Goal: Task Accomplishment & Management: Use online tool/utility

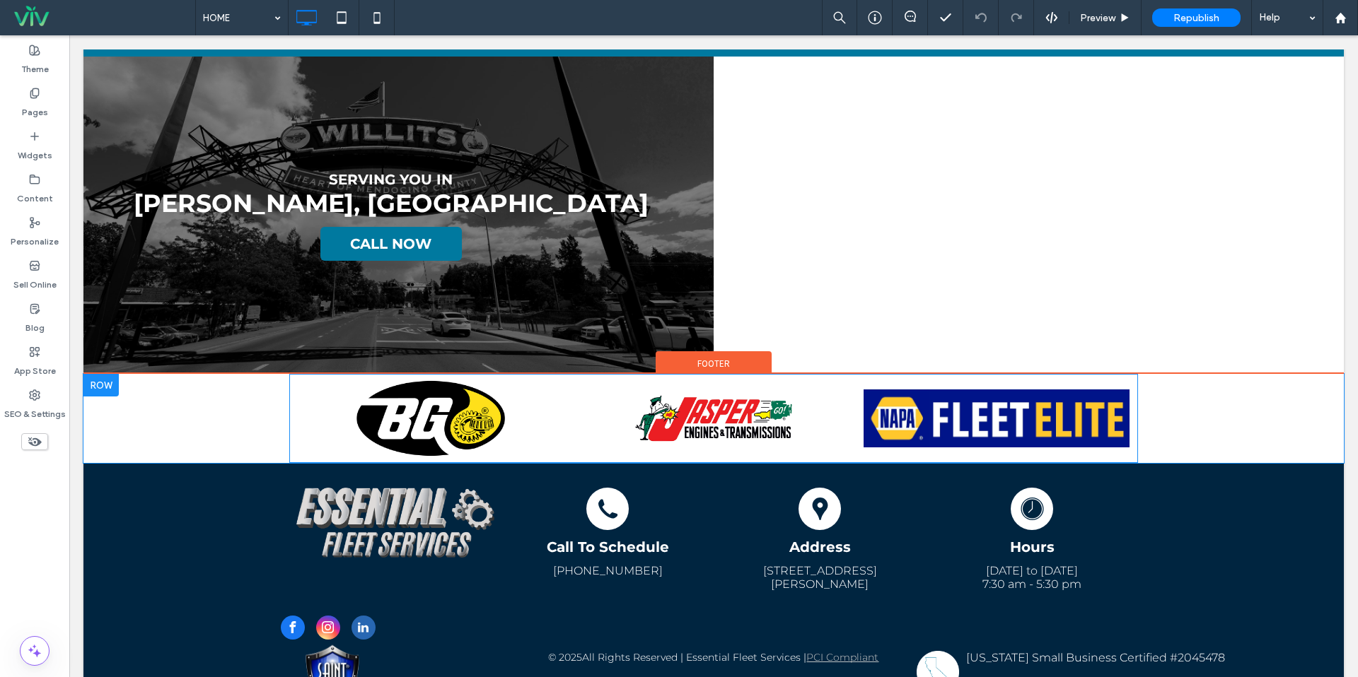
scroll to position [2649, 0]
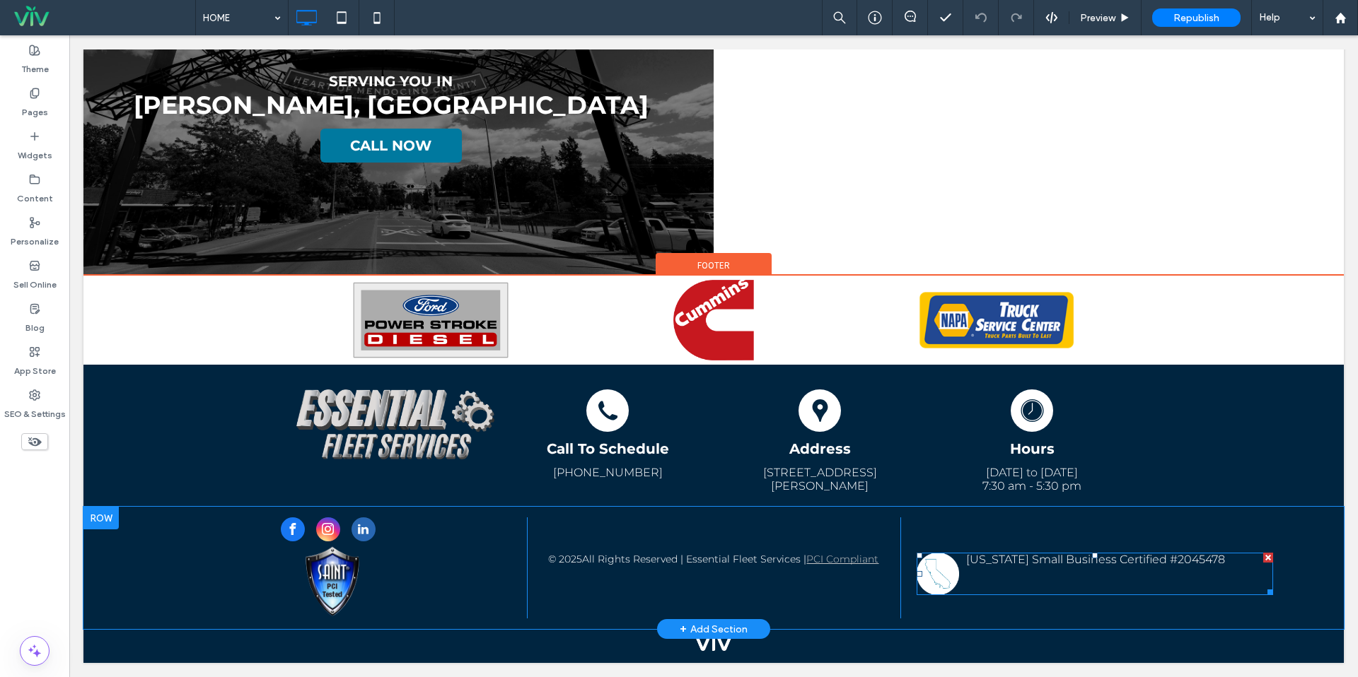
click at [1086, 571] on span at bounding box center [1094, 574] width 356 height 42
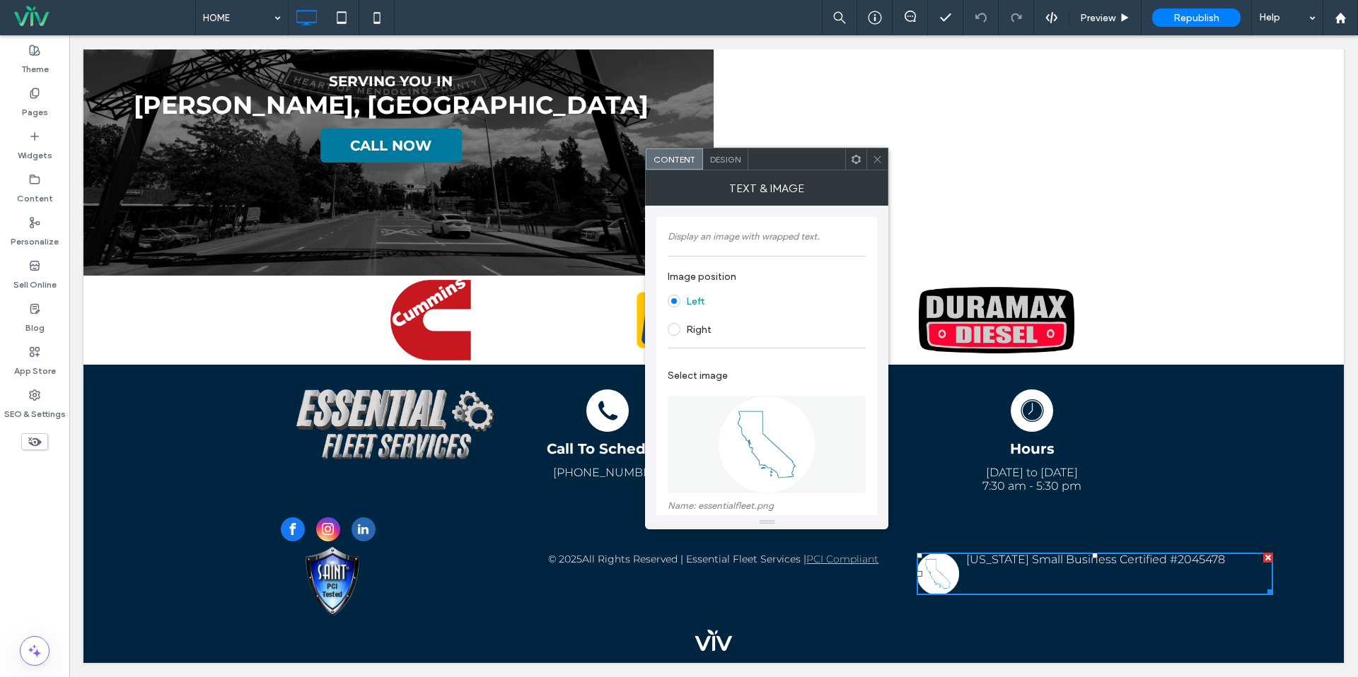
click at [878, 157] on icon at bounding box center [877, 159] width 11 height 11
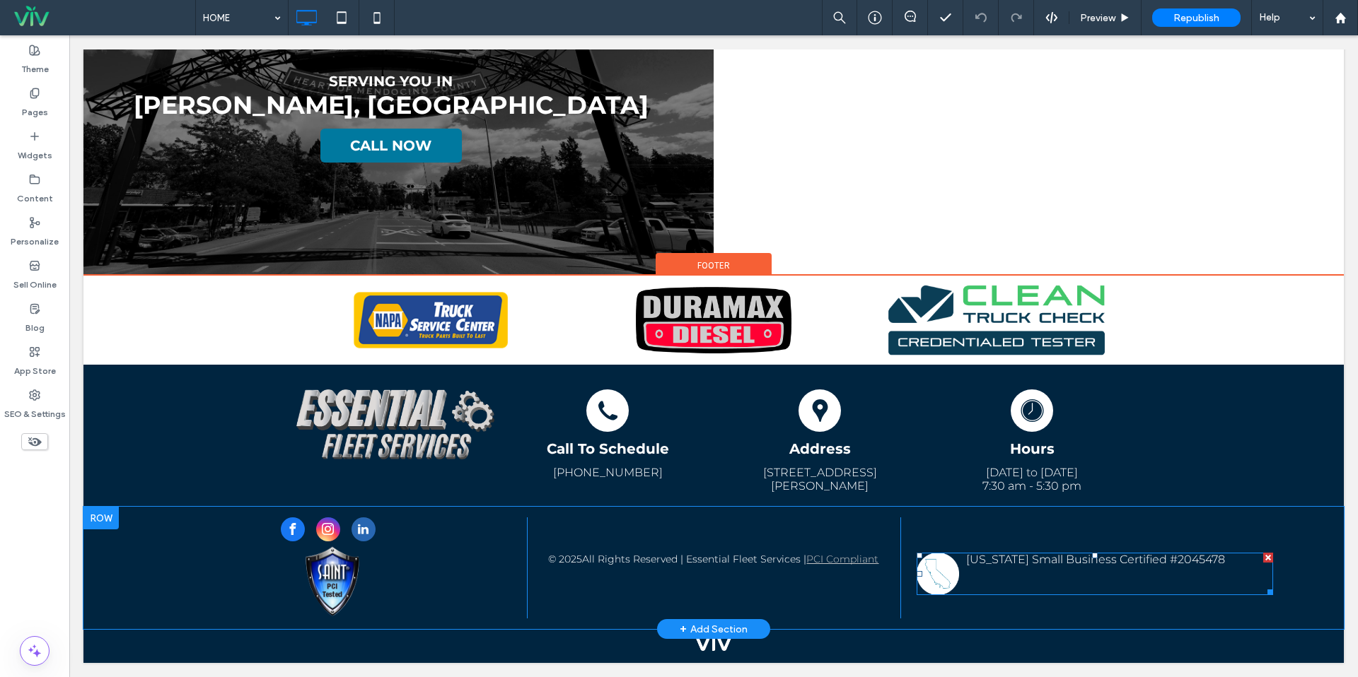
click at [989, 585] on span at bounding box center [1094, 574] width 356 height 42
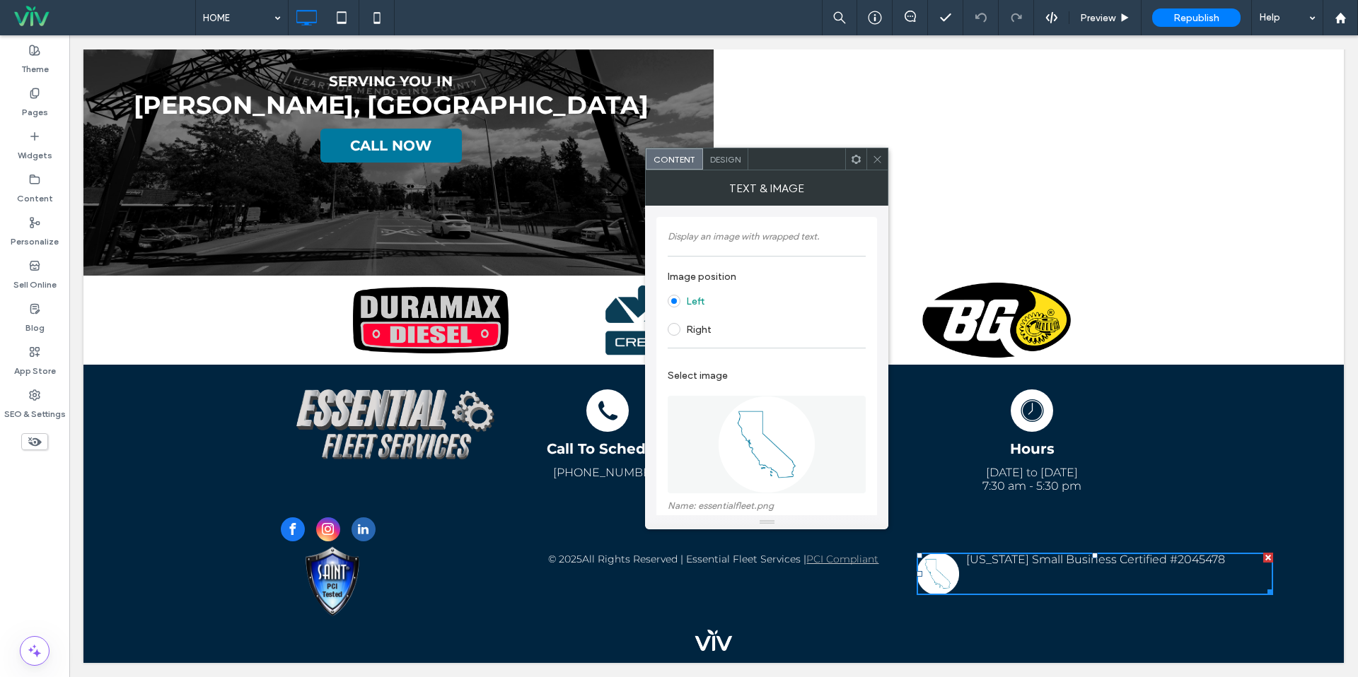
click at [722, 164] on div "Design" at bounding box center [725, 158] width 45 height 21
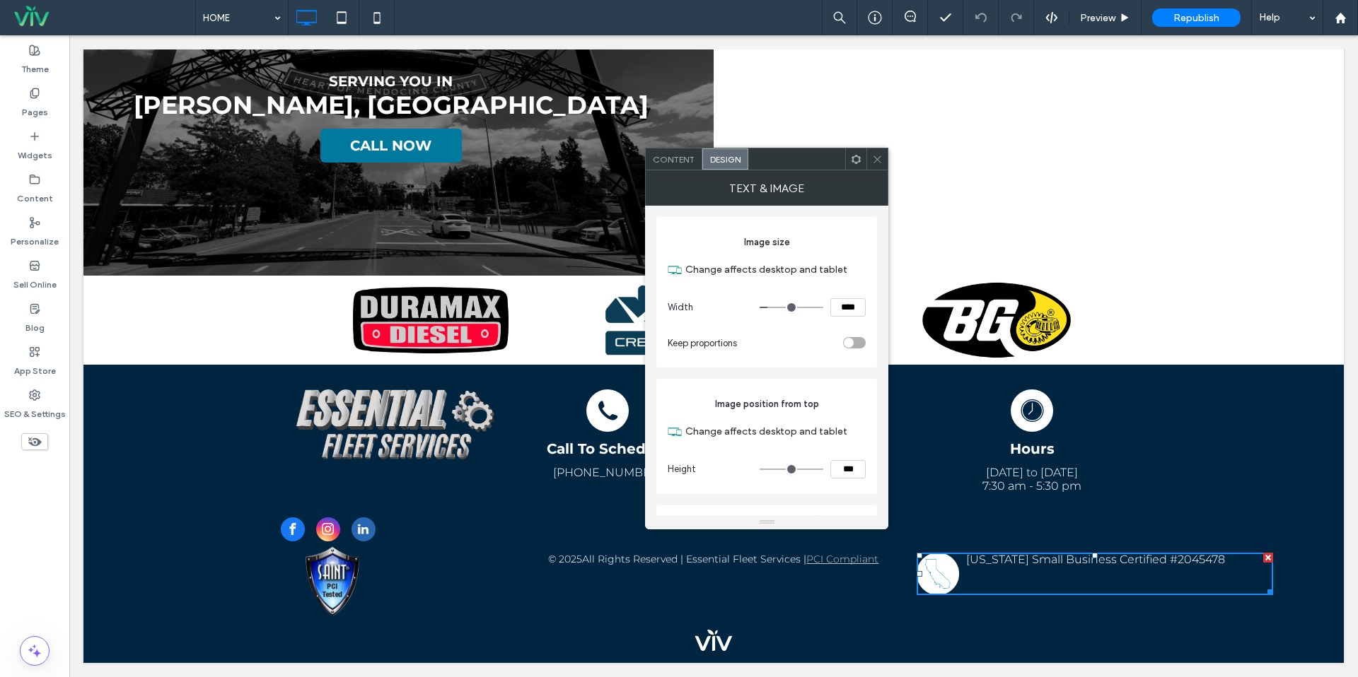
click at [845, 310] on input "****" at bounding box center [847, 307] width 35 height 18
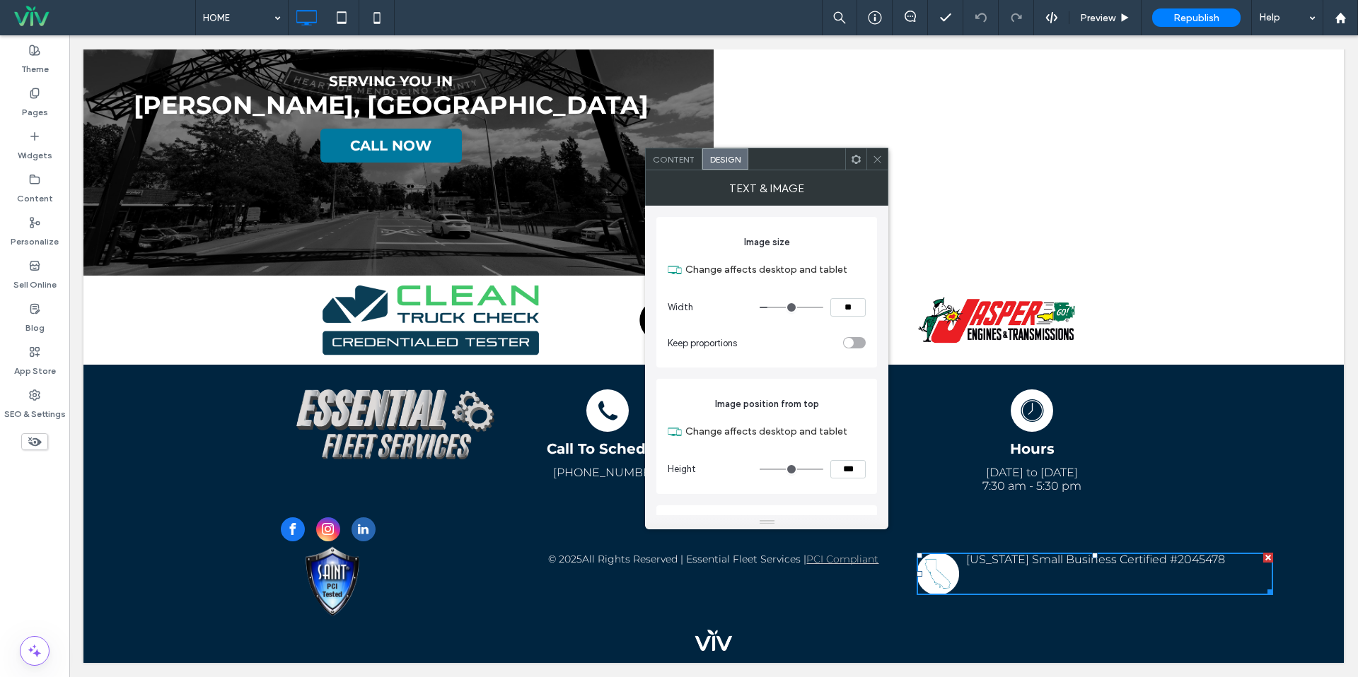
type input "****"
type input "**"
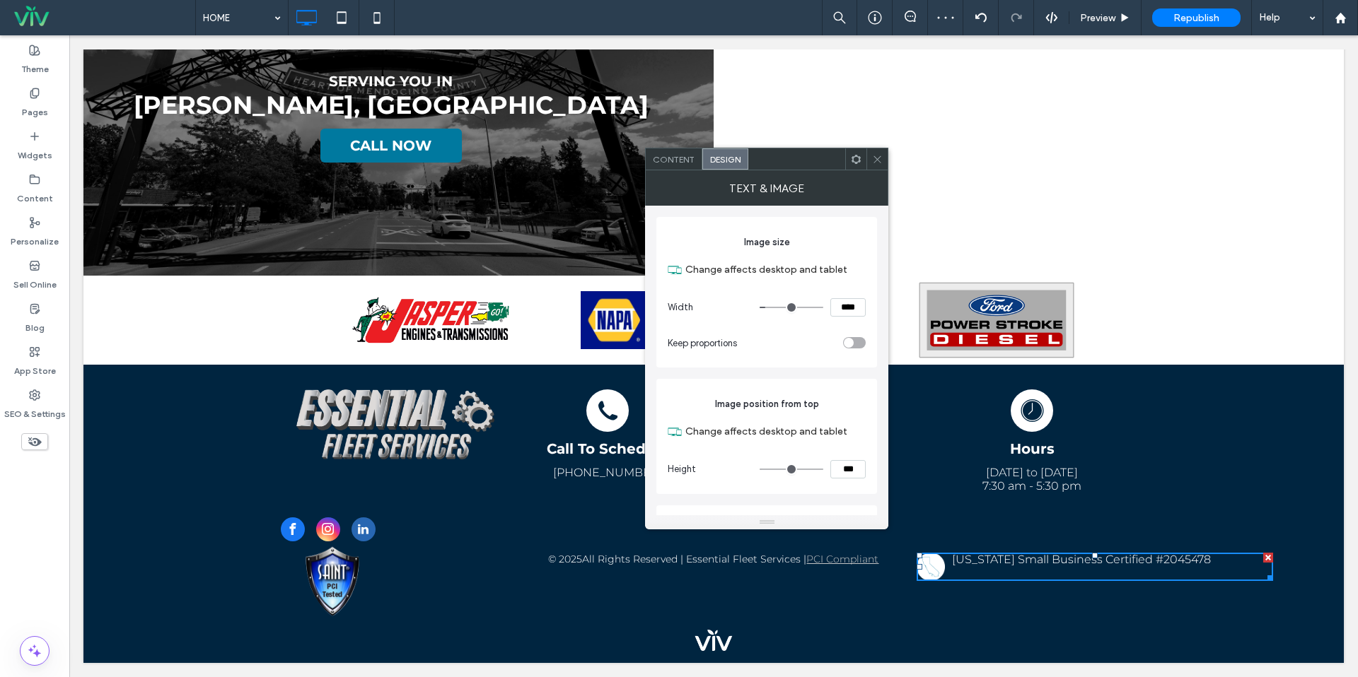
click at [885, 163] on div at bounding box center [876, 158] width 21 height 21
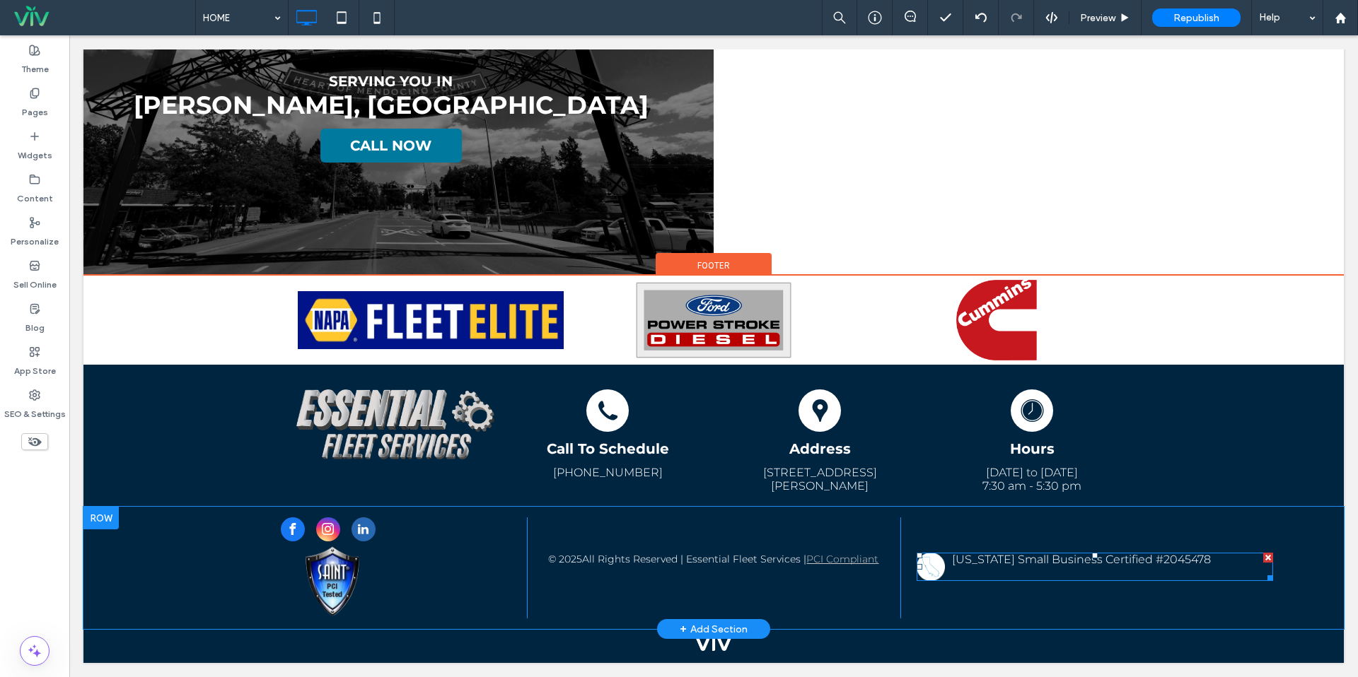
click at [1060, 571] on span at bounding box center [1094, 567] width 356 height 28
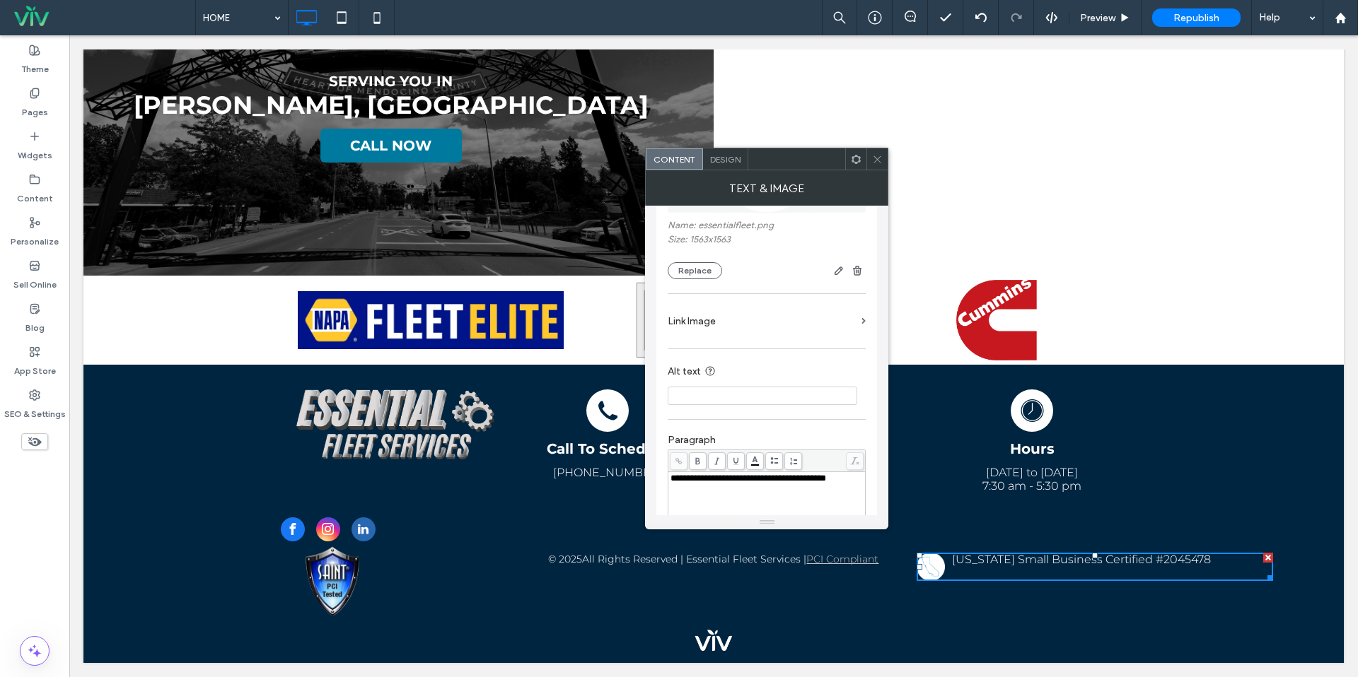
scroll to position [336, 0]
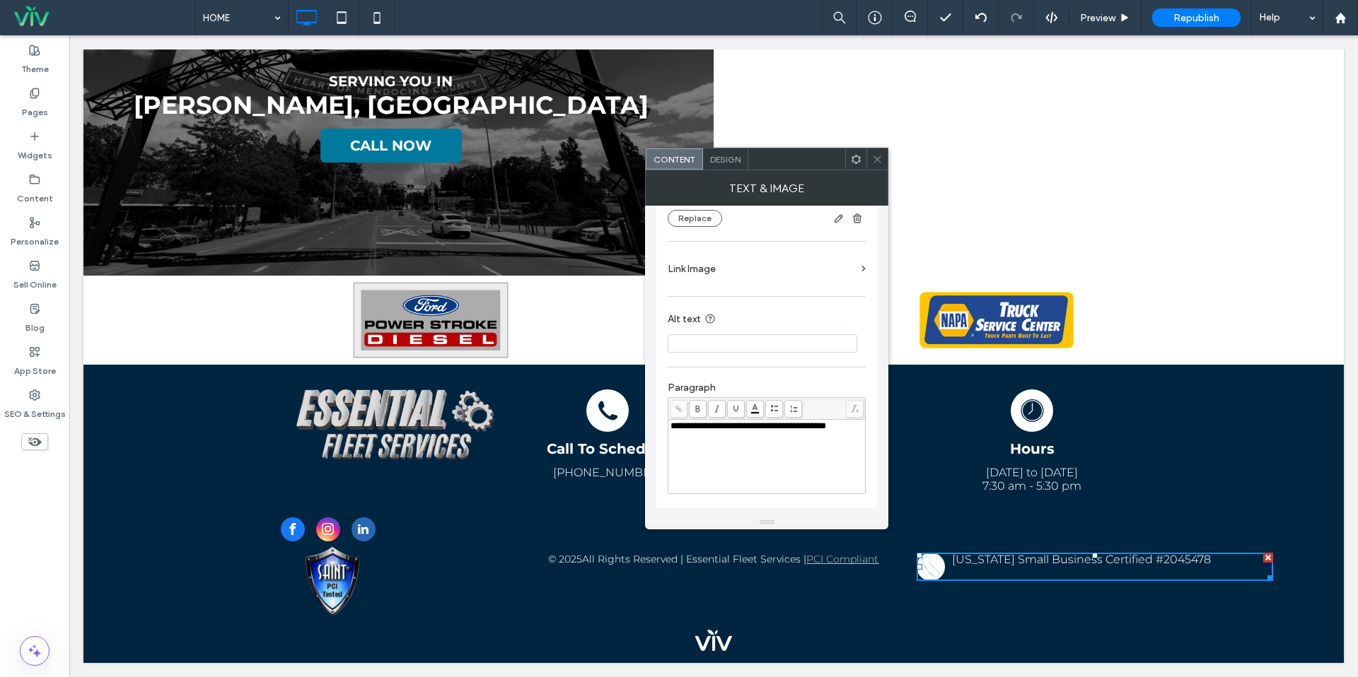
click at [826, 428] on span "**********" at bounding box center [748, 425] width 156 height 9
click at [730, 448] on div "**********" at bounding box center [766, 456] width 193 height 71
click at [793, 464] on div "**********" at bounding box center [766, 456] width 193 height 71
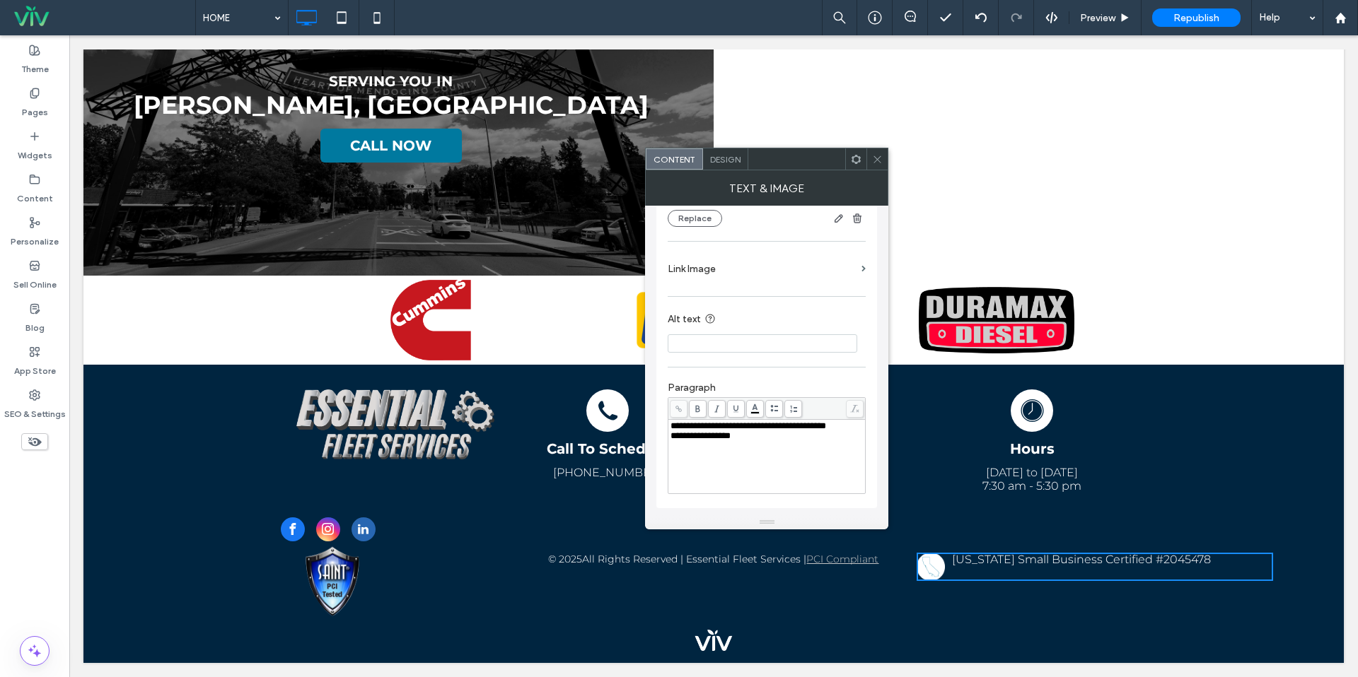
click at [871, 439] on div "**********" at bounding box center [766, 196] width 221 height 624
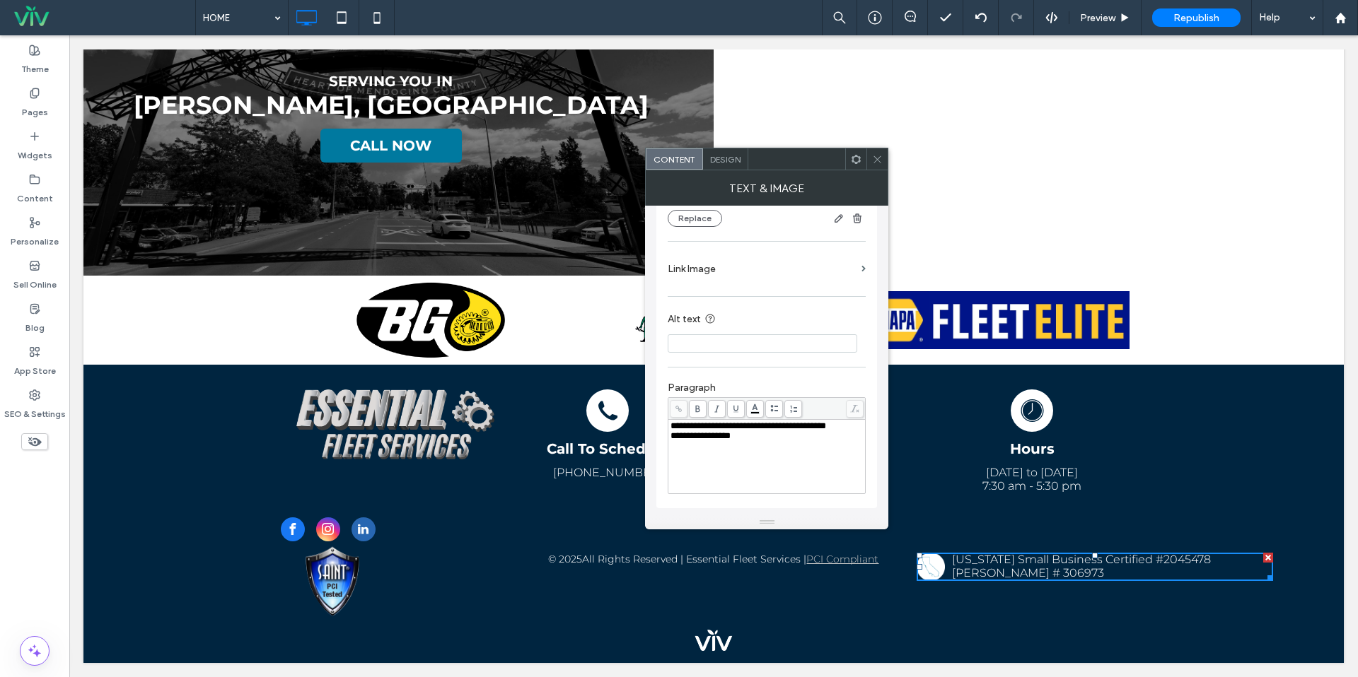
click at [692, 437] on span "**********" at bounding box center [700, 435] width 60 height 9
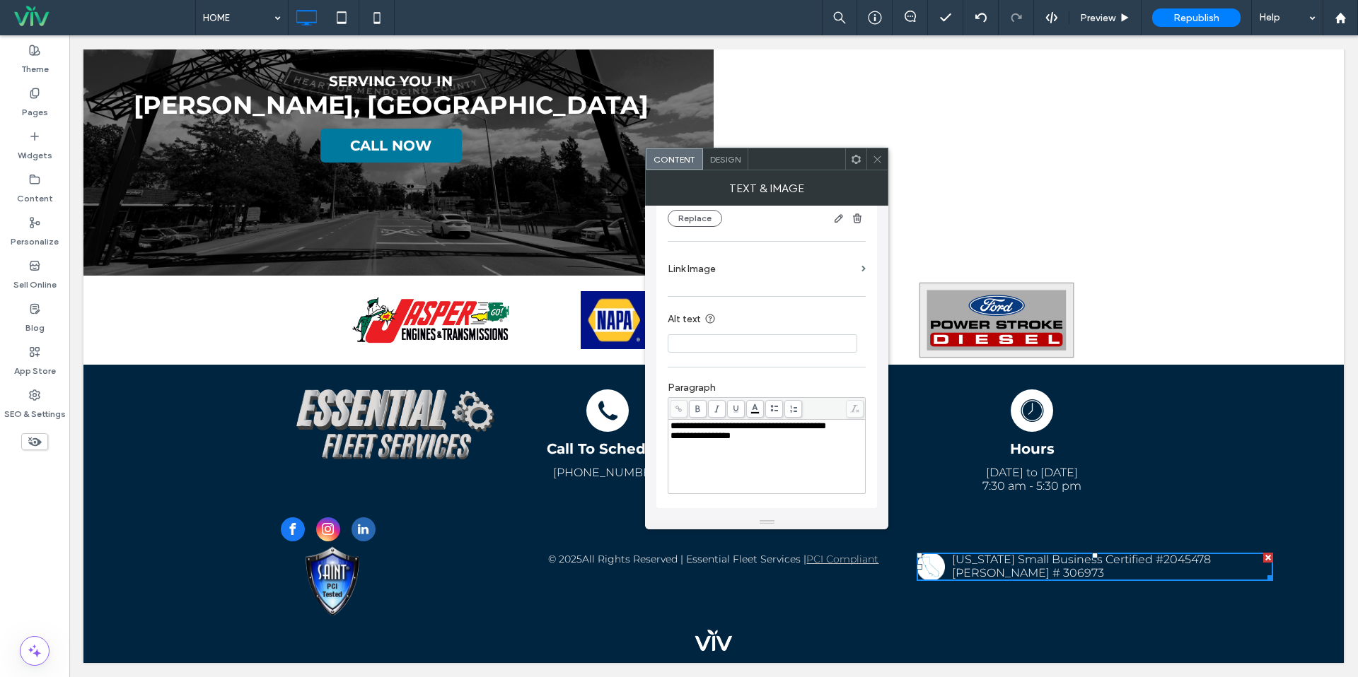
click at [688, 437] on span "**********" at bounding box center [700, 435] width 60 height 9
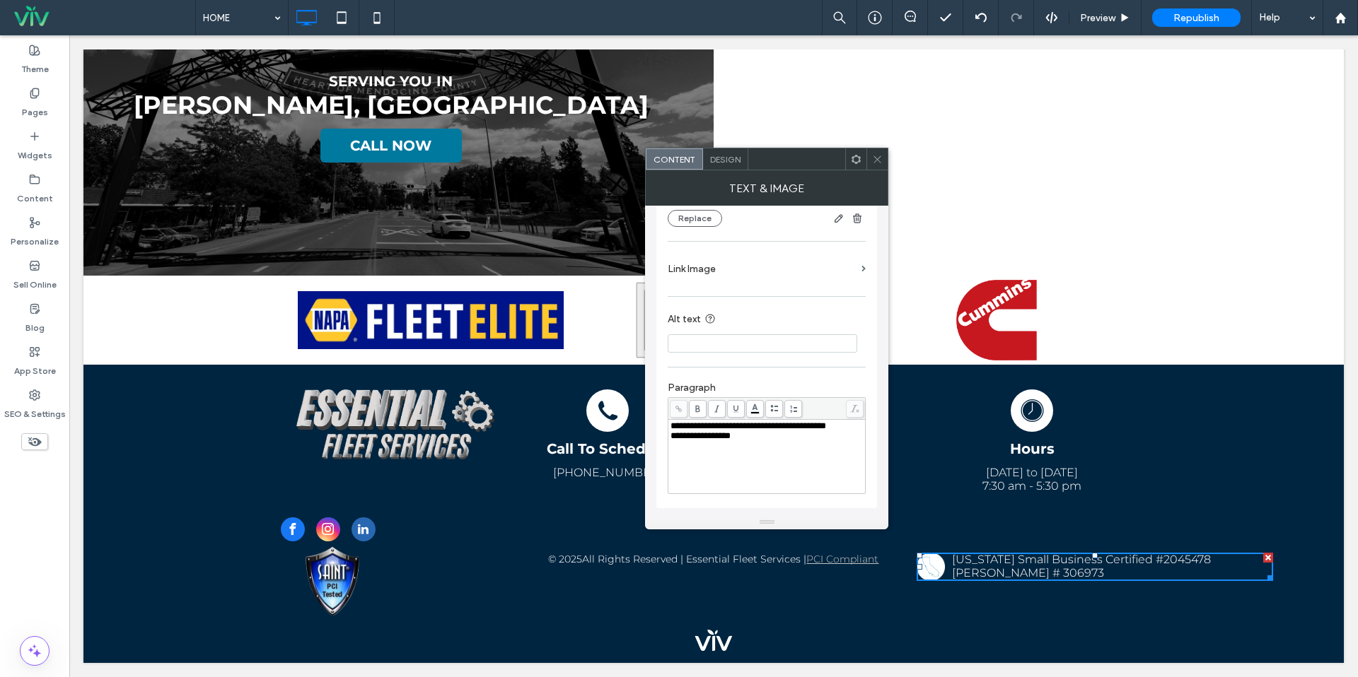
click at [782, 371] on div "**********" at bounding box center [767, 196] width 198 height 610
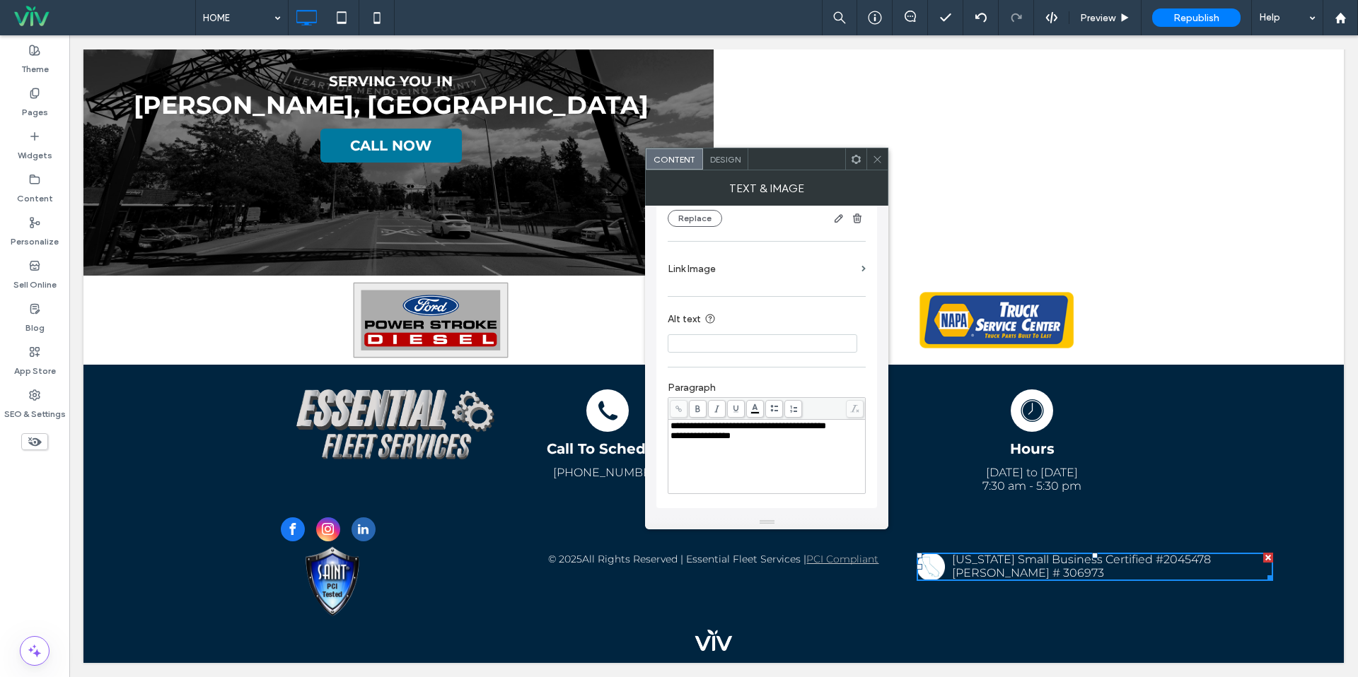
click at [879, 160] on icon at bounding box center [877, 159] width 11 height 11
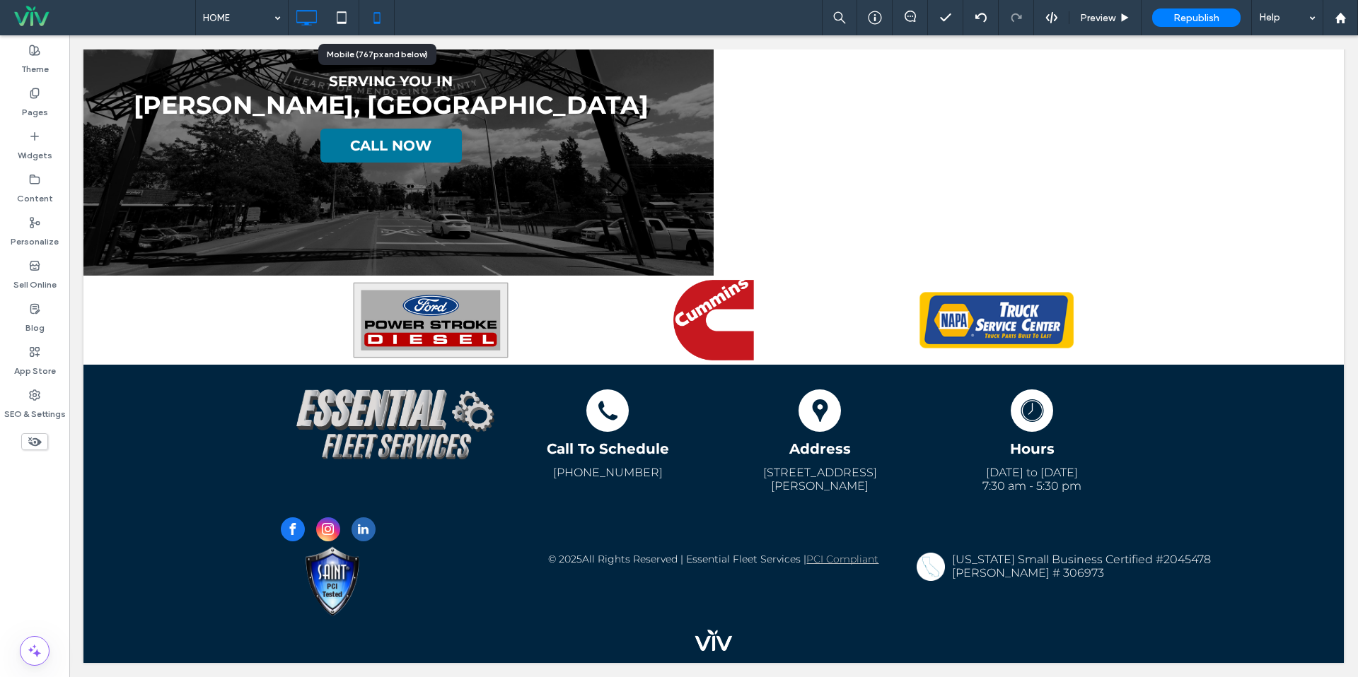
click at [386, 28] on icon at bounding box center [377, 18] width 28 height 28
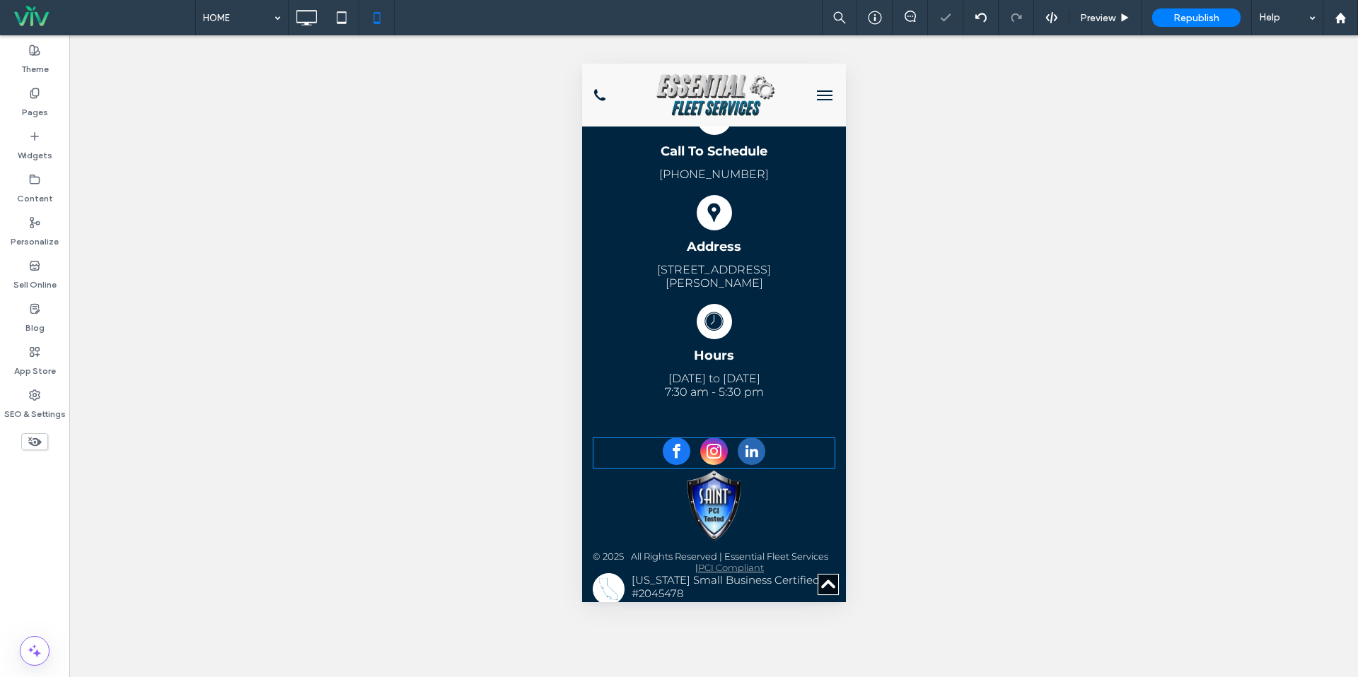
scroll to position [3188, 0]
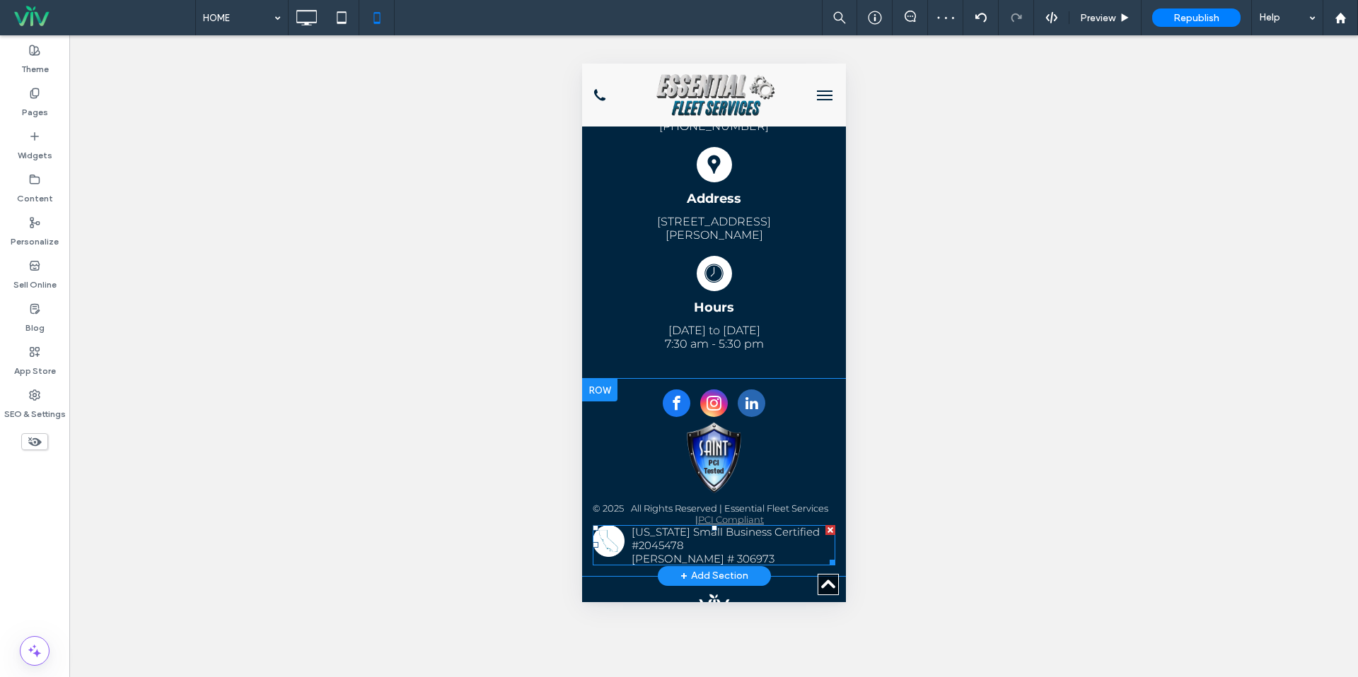
click at [751, 535] on span at bounding box center [713, 545] width 243 height 40
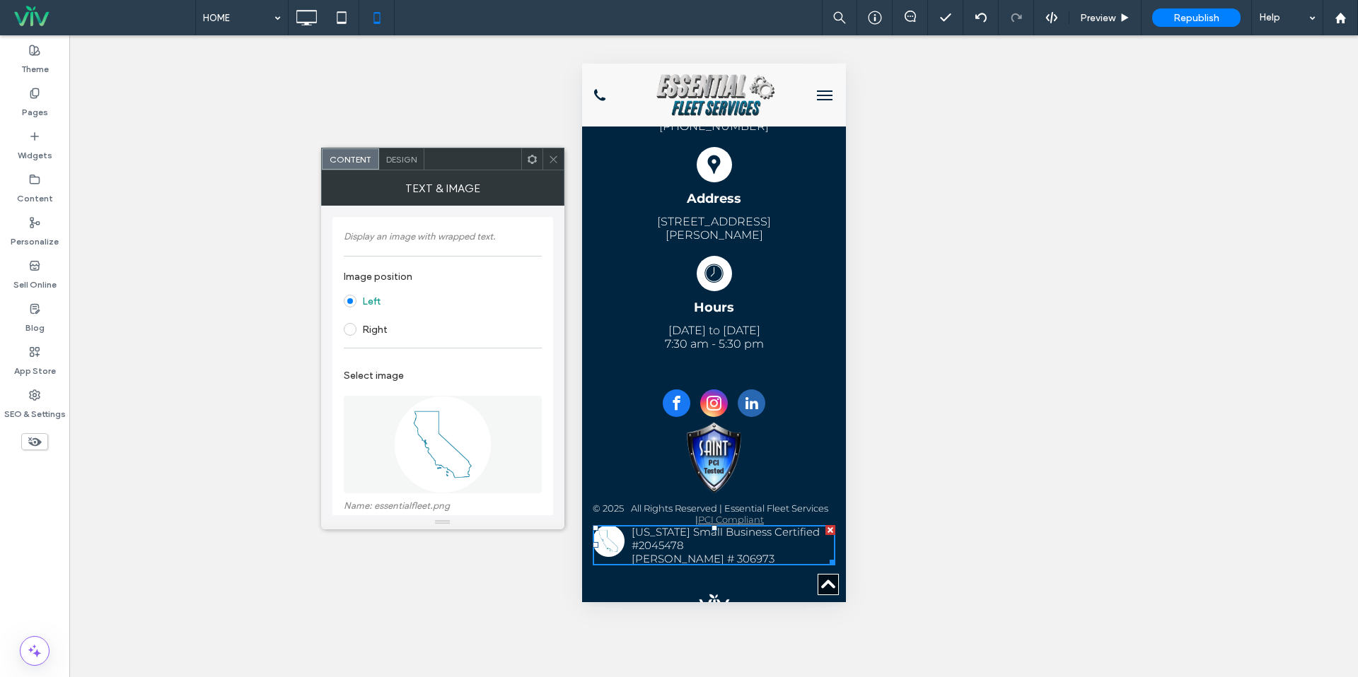
click at [777, 530] on p "[US_STATE] Small Business Certified #2045478" at bounding box center [713, 538] width 243 height 27
click at [776, 530] on p "[US_STATE] Small Business Certified #2045478" at bounding box center [713, 538] width 243 height 27
click at [397, 171] on div "Text & Image" at bounding box center [442, 187] width 243 height 35
click at [400, 163] on span "Design" at bounding box center [401, 159] width 30 height 11
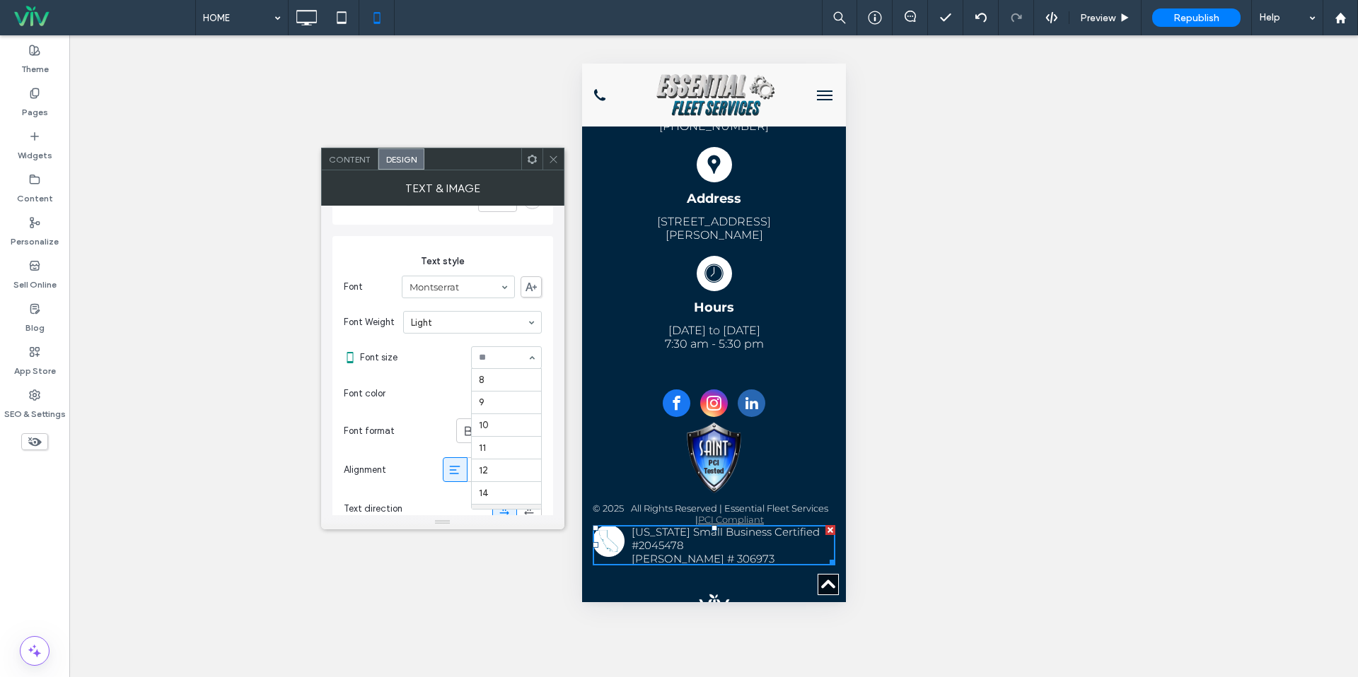
scroll to position [140, 0]
click at [511, 359] on input at bounding box center [503, 358] width 48 height 10
click at [525, 365] on div "8 9 10 11 12 14 15 16 18 24 30 32 36 48 60 72 96" at bounding box center [506, 357] width 71 height 23
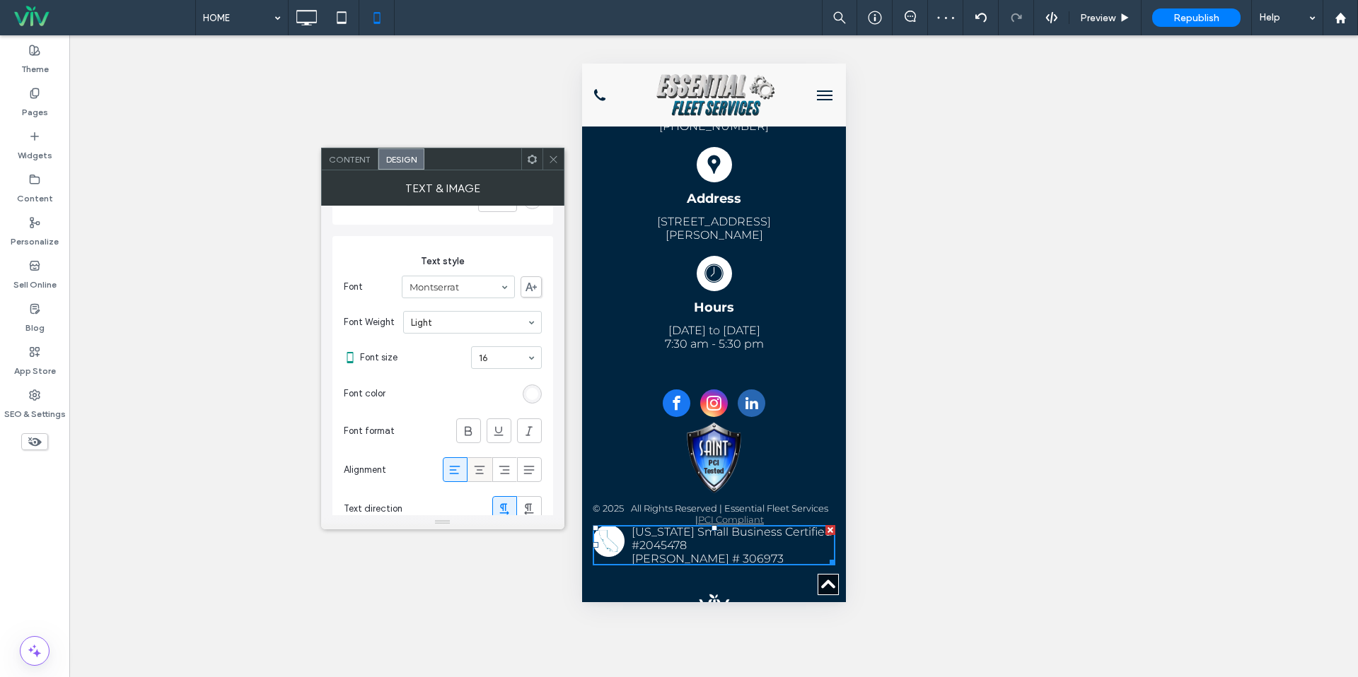
click at [488, 467] on div at bounding box center [479, 469] width 23 height 23
click at [453, 470] on icon at bounding box center [455, 470] width 14 height 14
click at [363, 158] on span "Content" at bounding box center [350, 159] width 42 height 11
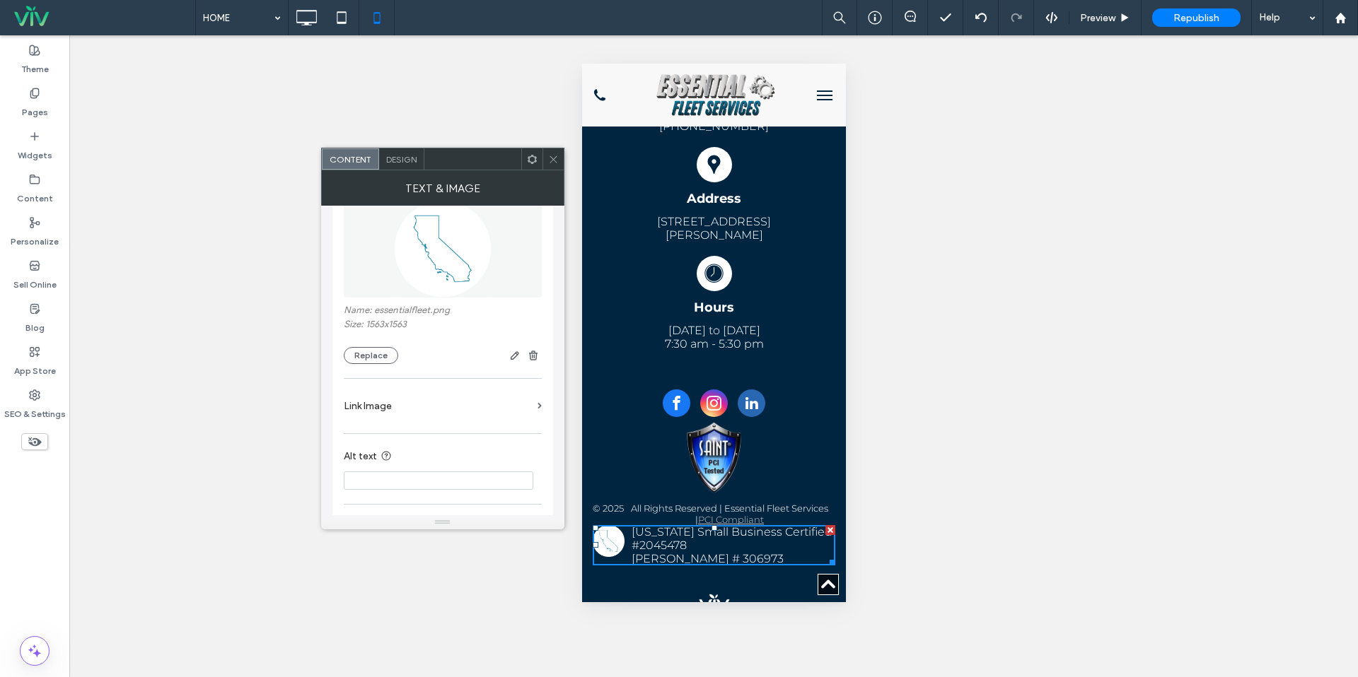
scroll to position [336, 0]
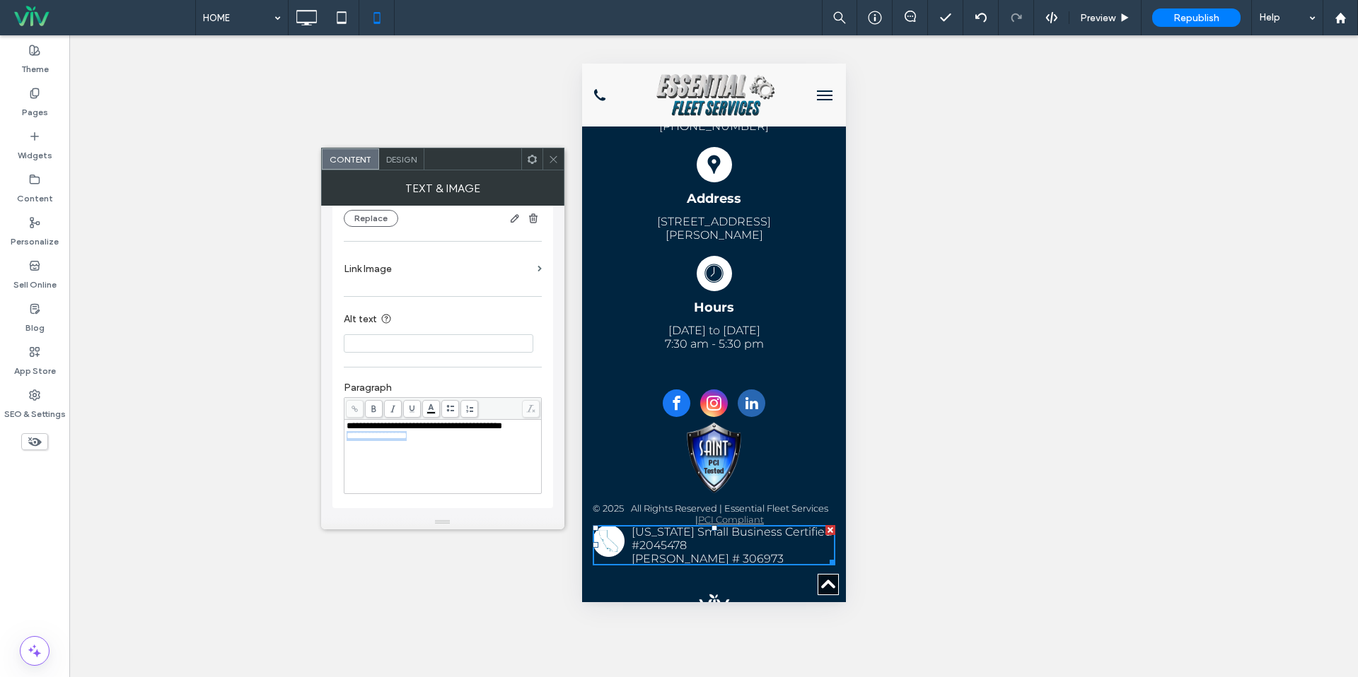
drag, startPoint x: 441, startPoint y: 445, endPoint x: 334, endPoint y: 442, distance: 107.5
click at [334, 442] on div "**********" at bounding box center [442, 196] width 221 height 624
drag, startPoint x: 557, startPoint y: 161, endPoint x: 572, endPoint y: 206, distance: 47.9
click at [556, 161] on icon at bounding box center [553, 159] width 11 height 11
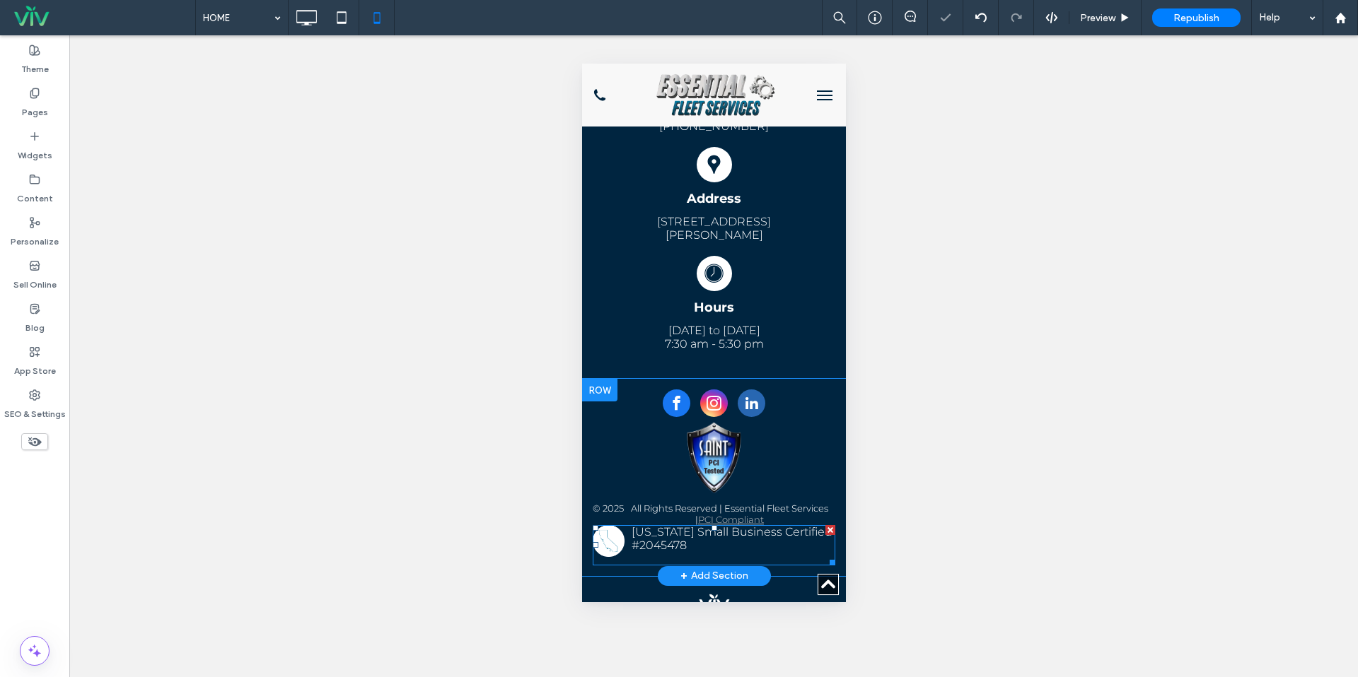
click at [734, 533] on span at bounding box center [713, 545] width 243 height 40
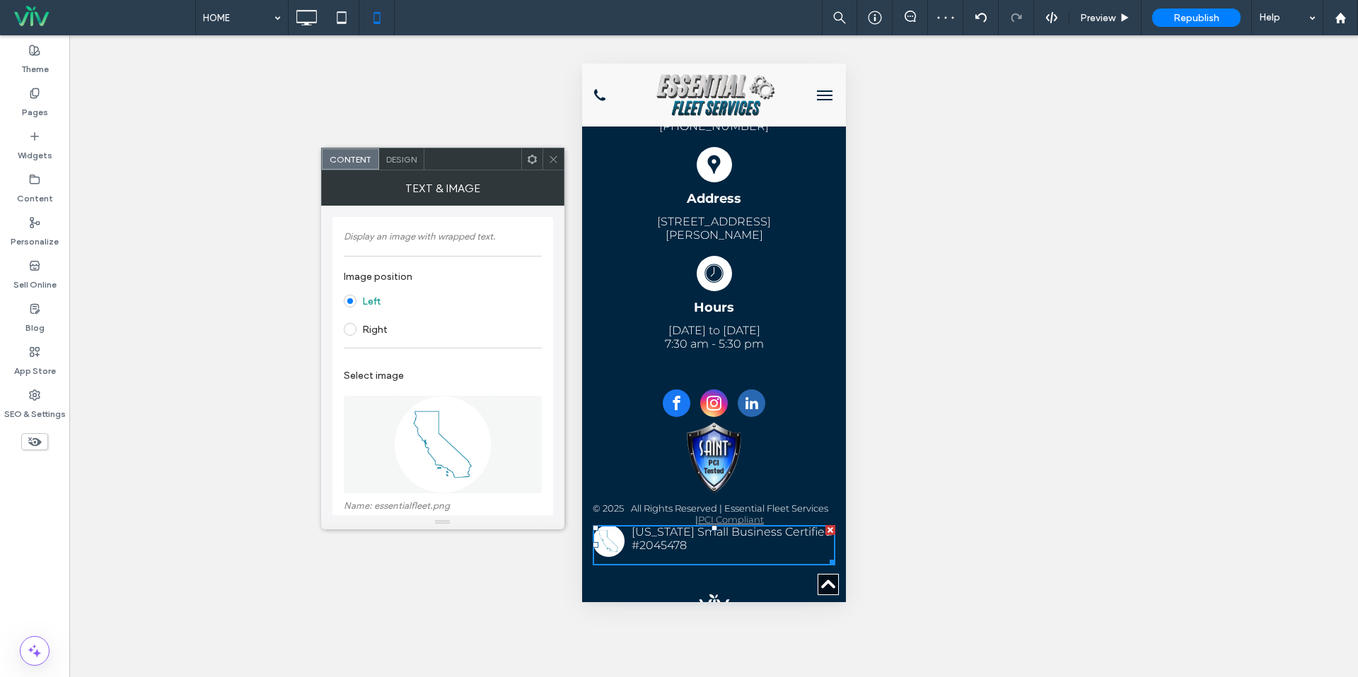
click at [401, 154] on span "Design" at bounding box center [401, 159] width 30 height 11
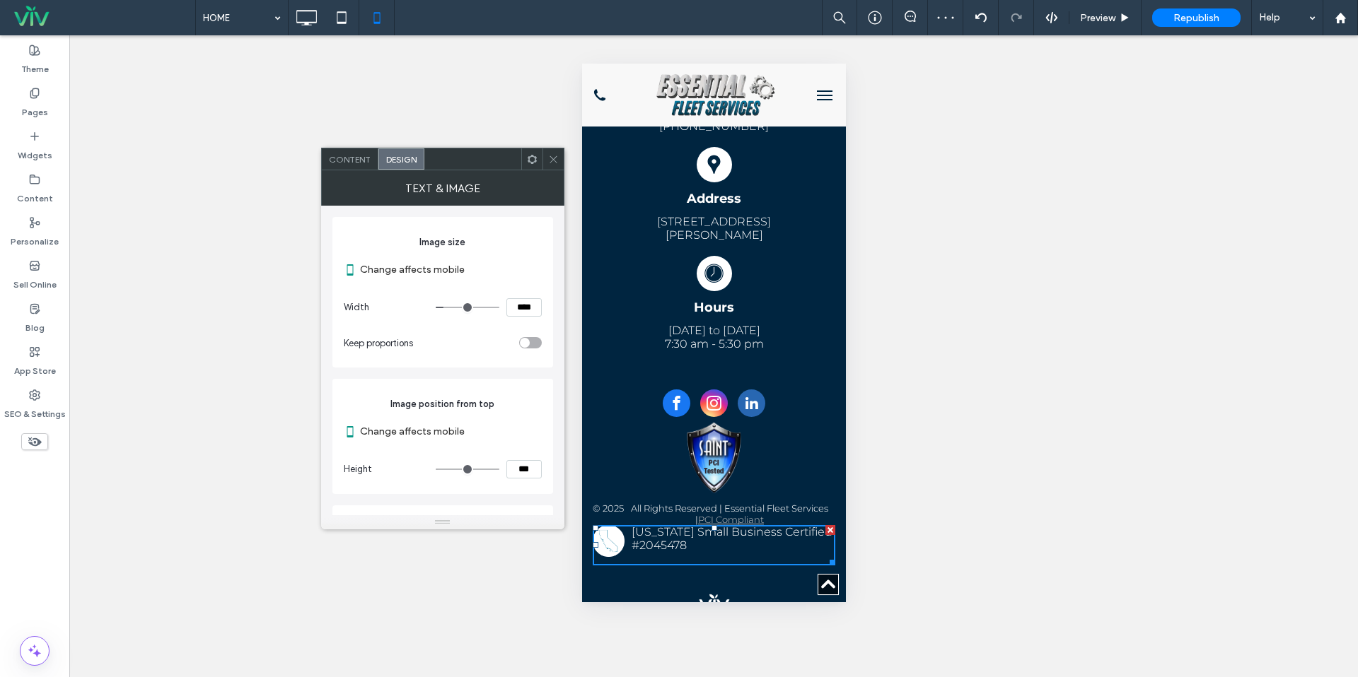
scroll to position [84, 0]
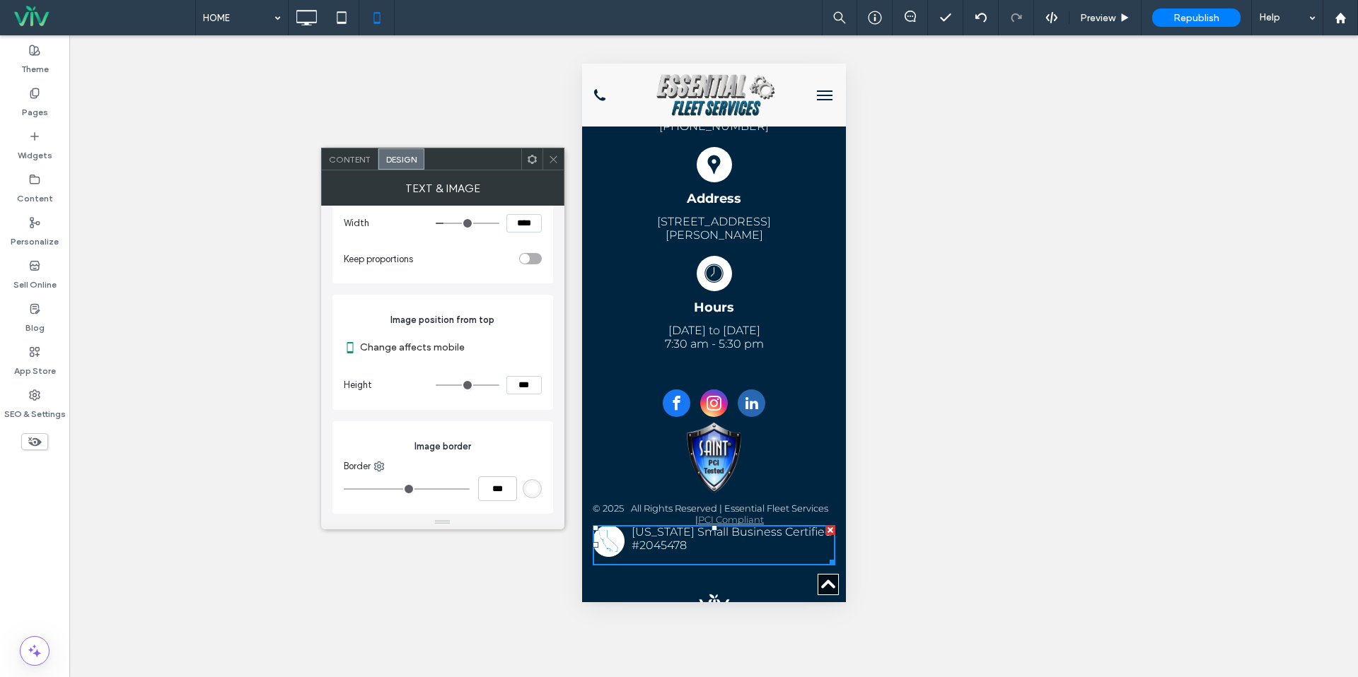
click at [361, 163] on span "Content" at bounding box center [350, 159] width 42 height 11
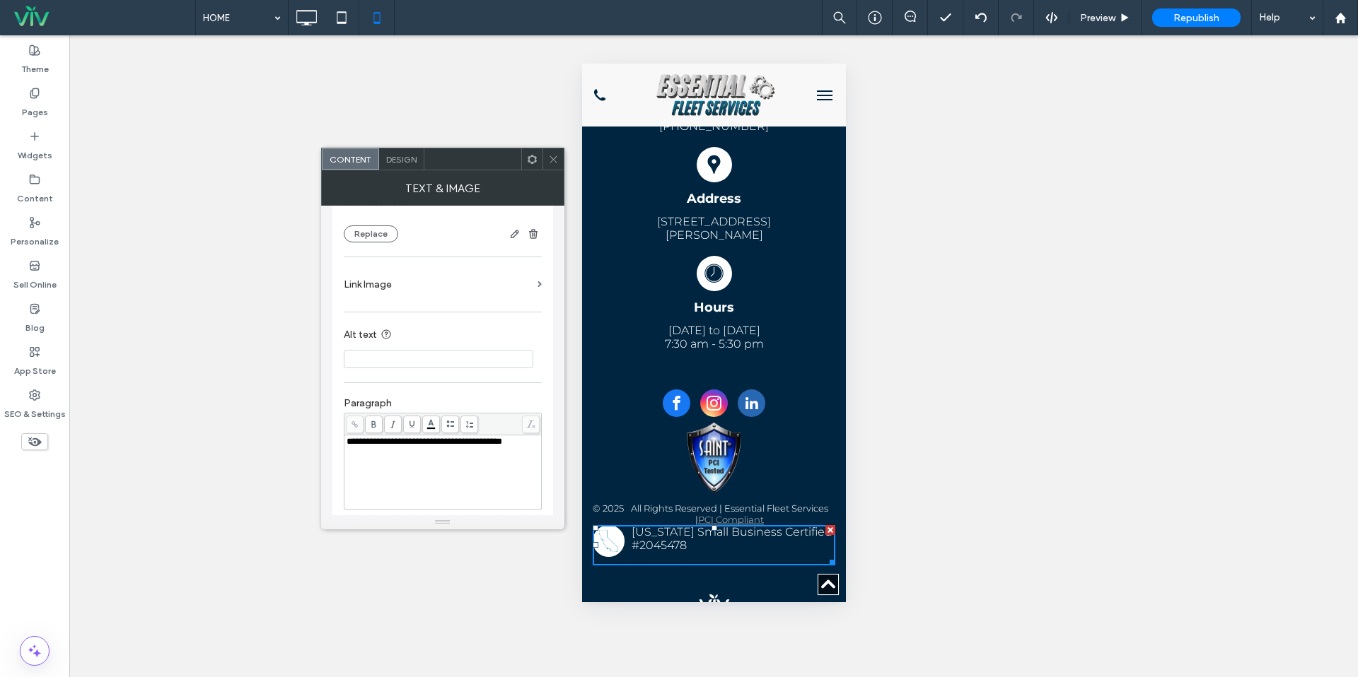
scroll to position [336, 0]
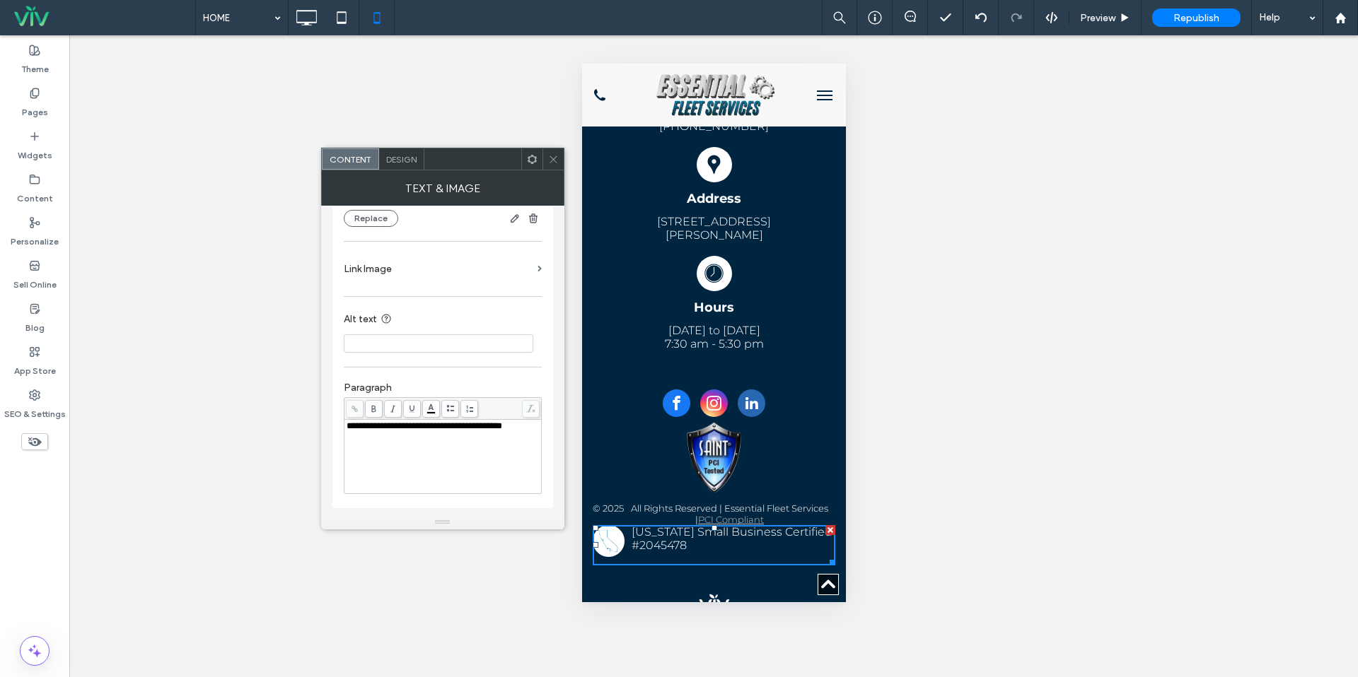
click at [438, 450] on div "**********" at bounding box center [442, 456] width 193 height 71
click at [485, 378] on div "**********" at bounding box center [443, 438] width 198 height 127
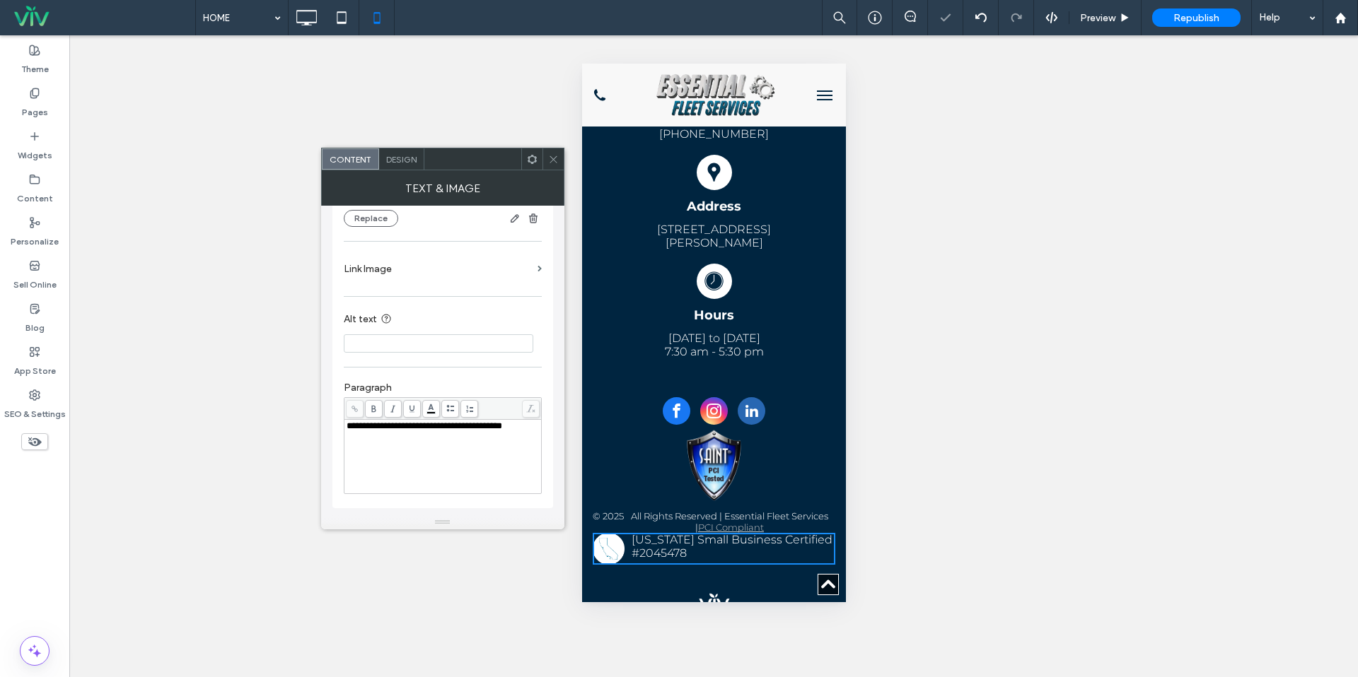
drag, startPoint x: 554, startPoint y: 161, endPoint x: 567, endPoint y: 187, distance: 29.7
click at [554, 161] on icon at bounding box center [553, 159] width 11 height 11
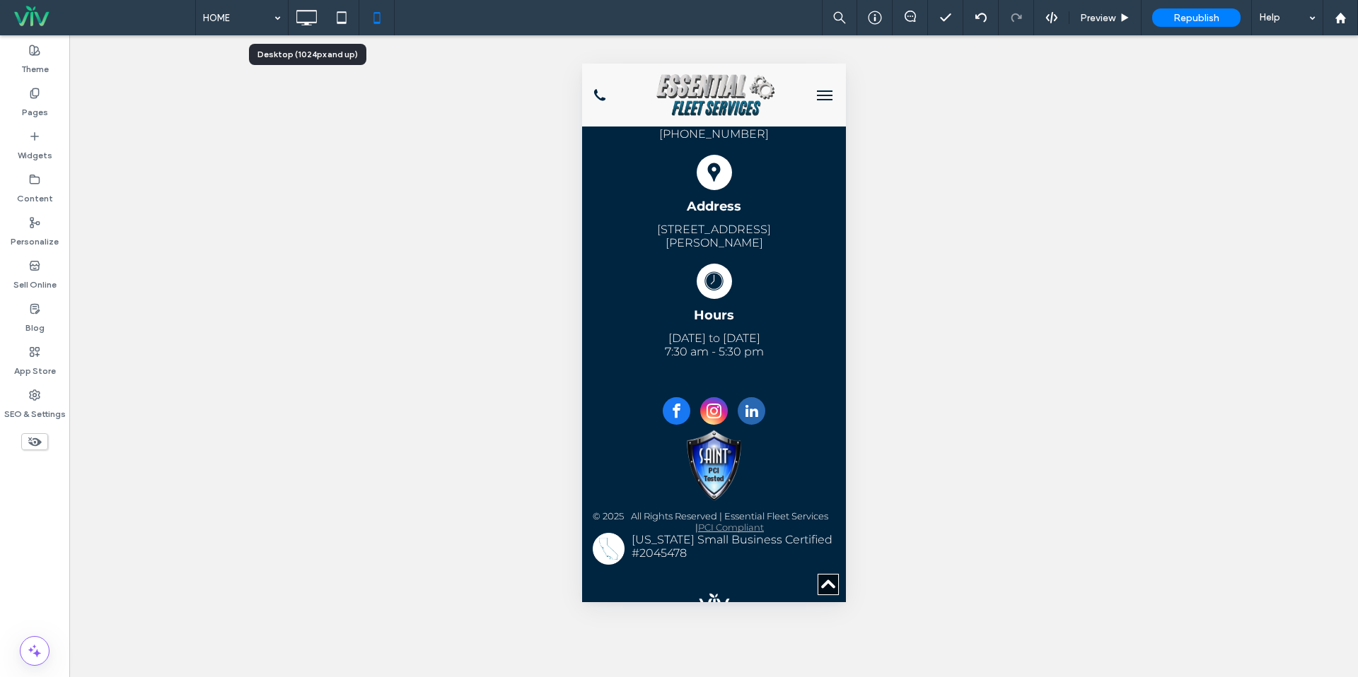
click at [321, 18] on div at bounding box center [306, 18] width 35 height 28
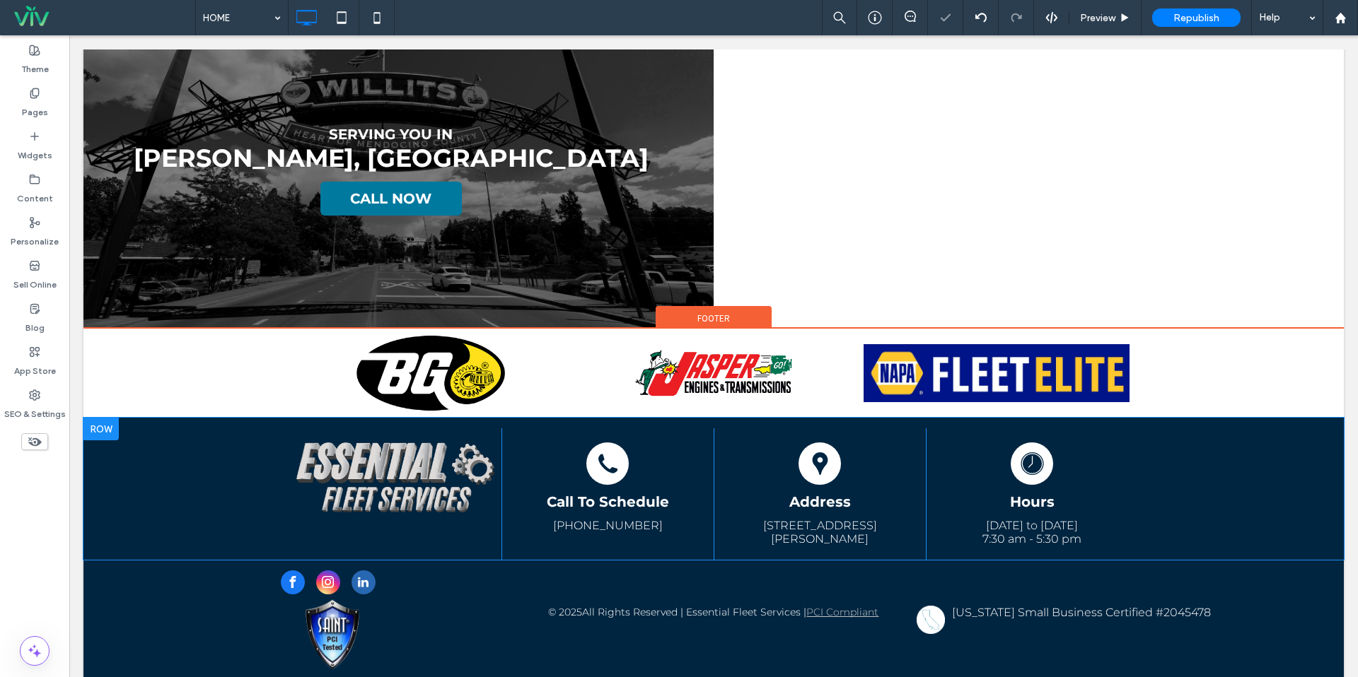
scroll to position [2649, 0]
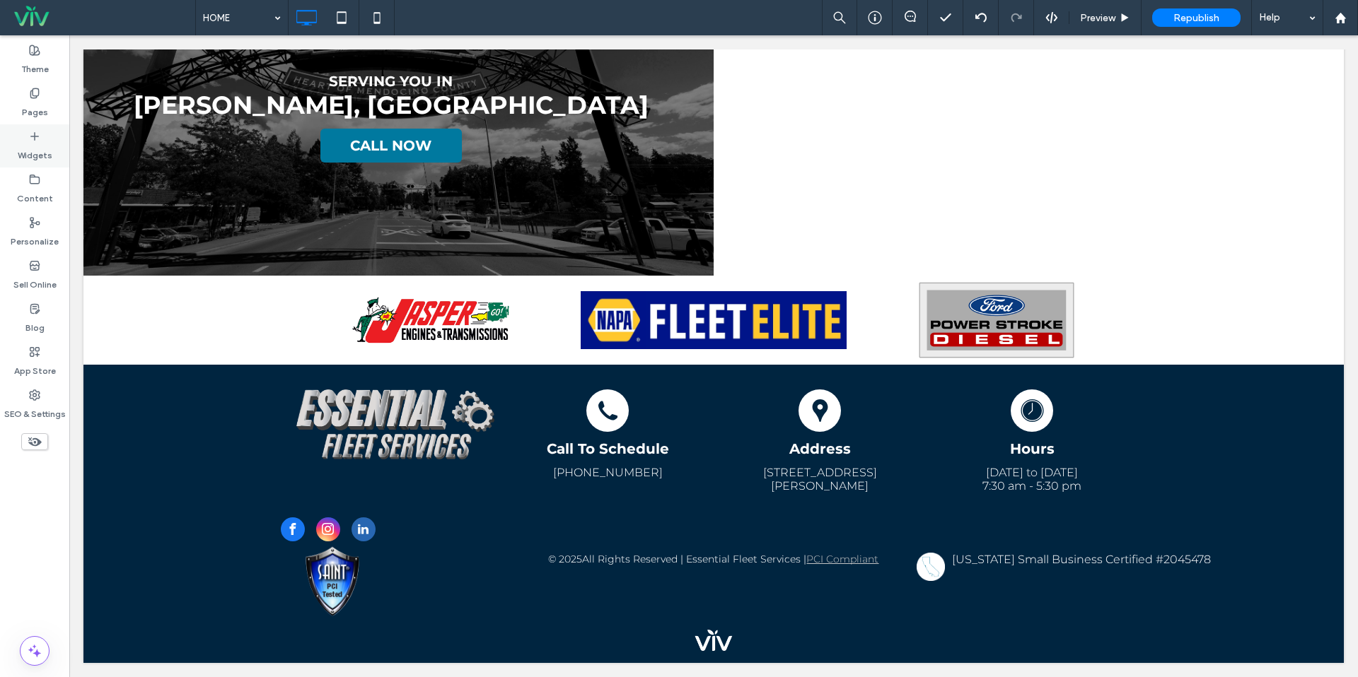
click at [56, 132] on div "Widgets" at bounding box center [34, 145] width 69 height 43
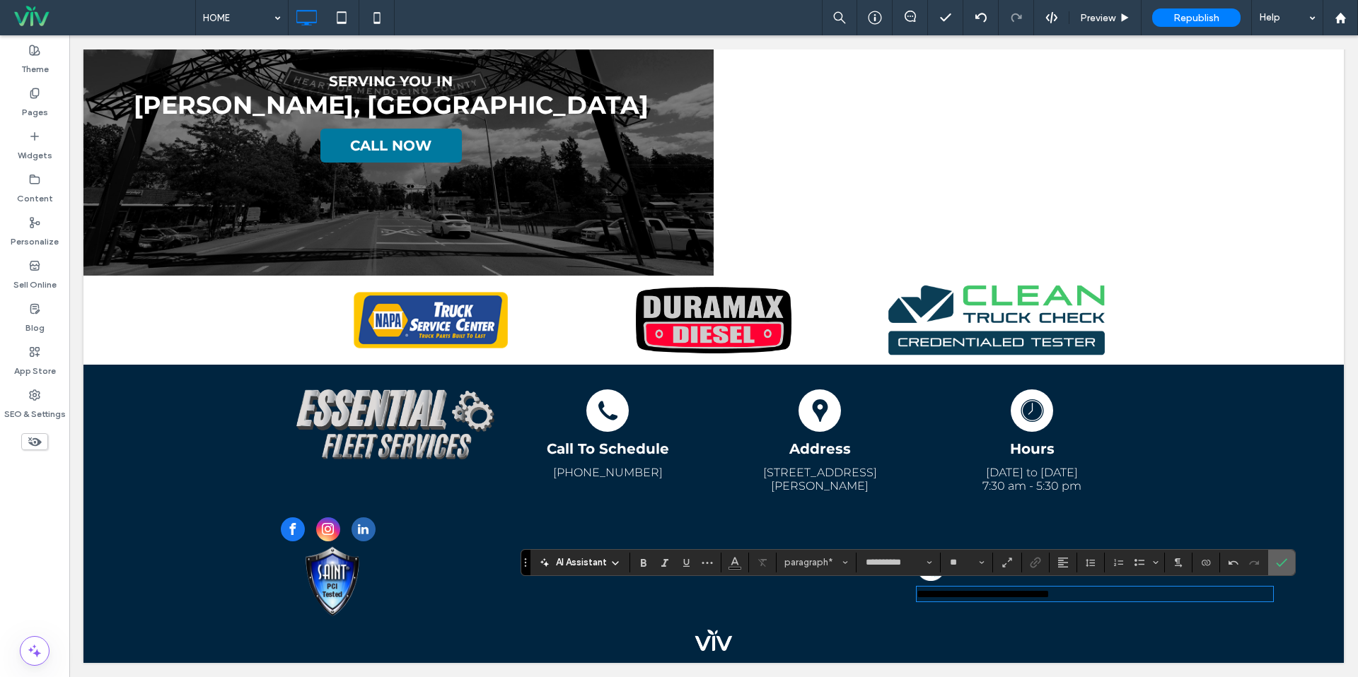
click at [1279, 557] on icon "Confirm" at bounding box center [1281, 562] width 11 height 11
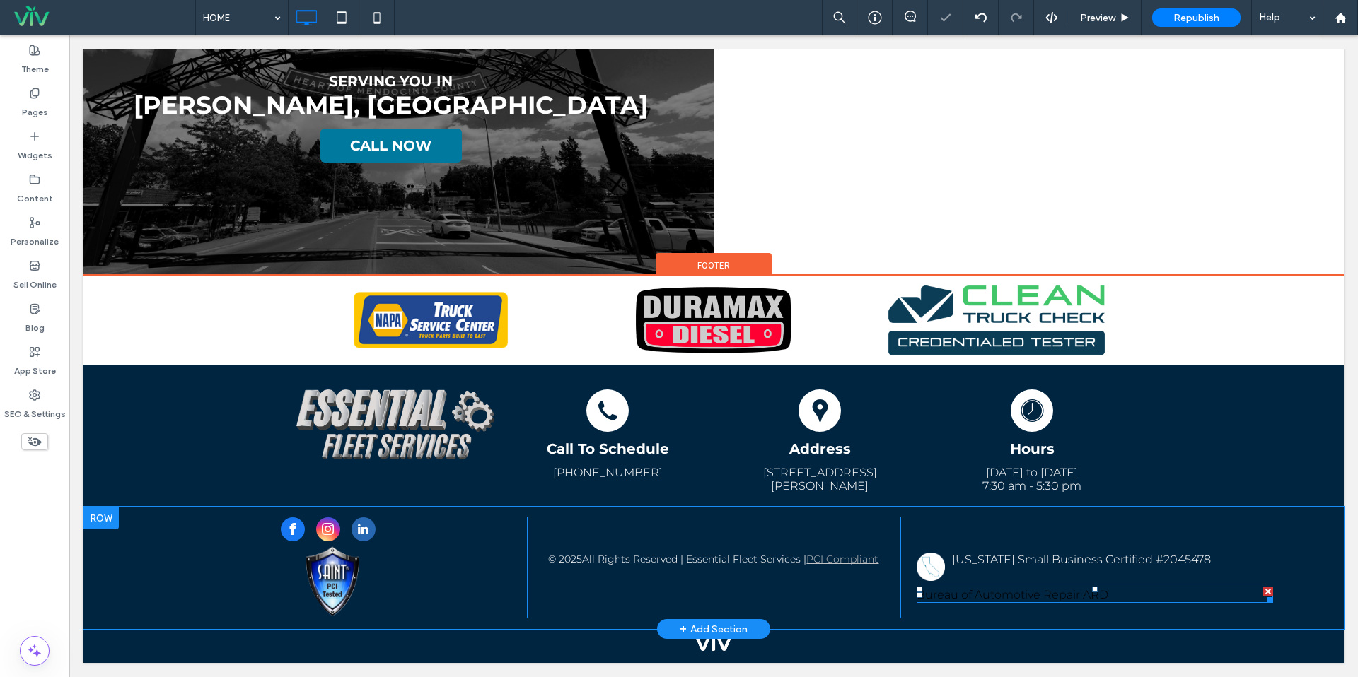
click at [1109, 595] on p "Bureau of Automotive Repair ARD" at bounding box center [1094, 594] width 356 height 13
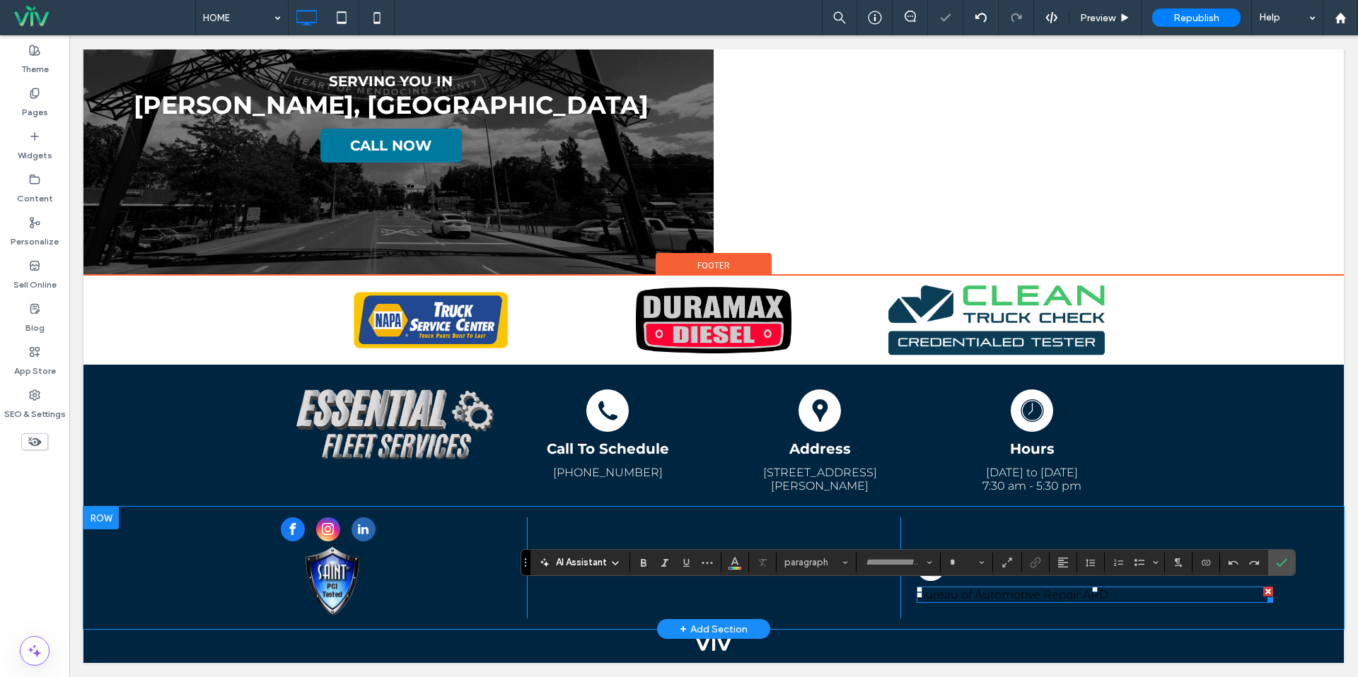
type input "**********"
type input "**"
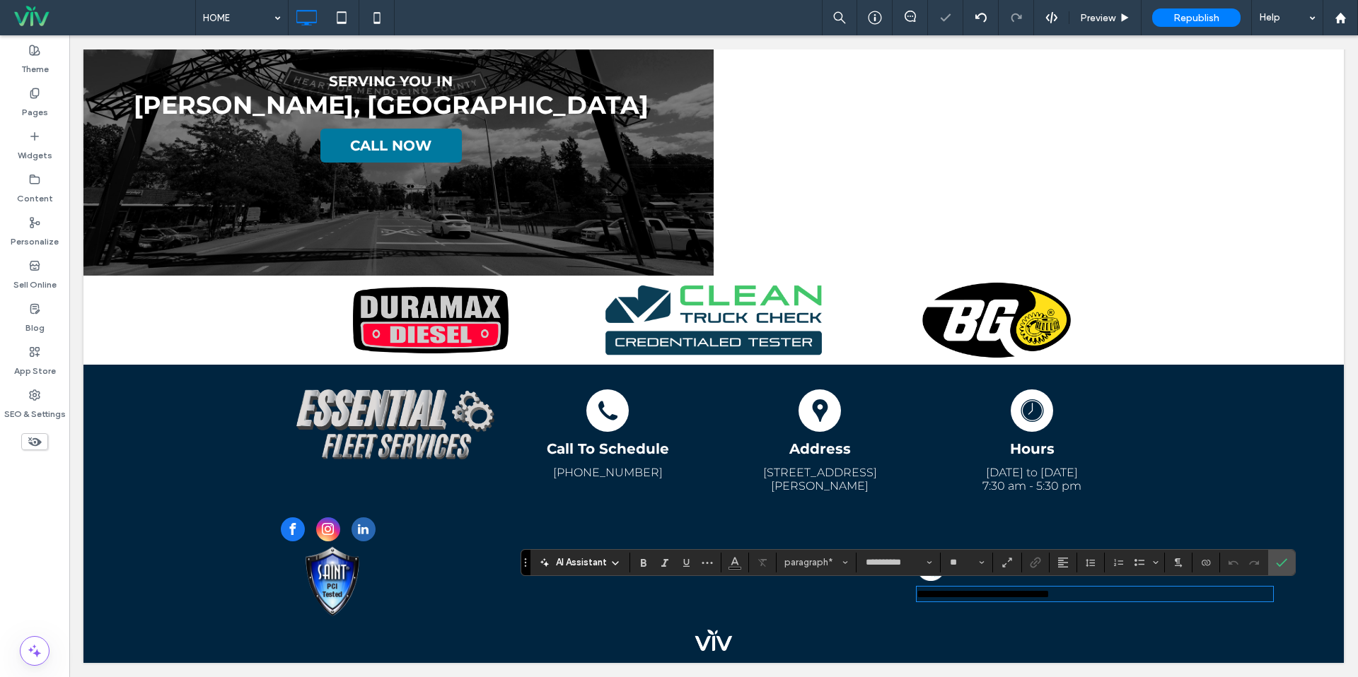
click at [1119, 593] on p "**********" at bounding box center [1094, 594] width 356 height 12
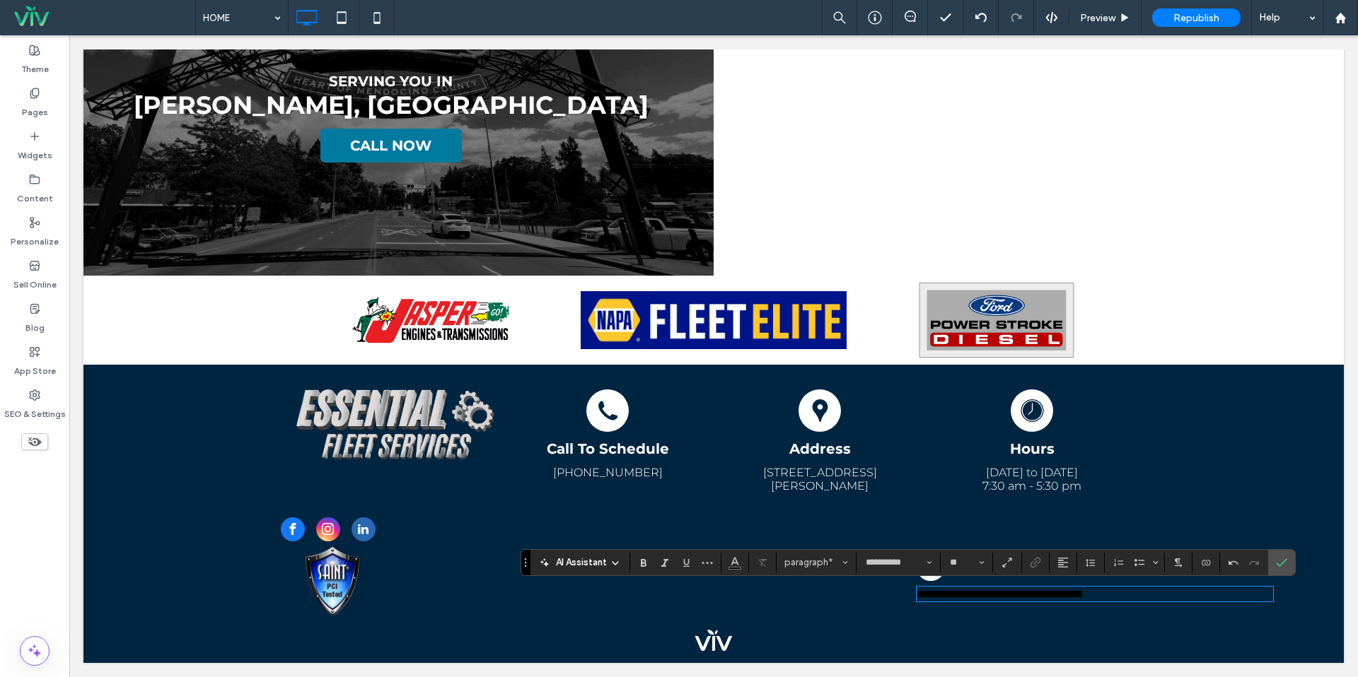
click at [1165, 588] on p "**********" at bounding box center [1094, 594] width 356 height 12
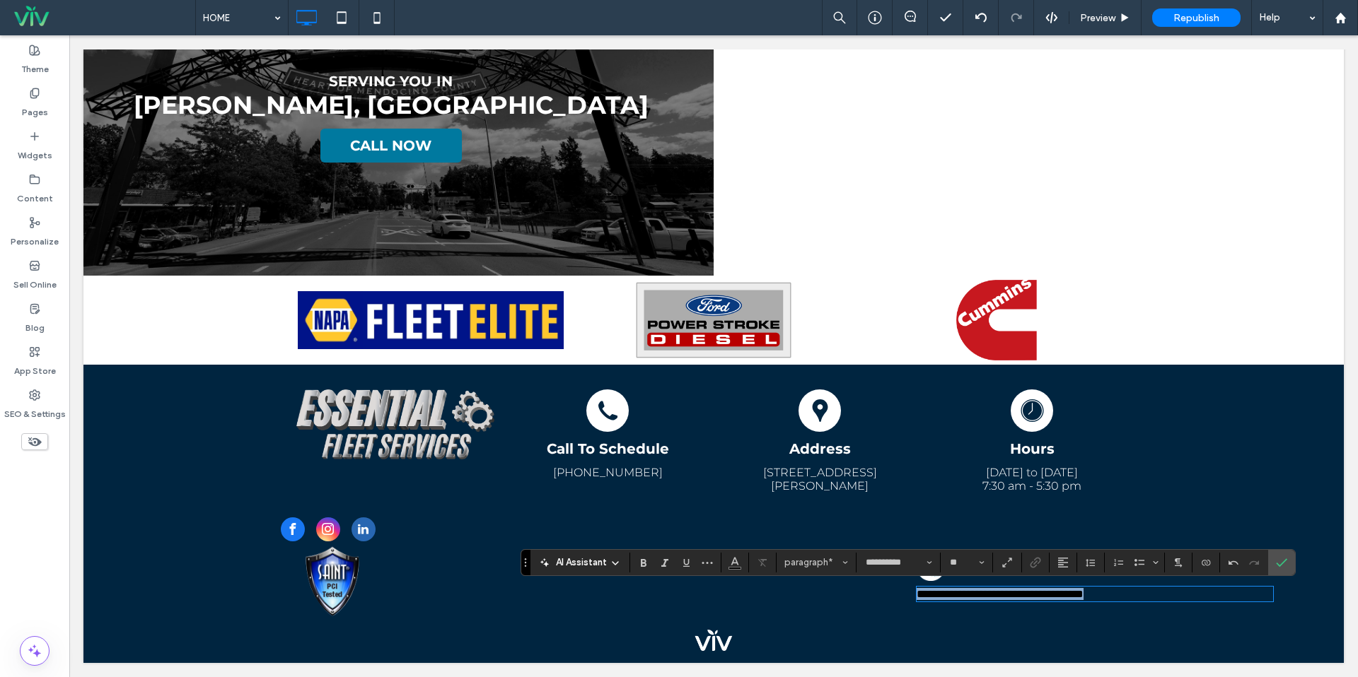
click at [1165, 588] on p "**********" at bounding box center [1094, 594] width 356 height 12
click at [737, 561] on icon "Color" at bounding box center [734, 561] width 11 height 11
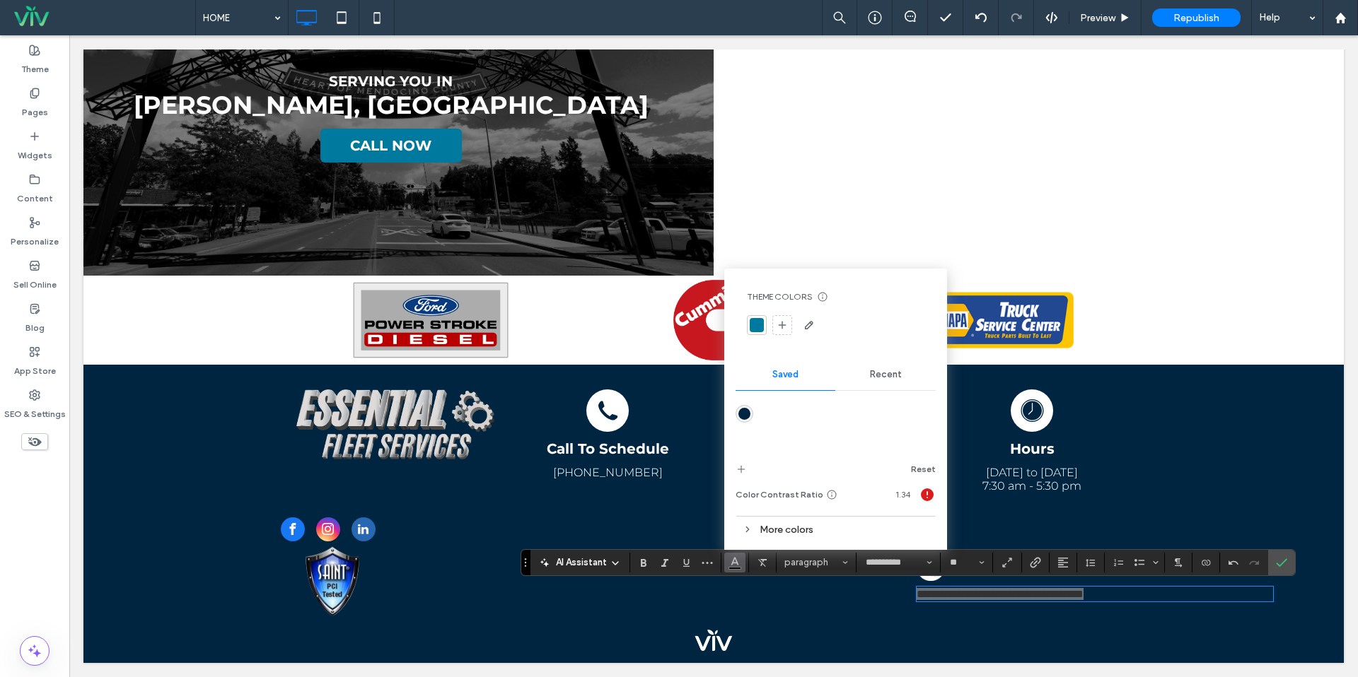
click at [881, 384] on div "Recent" at bounding box center [885, 374] width 100 height 31
click at [774, 417] on div "rgba(255, 255, 255, 1)" at bounding box center [770, 419] width 12 height 12
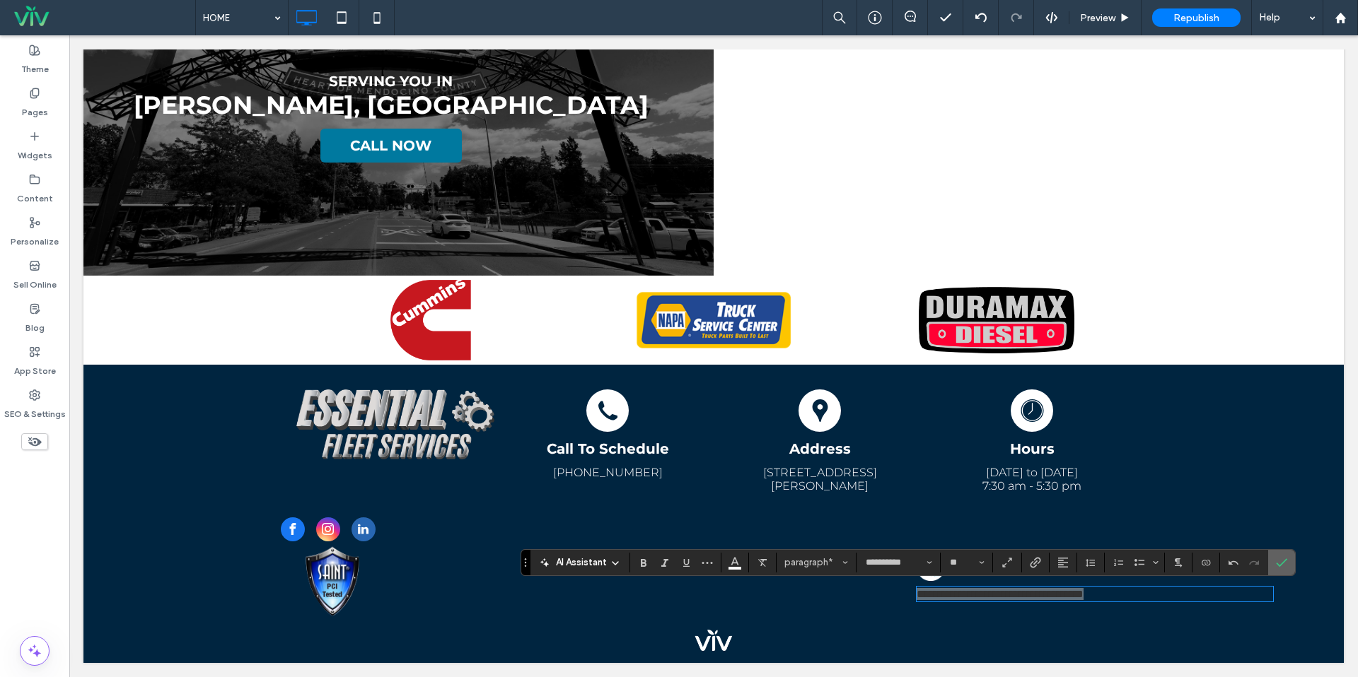
click at [1281, 560] on icon "Confirm" at bounding box center [1281, 562] width 11 height 11
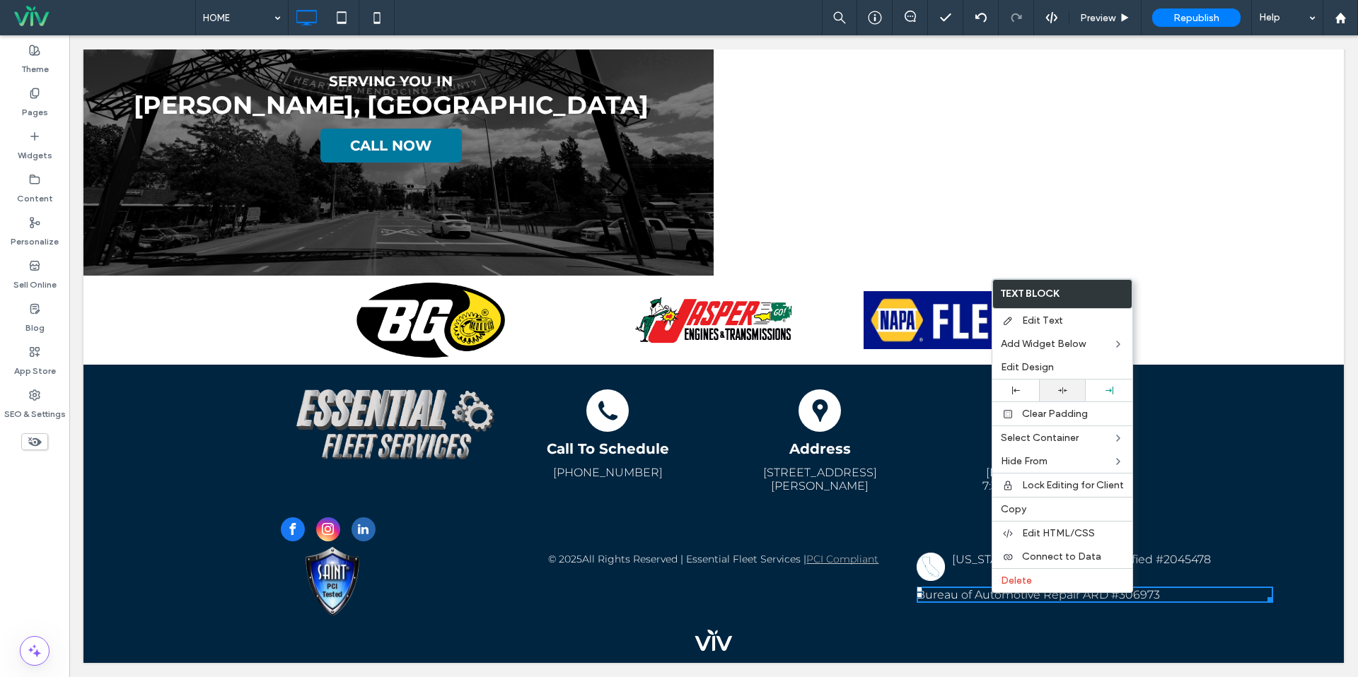
click at [1059, 388] on icon at bounding box center [1062, 390] width 9 height 9
click at [1158, 615] on div "[US_STATE] Small Business Certified #2045478 Bureau of Automotive Repair ARD #3…" at bounding box center [1086, 568] width 373 height 101
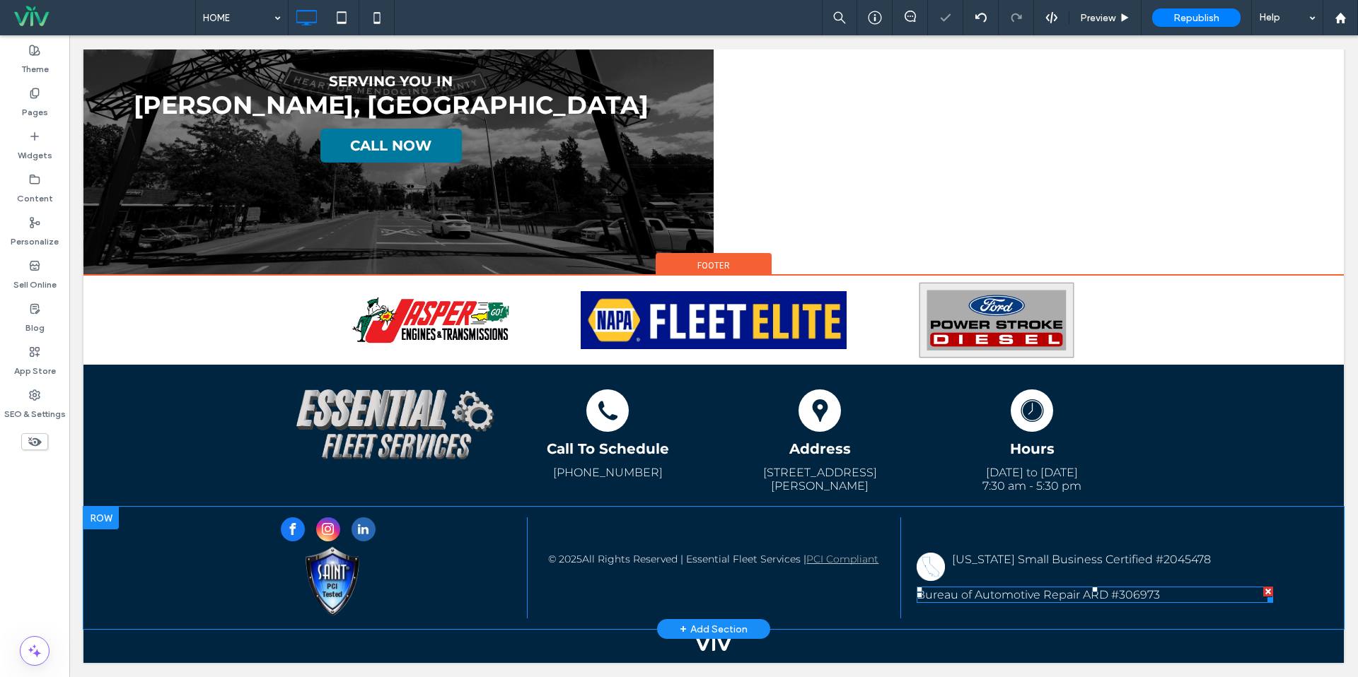
click at [1175, 599] on p "Bureau of Automotive Repair ARD #306973" at bounding box center [1094, 594] width 356 height 13
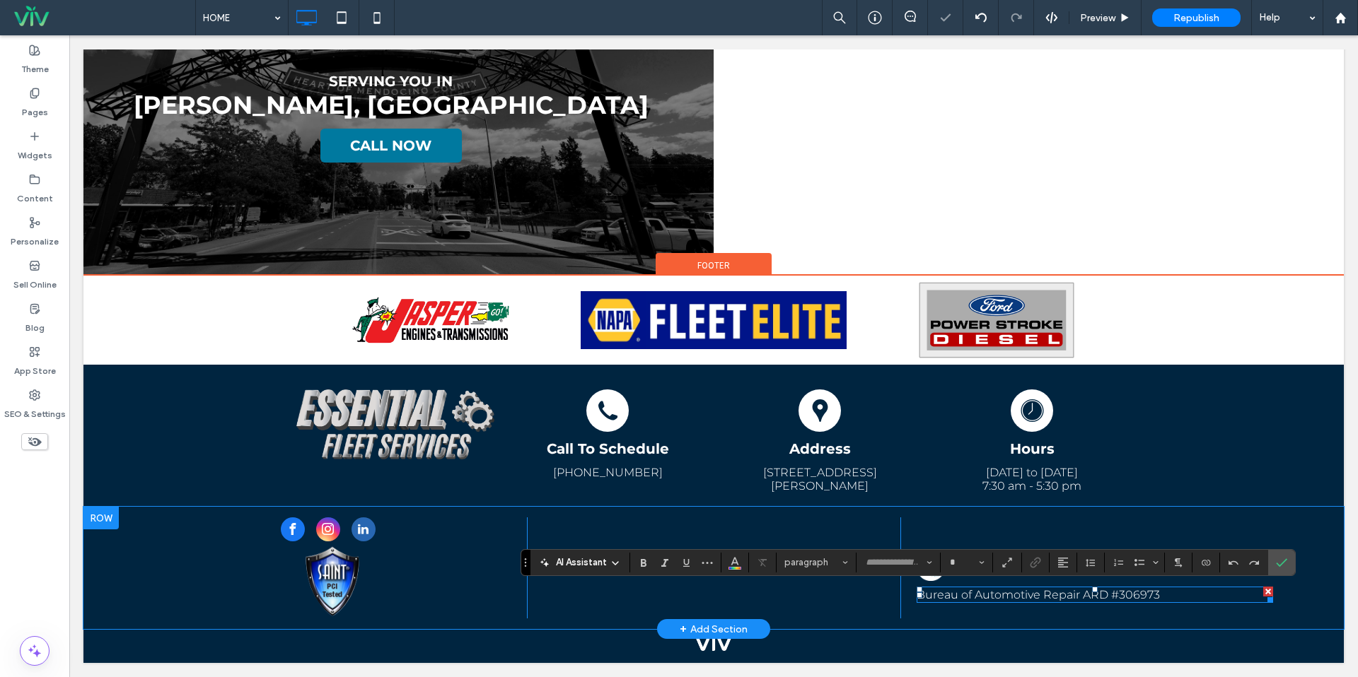
type input "**********"
type input "**"
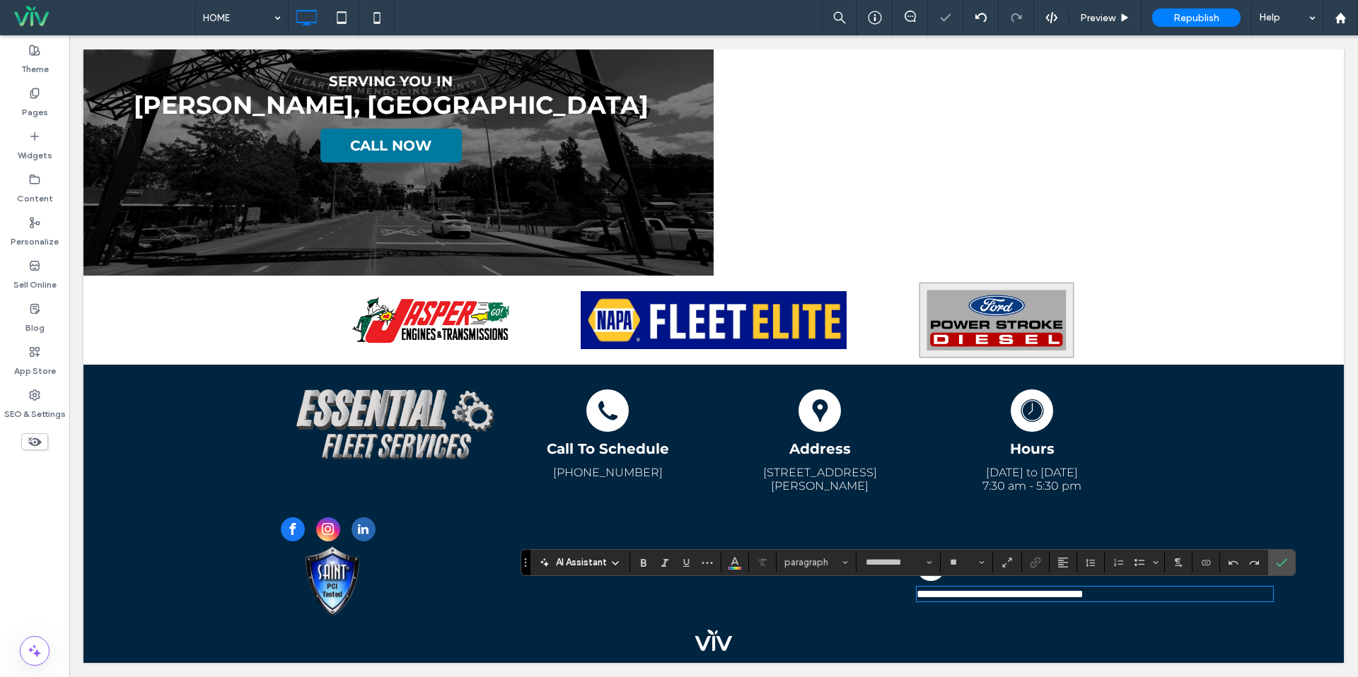
click at [1175, 599] on p "**********" at bounding box center [1094, 594] width 356 height 12
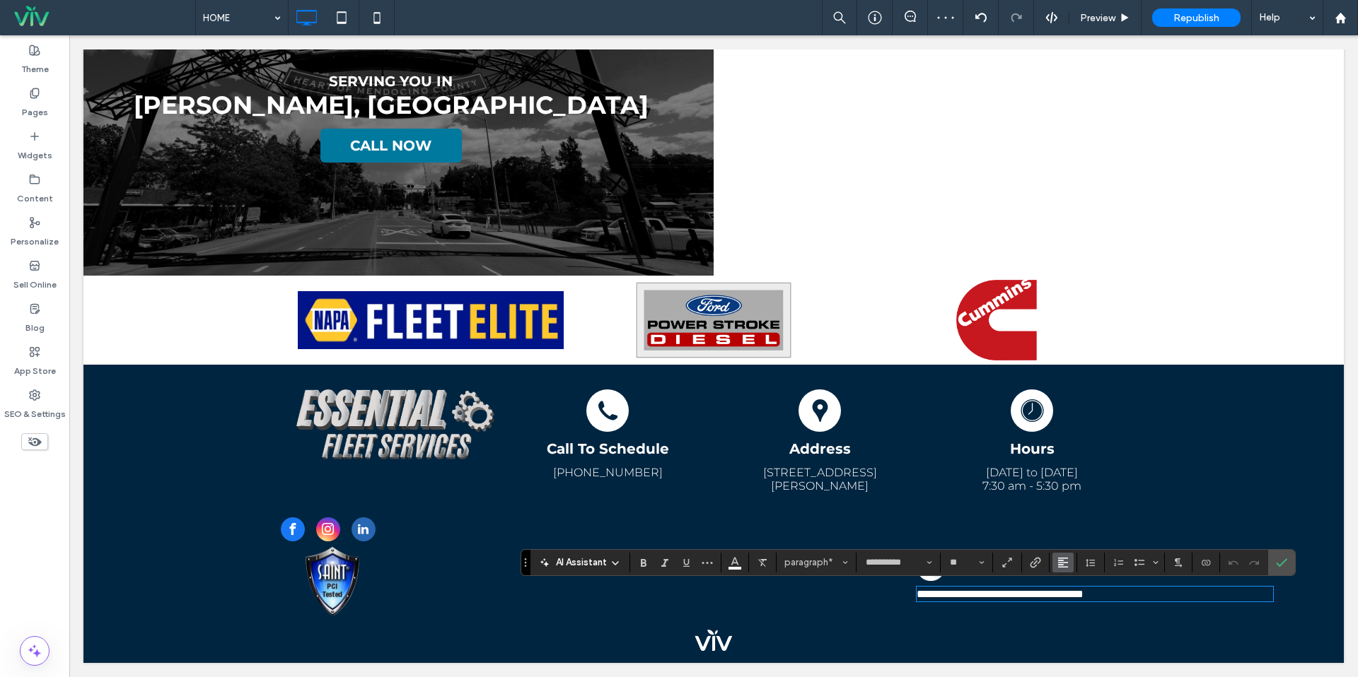
click at [1058, 561] on icon "Alignment" at bounding box center [1062, 562] width 11 height 11
click at [1075, 499] on icon "ui.textEditor.alignment.center" at bounding box center [1073, 498] width 11 height 11
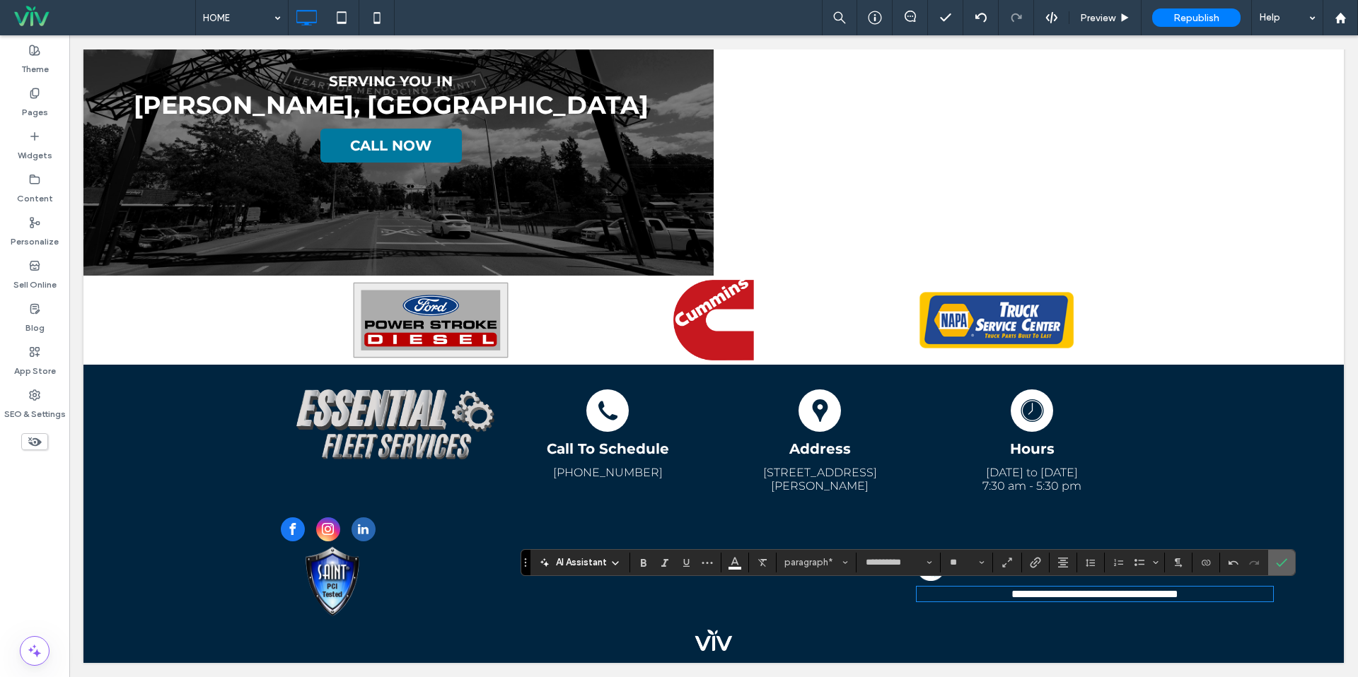
click at [1279, 558] on icon "Confirm" at bounding box center [1281, 562] width 11 height 11
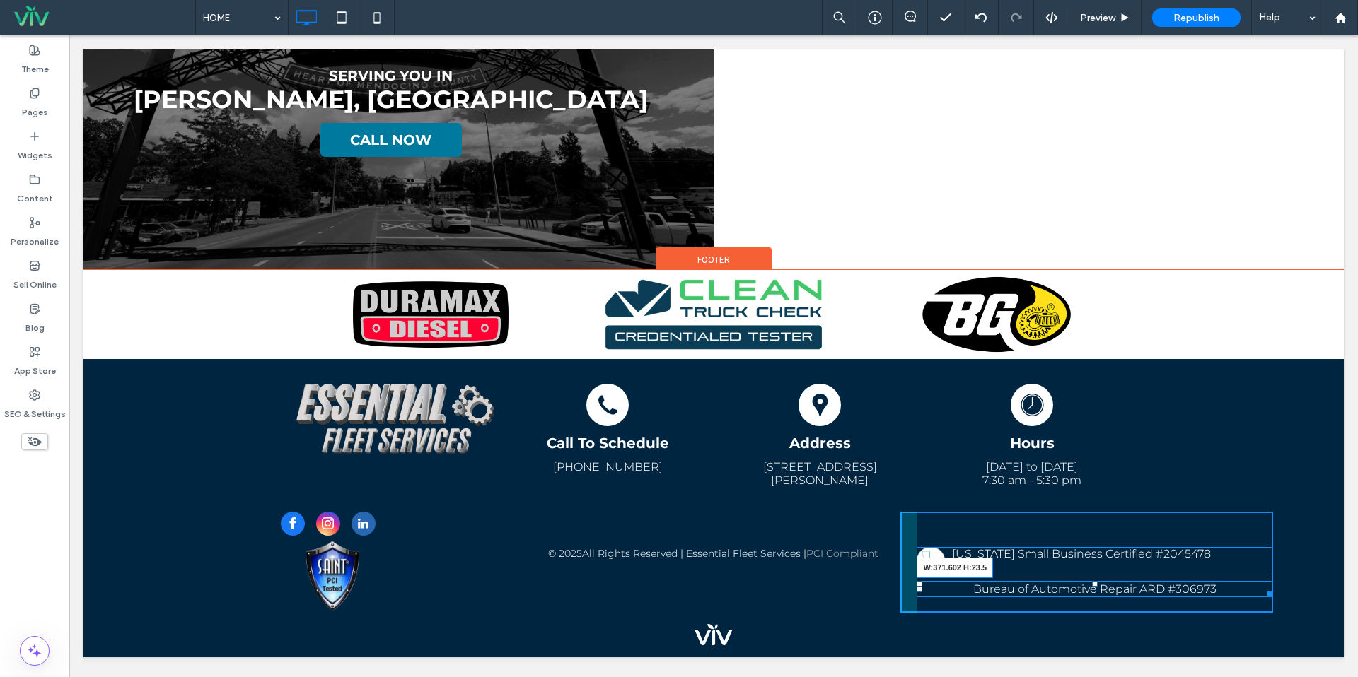
drag, startPoint x: 1262, startPoint y: 598, endPoint x: 1221, endPoint y: 596, distance: 40.4
click at [1262, 596] on div at bounding box center [1267, 592] width 11 height 11
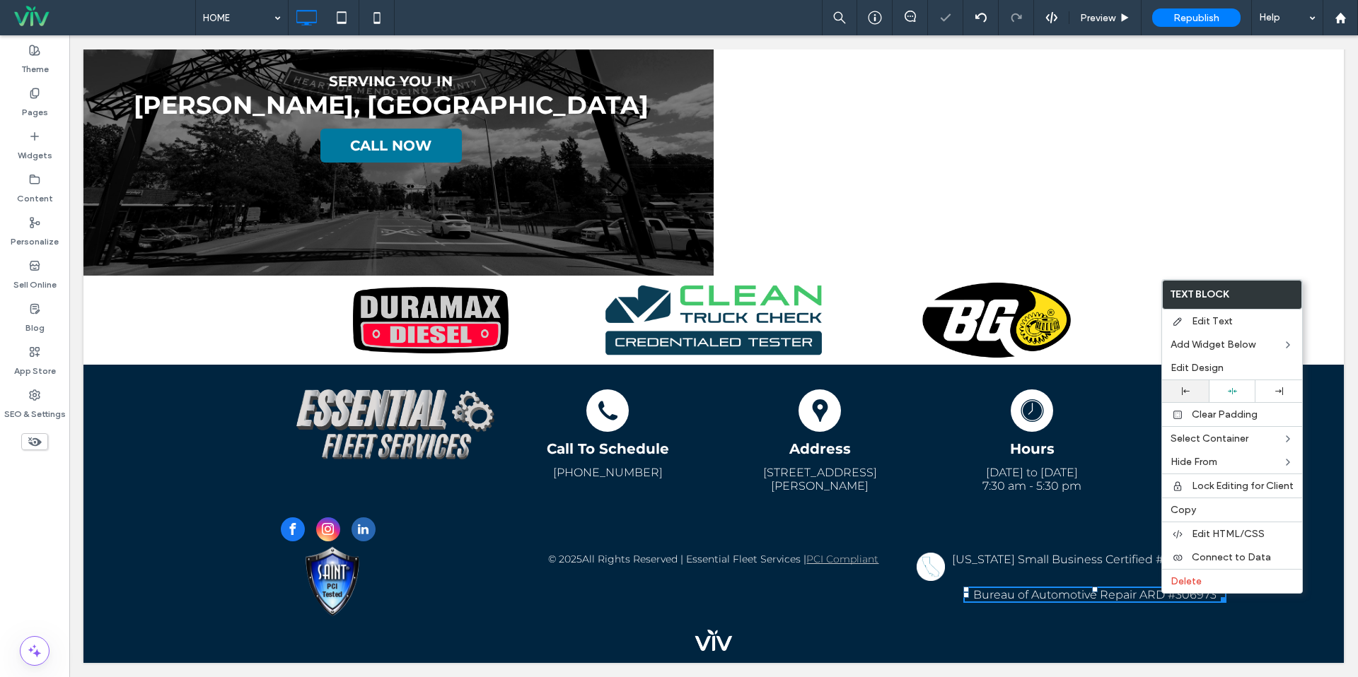
click at [1194, 390] on div at bounding box center [1185, 392] width 33 height 8
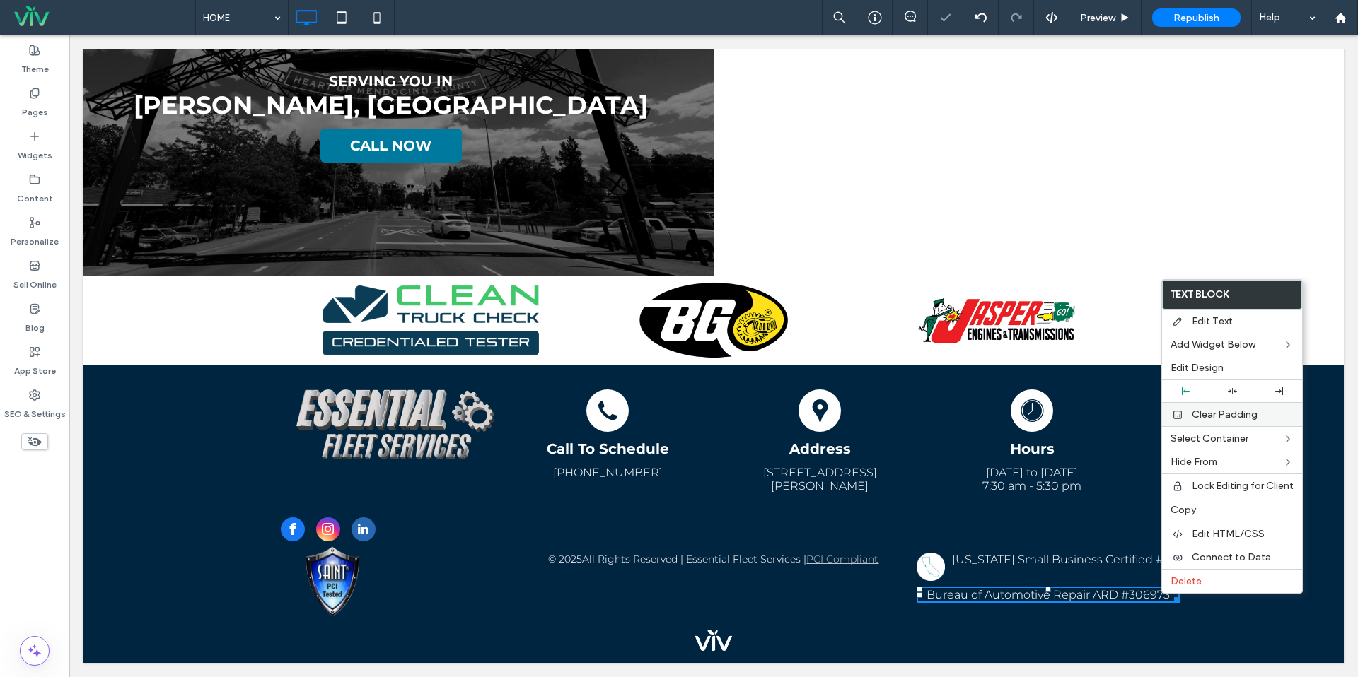
drag, startPoint x: 1235, startPoint y: 388, endPoint x: 1214, endPoint y: 406, distance: 27.5
click at [1235, 388] on icon at bounding box center [1232, 391] width 9 height 9
click at [1031, 501] on div "Hours Hours [DATE] to [DATE] 7:30 am - 5:30 pm Click To Paste" at bounding box center [1032, 441] width 212 height 132
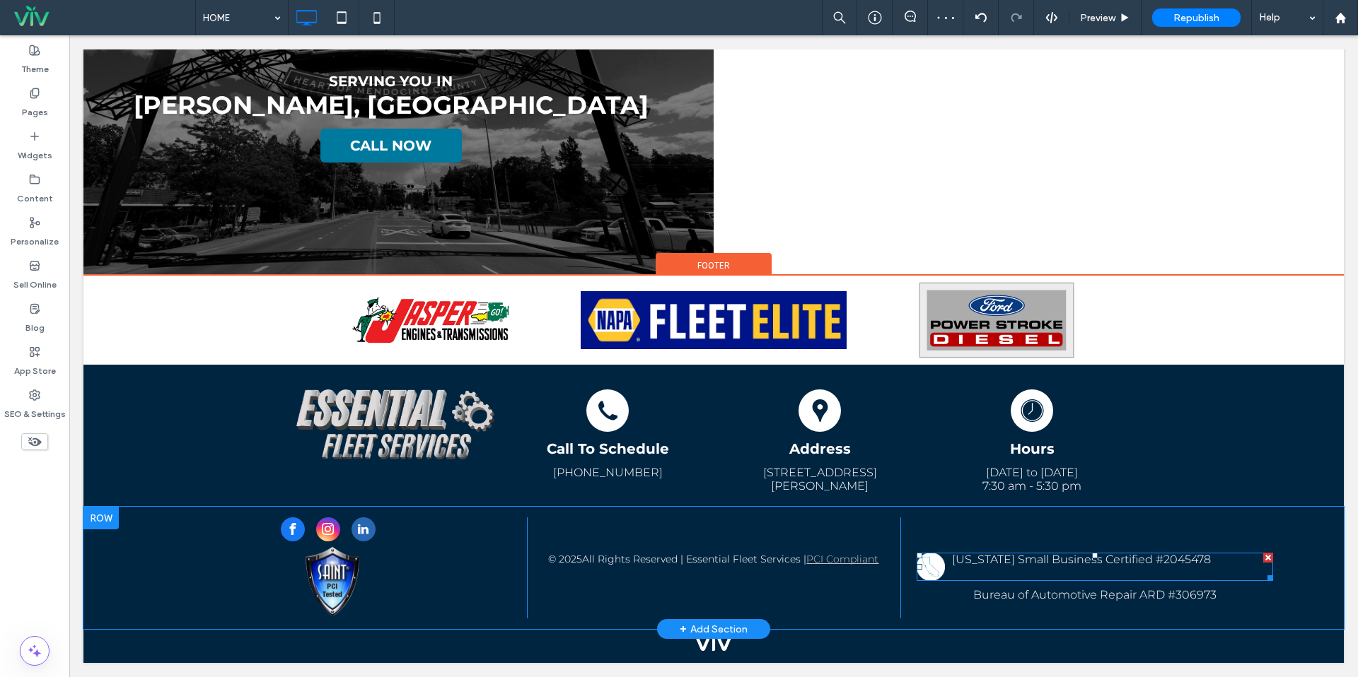
click at [1061, 565] on span at bounding box center [1094, 567] width 356 height 28
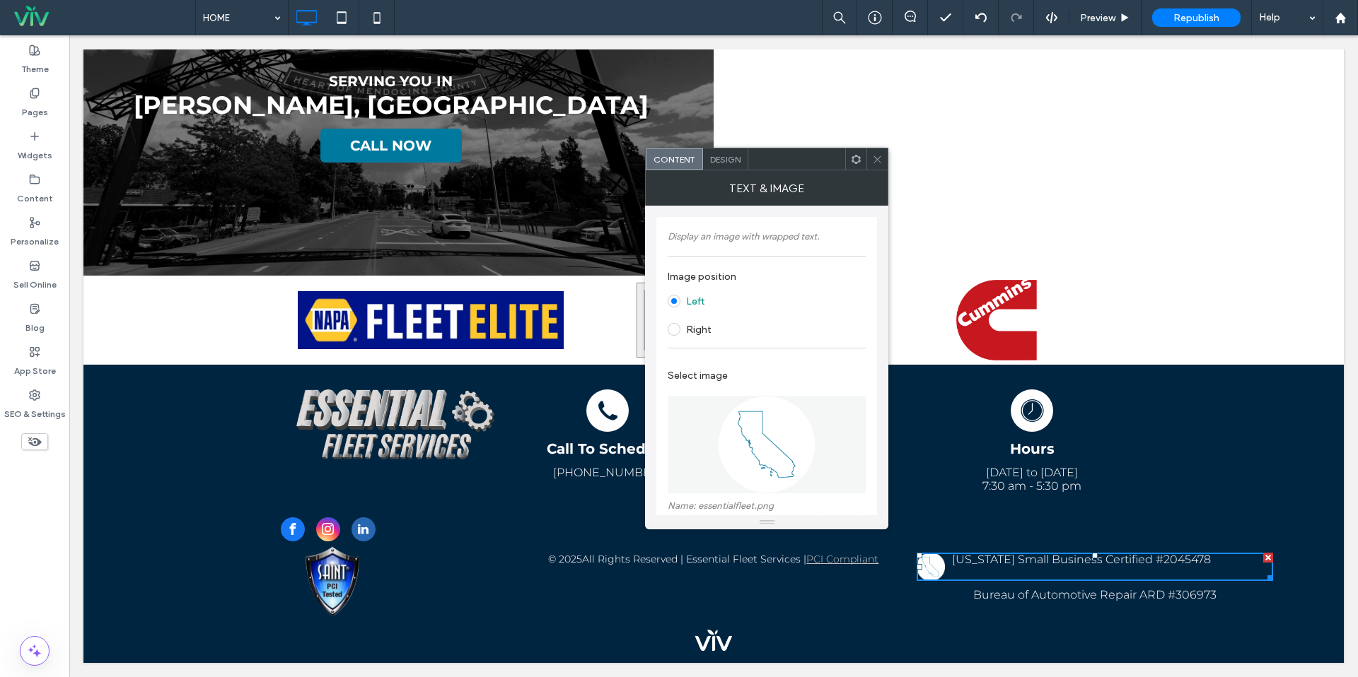
drag, startPoint x: 878, startPoint y: 151, endPoint x: 885, endPoint y: 172, distance: 21.9
click at [878, 151] on span at bounding box center [877, 158] width 11 height 21
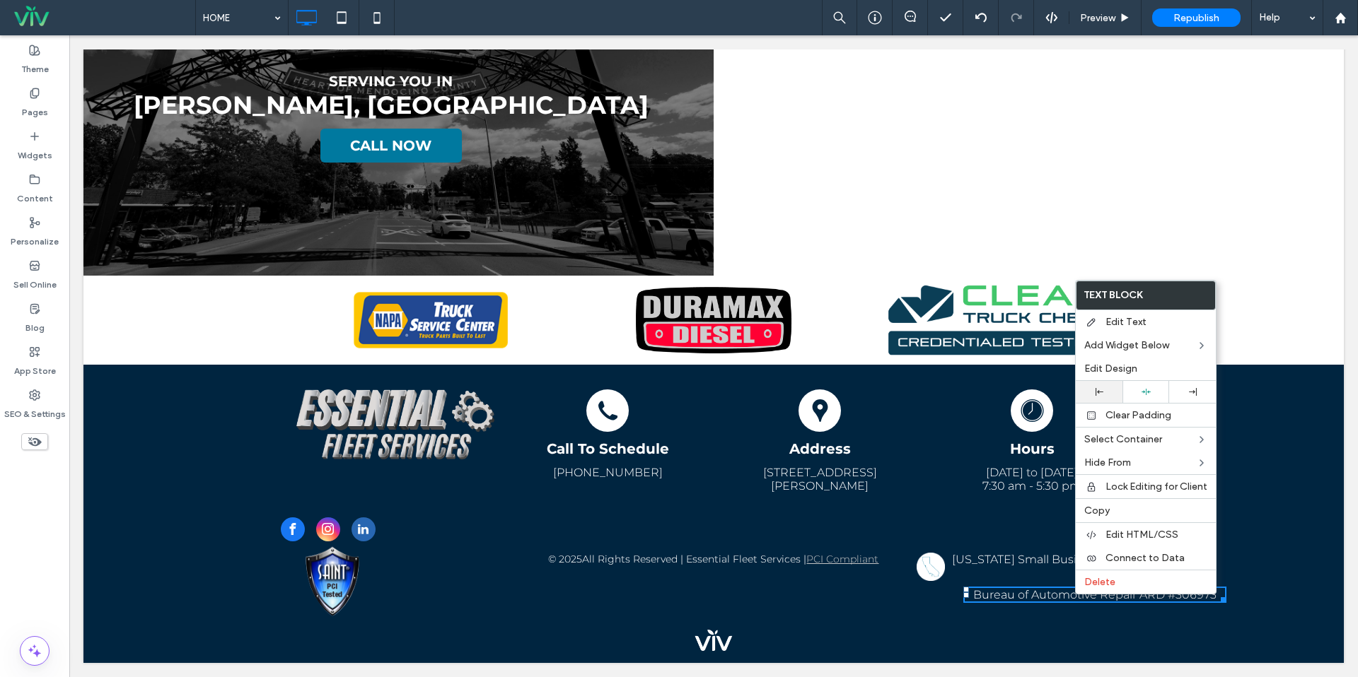
click at [1104, 394] on div at bounding box center [1099, 392] width 33 height 8
click at [972, 617] on div "[US_STATE] Small Business Certified #2045478 Bureau of Automotive Repair ARD #3…" at bounding box center [1086, 568] width 373 height 101
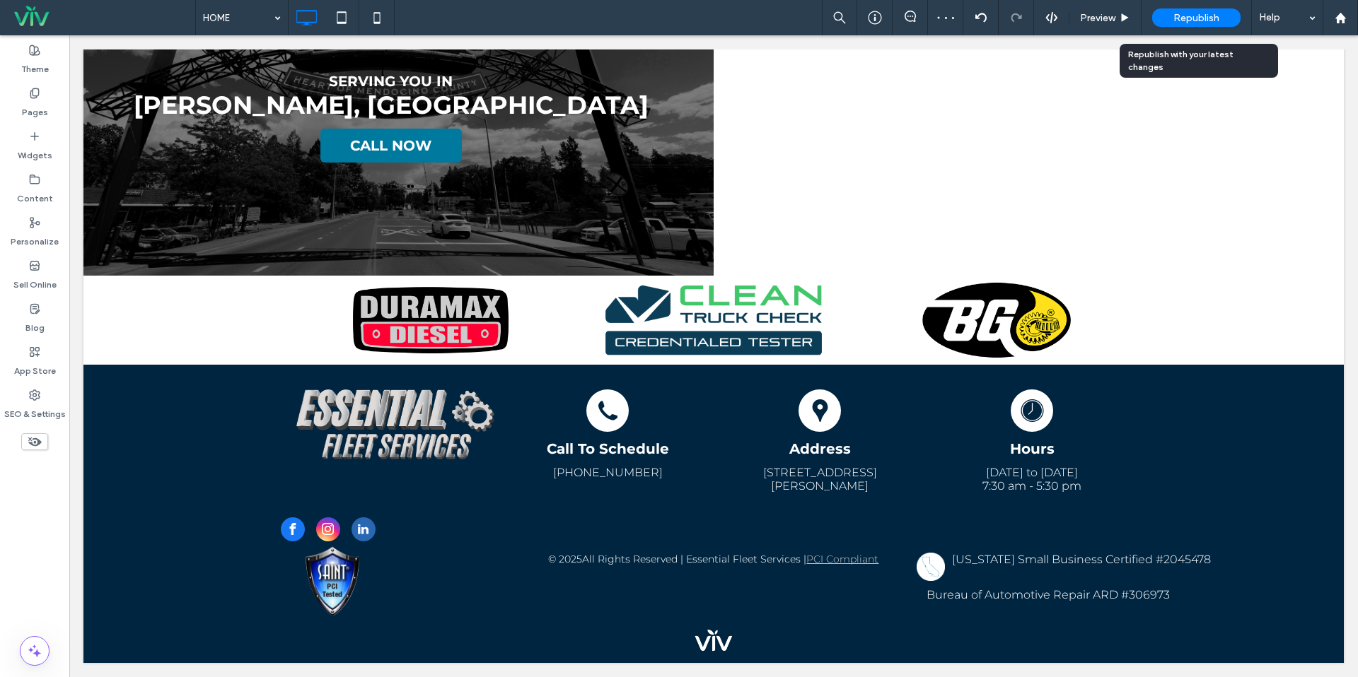
drag, startPoint x: 1184, startPoint y: 18, endPoint x: 1209, endPoint y: 50, distance: 41.3
click at [1184, 18] on span "Republish" at bounding box center [1196, 18] width 46 height 12
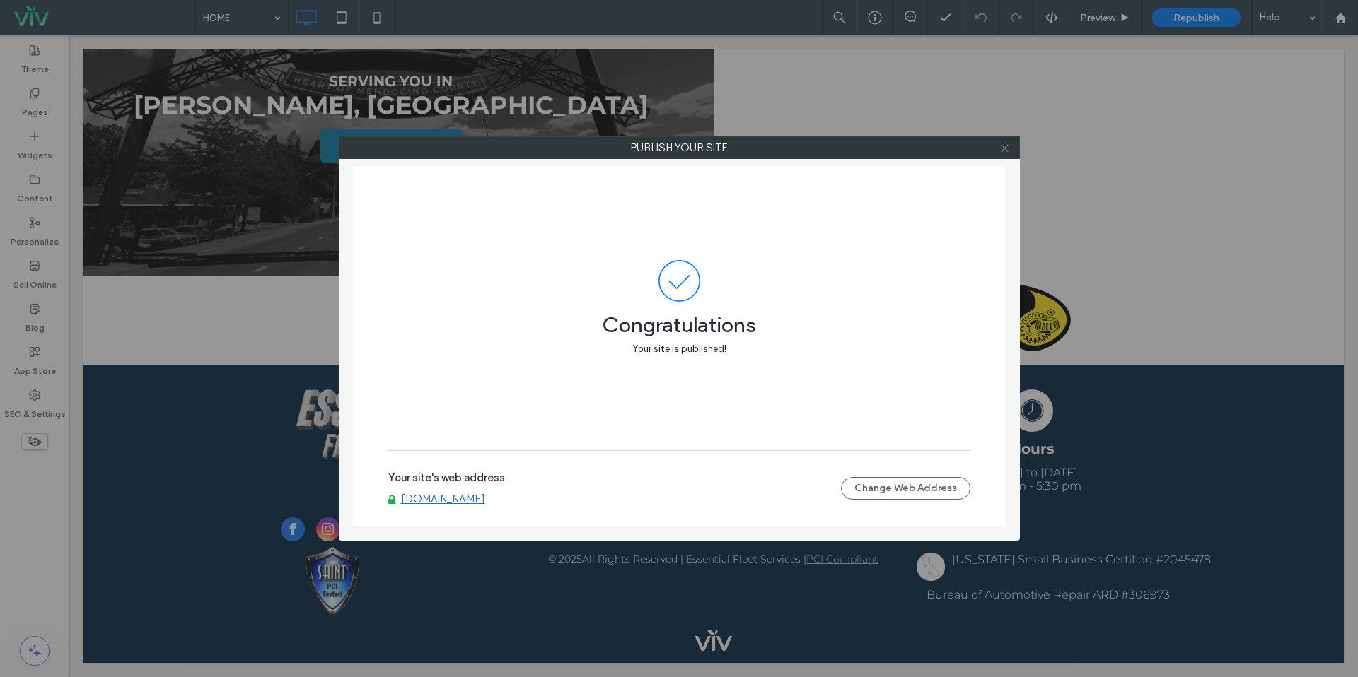
click at [1003, 146] on icon at bounding box center [1004, 148] width 11 height 11
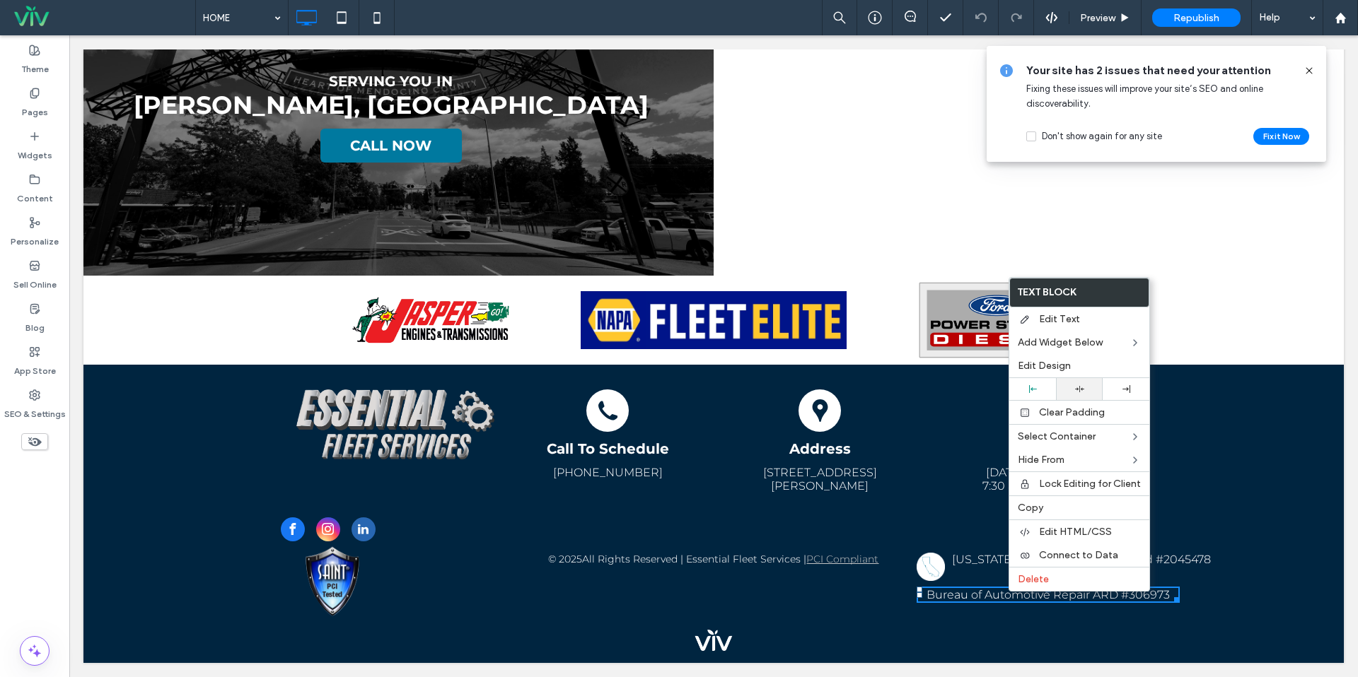
drag, startPoint x: 1089, startPoint y: 392, endPoint x: 1099, endPoint y: 394, distance: 10.1
click at [1089, 392] on div at bounding box center [1079, 389] width 33 height 9
click at [1253, 549] on div "[US_STATE] Small Business Certified #2045478 Bureau of Automotive Repair ARD #3…" at bounding box center [1086, 568] width 373 height 101
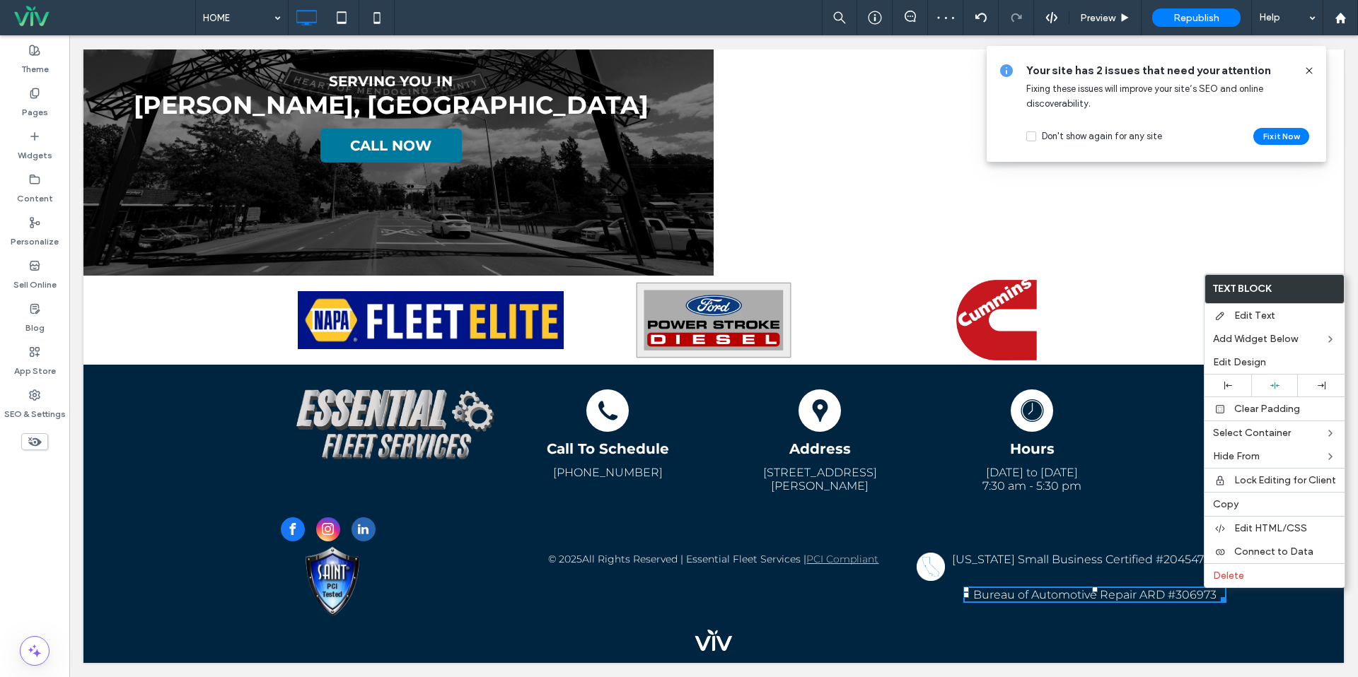
click at [1099, 543] on div "[US_STATE] Small Business Certified #2045478 Bureau of Automotive Repair ARD #3…" at bounding box center [1086, 568] width 373 height 101
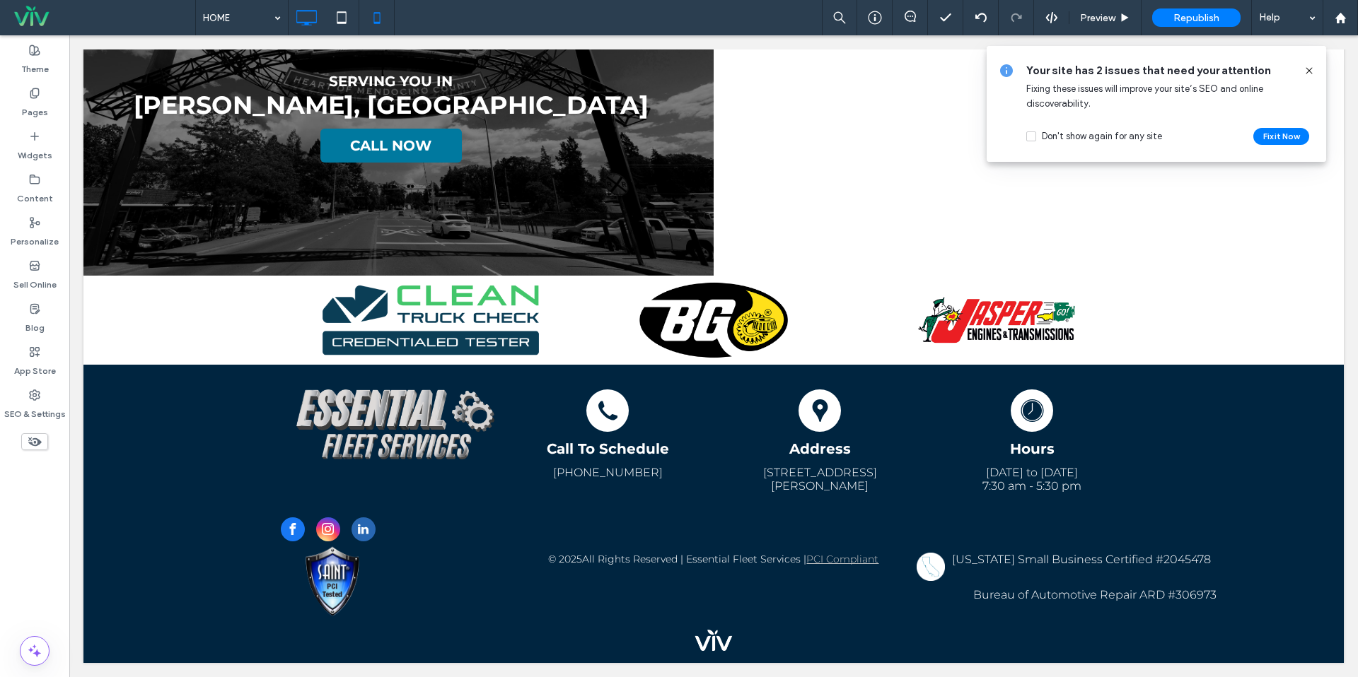
click at [386, 10] on icon at bounding box center [377, 18] width 28 height 28
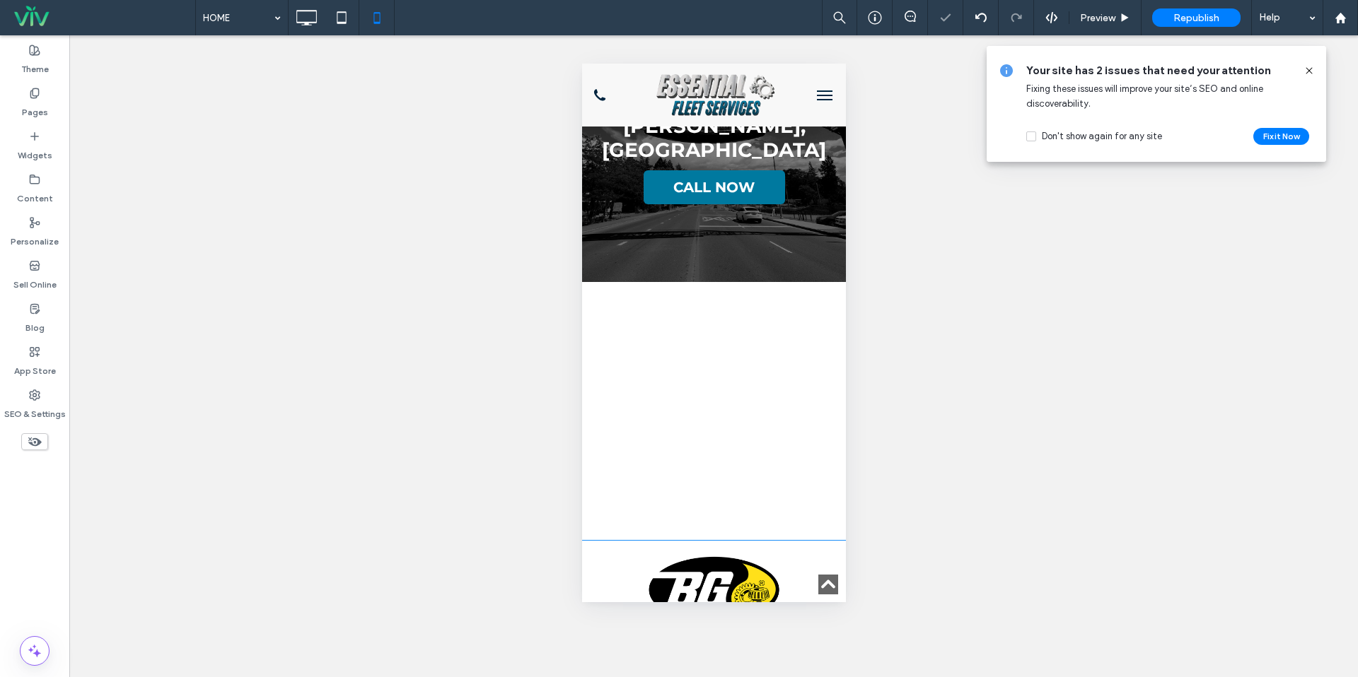
scroll to position [3208, 0]
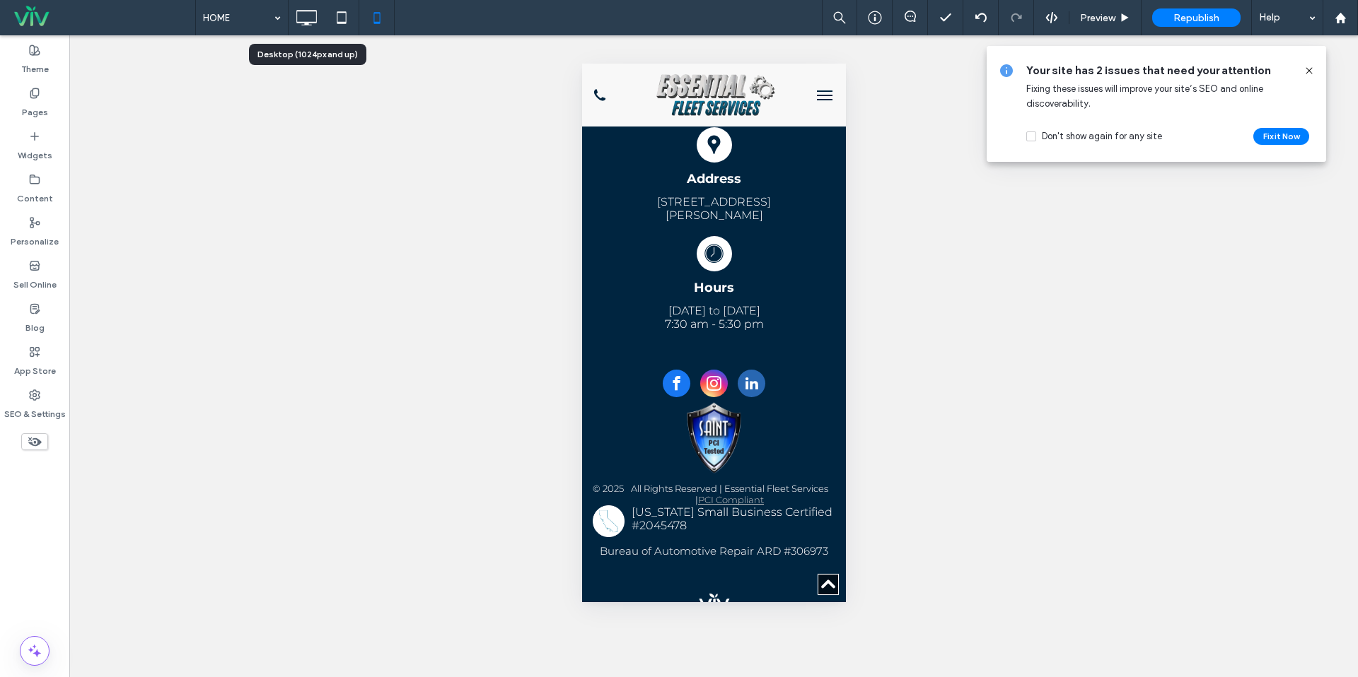
drag, startPoint x: 312, startPoint y: 15, endPoint x: 320, endPoint y: 23, distance: 12.0
click at [312, 15] on icon at bounding box center [306, 18] width 28 height 28
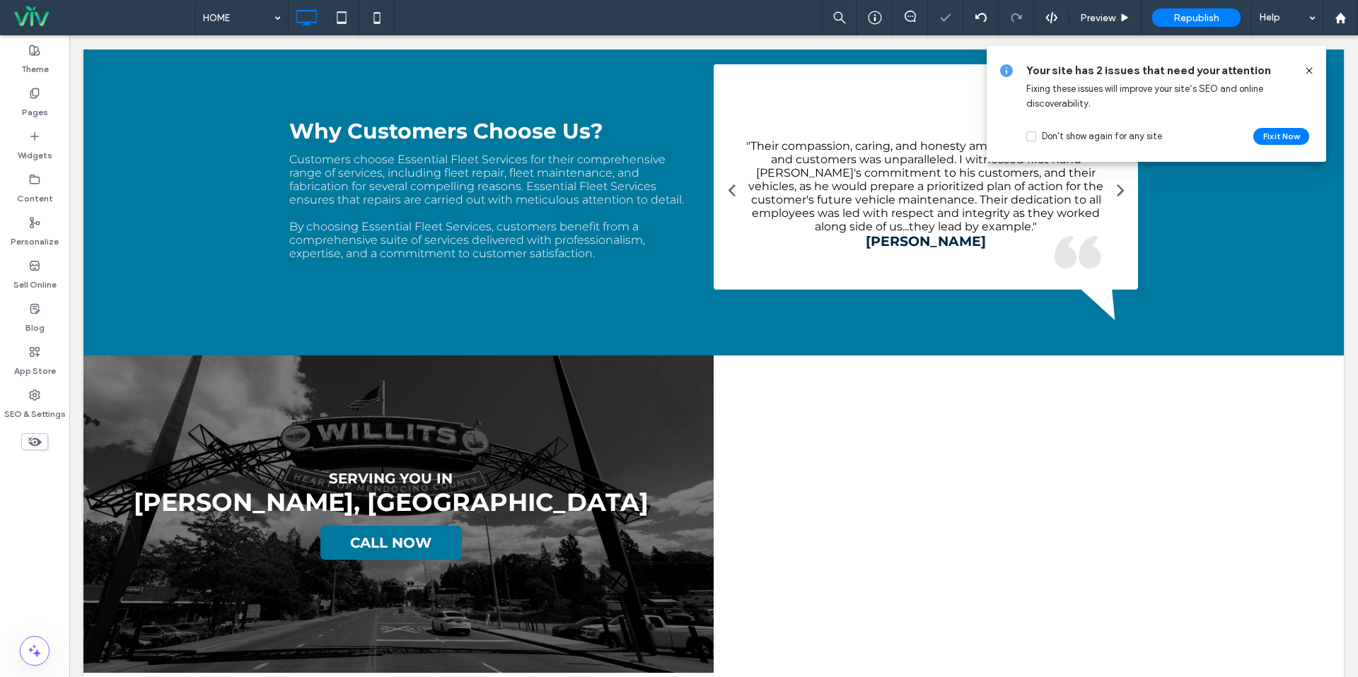
scroll to position [2649, 0]
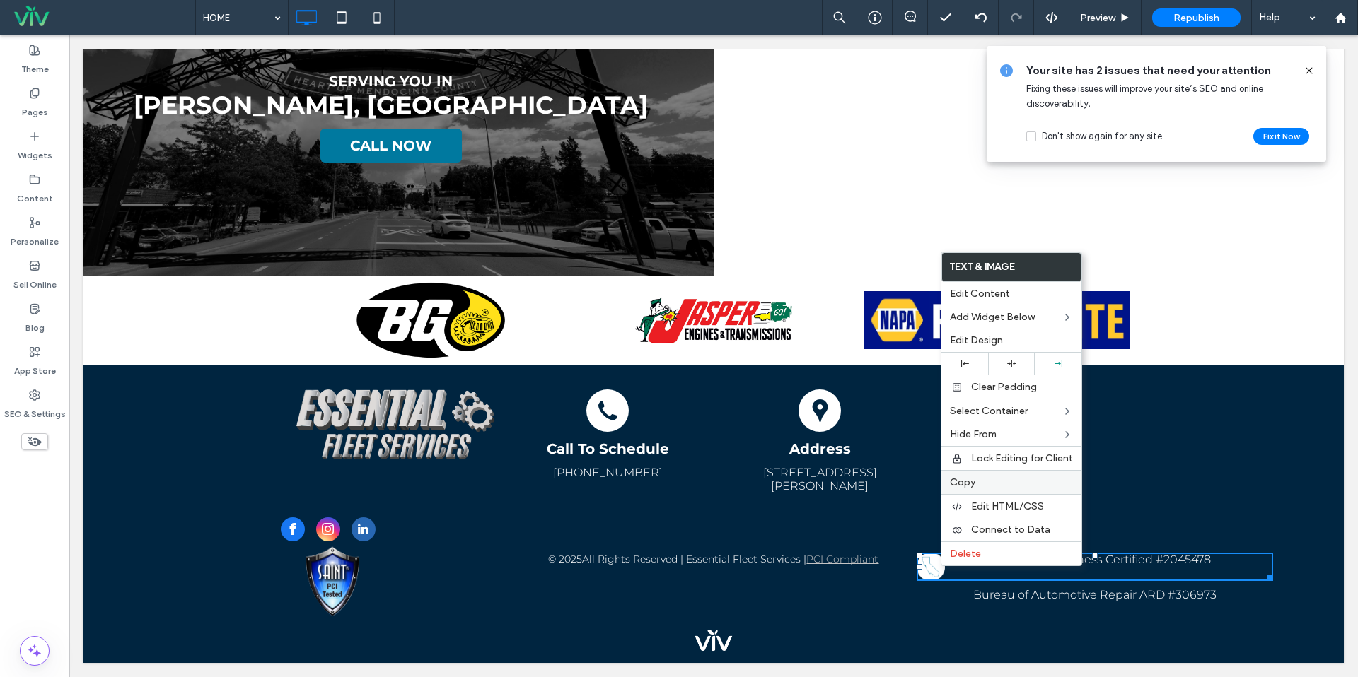
click at [960, 479] on span "Copy" at bounding box center [962, 483] width 25 height 12
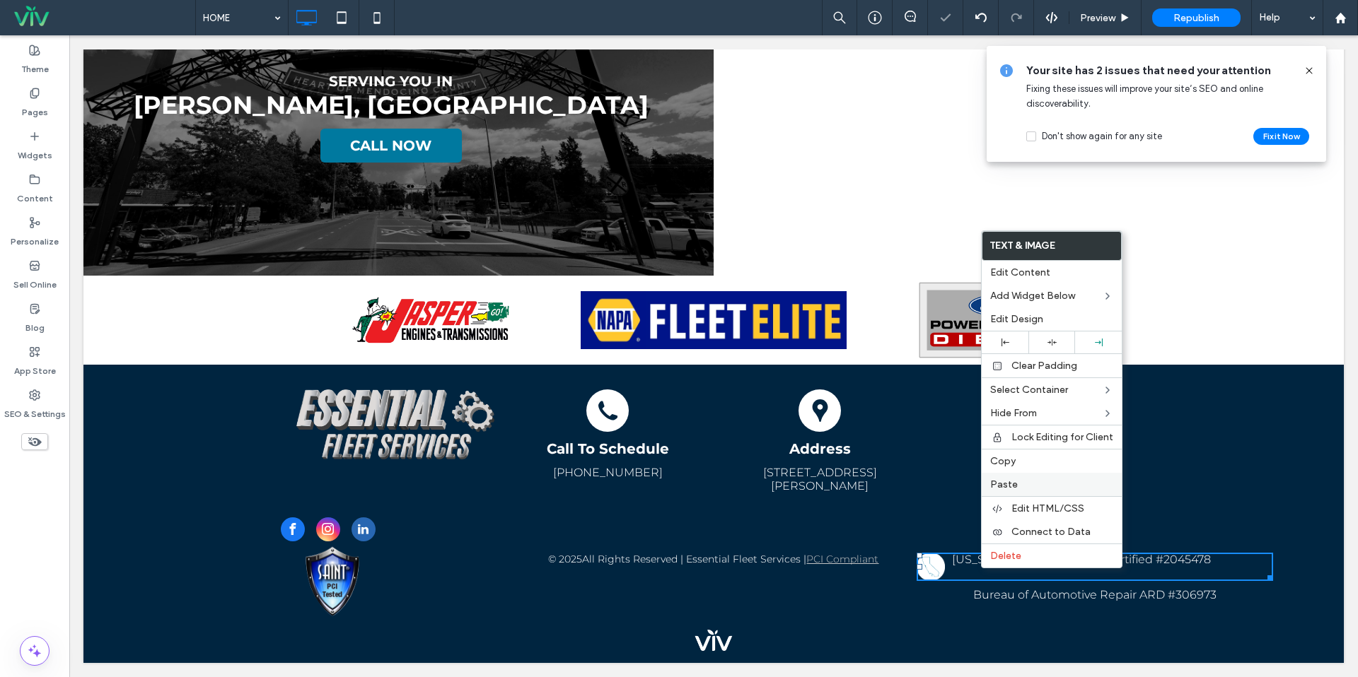
click at [1006, 484] on span "Paste" at bounding box center [1004, 485] width 28 height 12
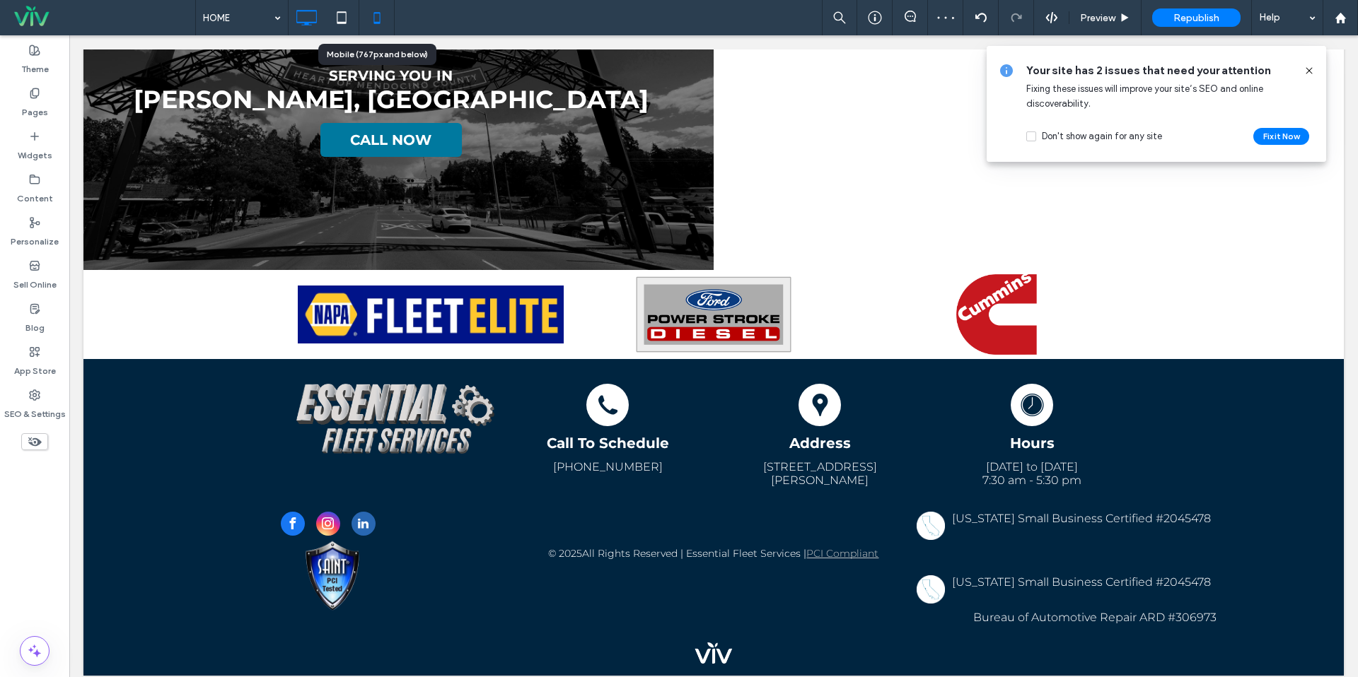
click at [387, 12] on icon at bounding box center [377, 18] width 28 height 28
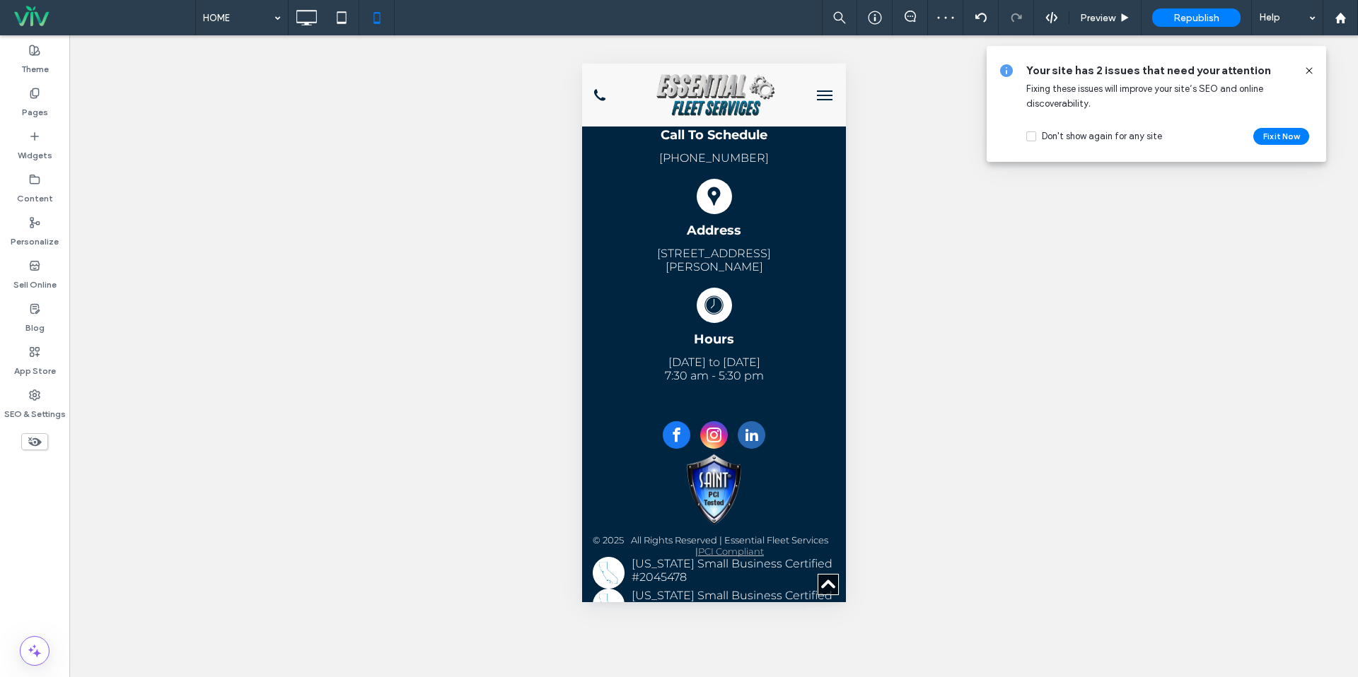
scroll to position [3239, 0]
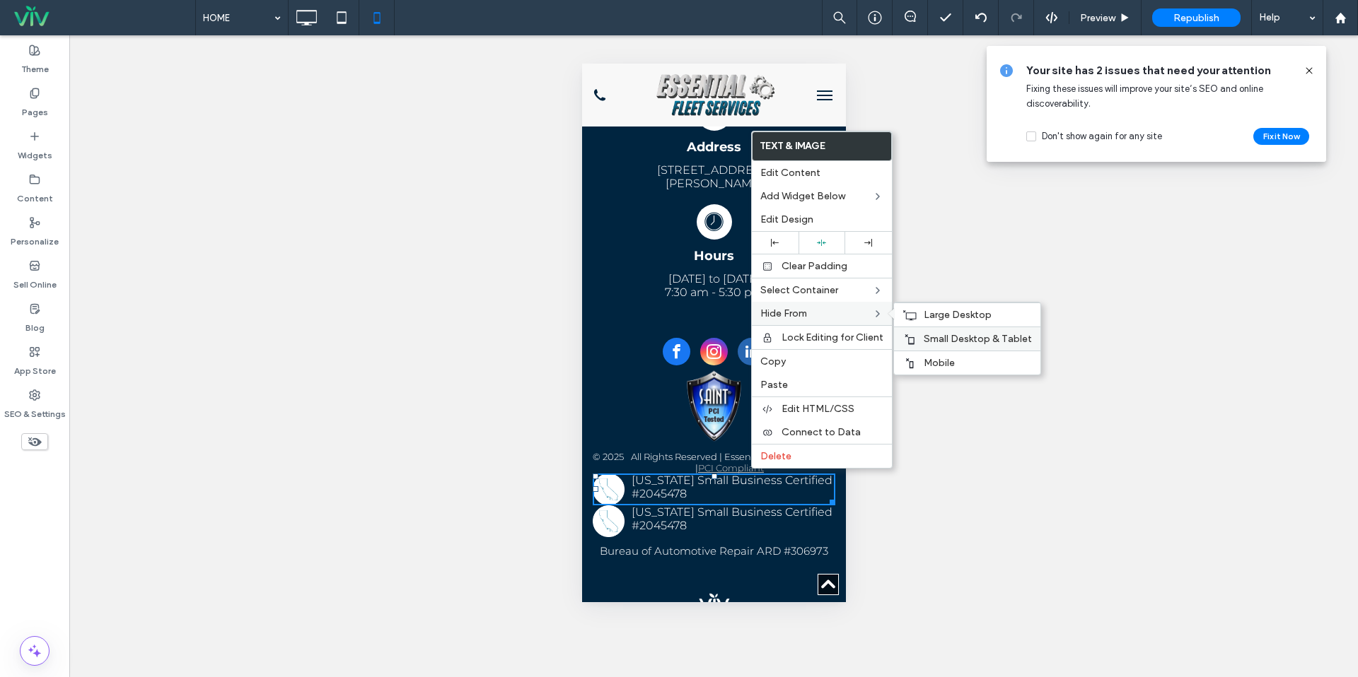
click at [926, 347] on div "Small Desktop & Tablet" at bounding box center [967, 339] width 146 height 24
click at [928, 325] on div "Large Desktop" at bounding box center [967, 315] width 146 height 24
click at [699, 506] on p "[US_STATE] Small Business Certified #2045478" at bounding box center [713, 519] width 243 height 27
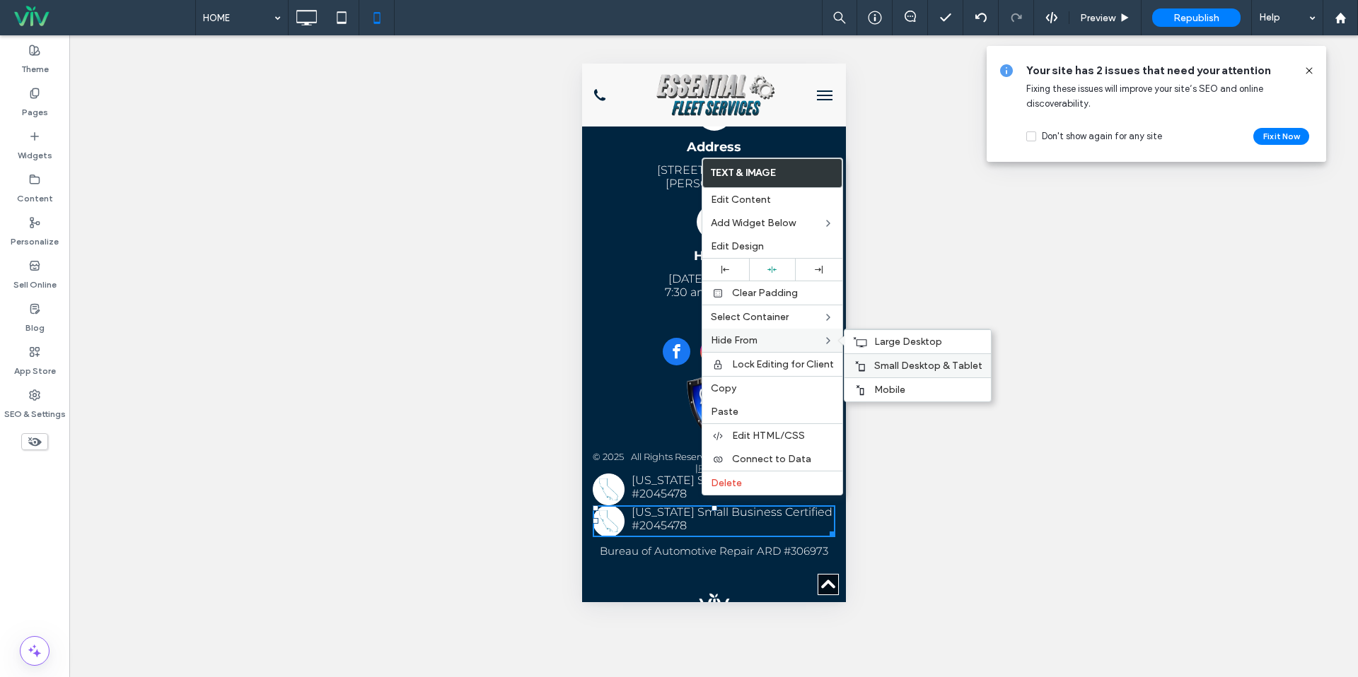
drag, startPoint x: 864, startPoint y: 388, endPoint x: 850, endPoint y: 375, distance: 19.0
click at [864, 388] on icon at bounding box center [859, 390] width 11 height 11
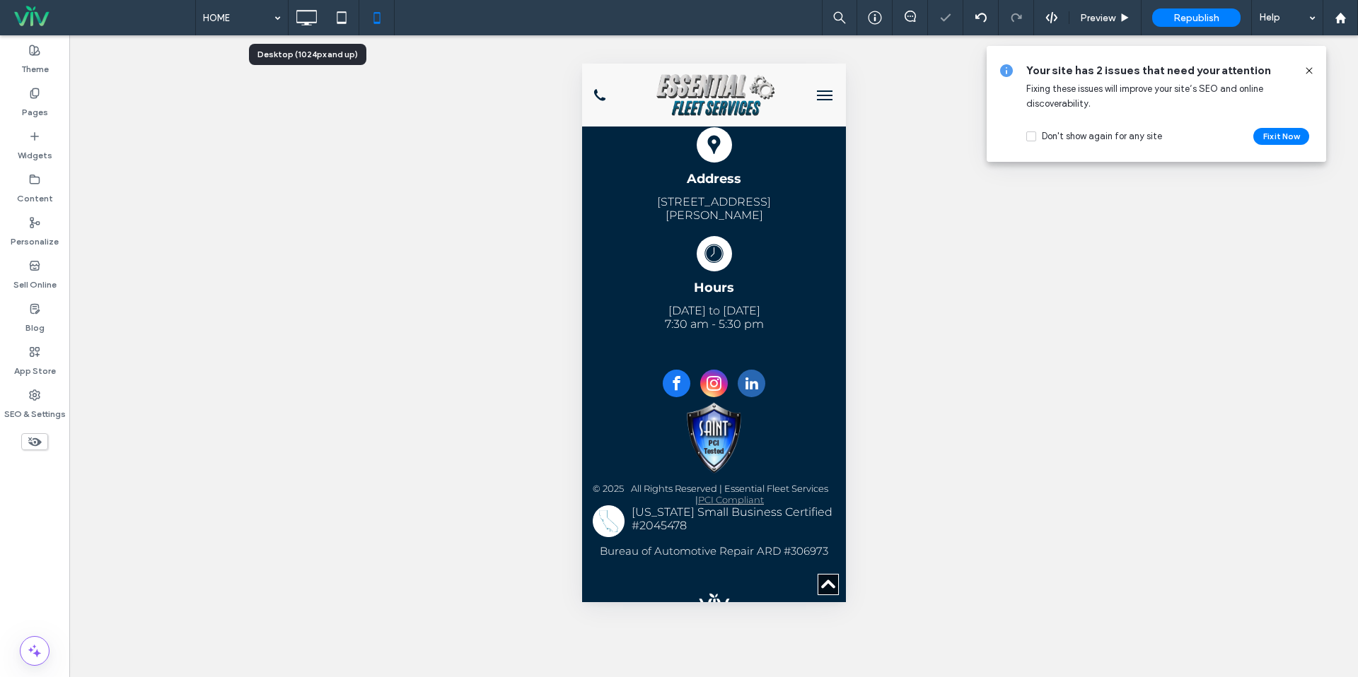
drag, startPoint x: 312, startPoint y: 15, endPoint x: 320, endPoint y: 26, distance: 14.1
click at [312, 15] on icon at bounding box center [306, 18] width 28 height 28
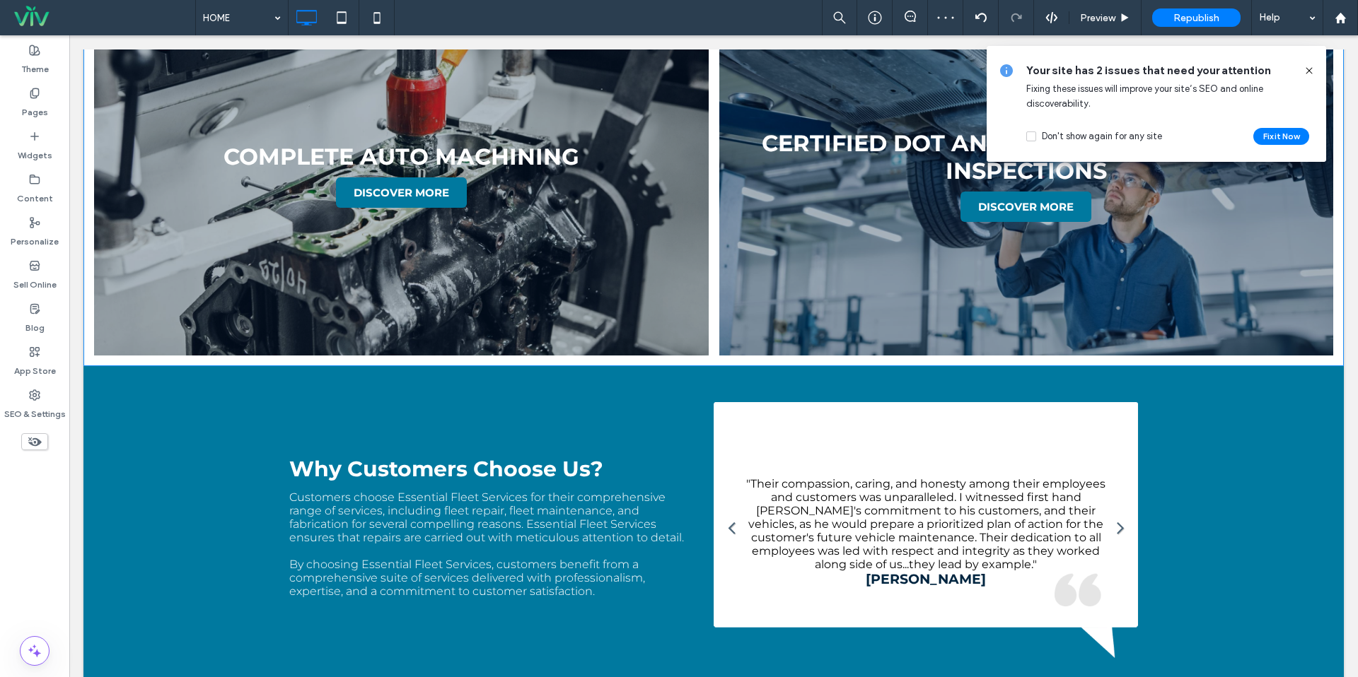
scroll to position [2649, 0]
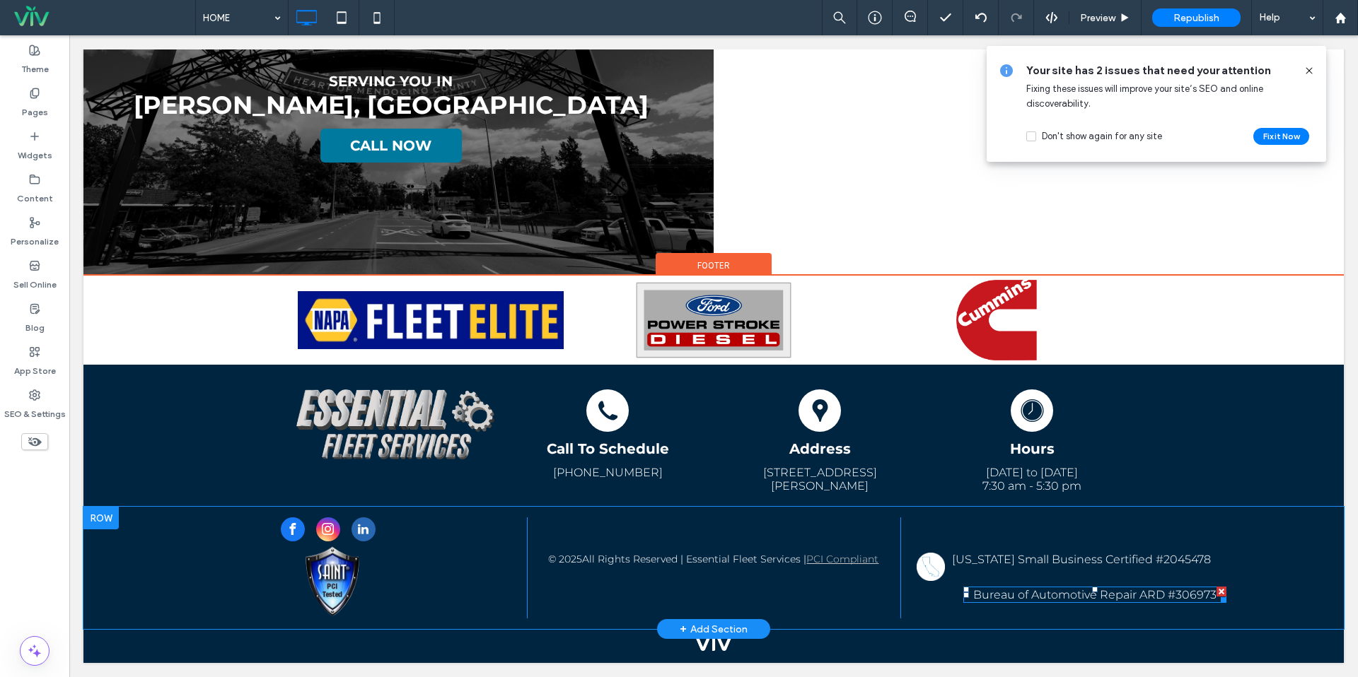
click at [1204, 593] on span "Bureau of Automotive Repair ARD #306973" at bounding box center [1094, 594] width 243 height 13
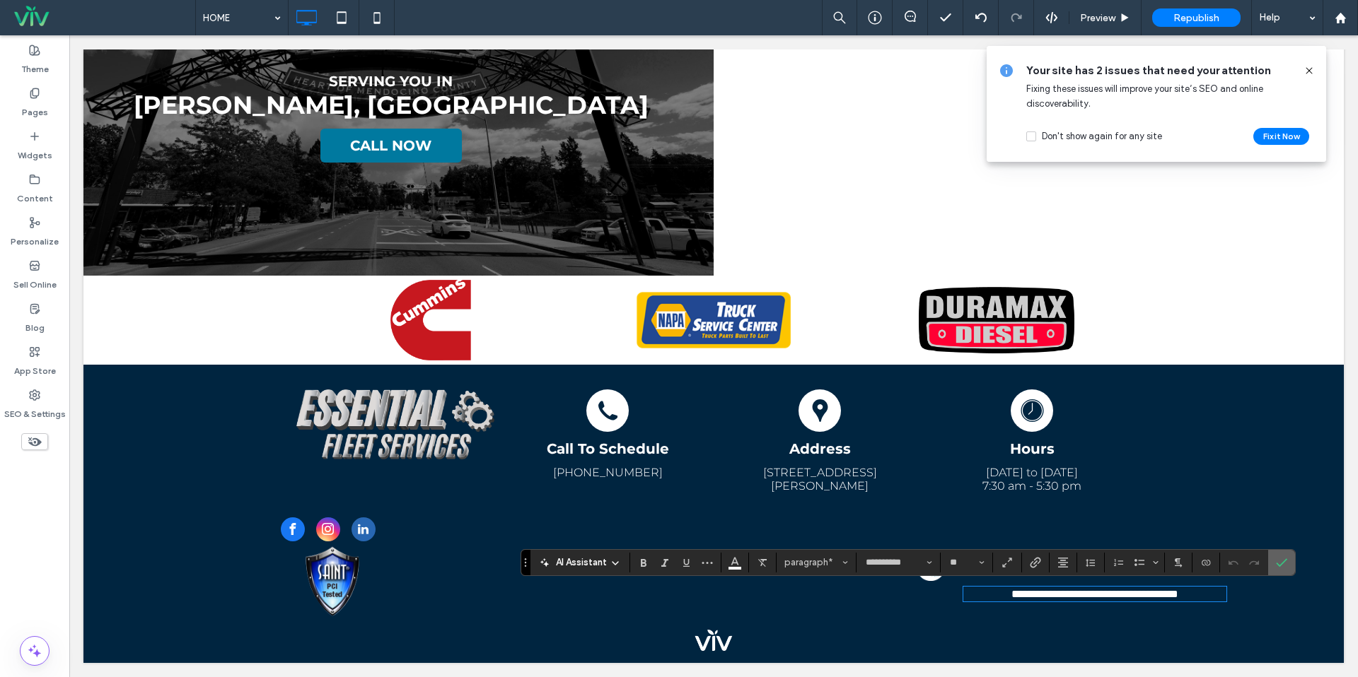
click at [1280, 562] on icon "Confirm" at bounding box center [1281, 562] width 11 height 11
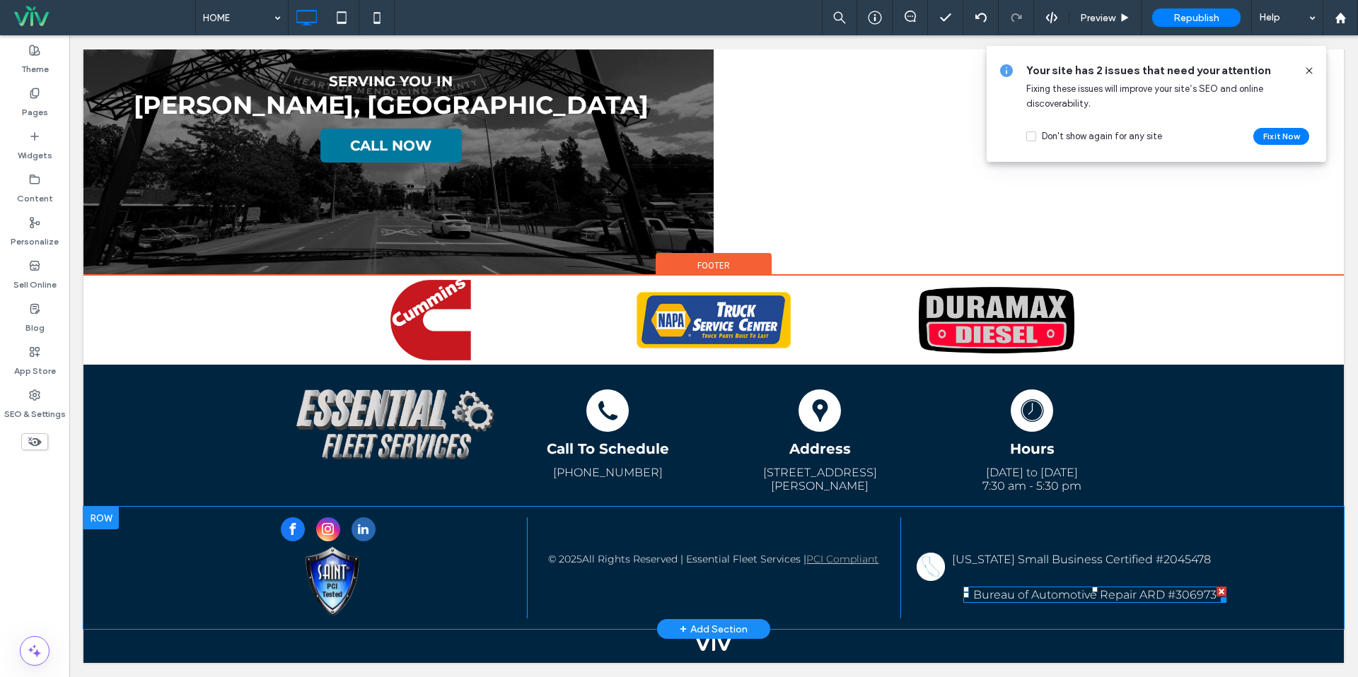
click at [1220, 587] on div at bounding box center [1221, 592] width 10 height 10
click at [1141, 554] on span at bounding box center [1094, 567] width 356 height 28
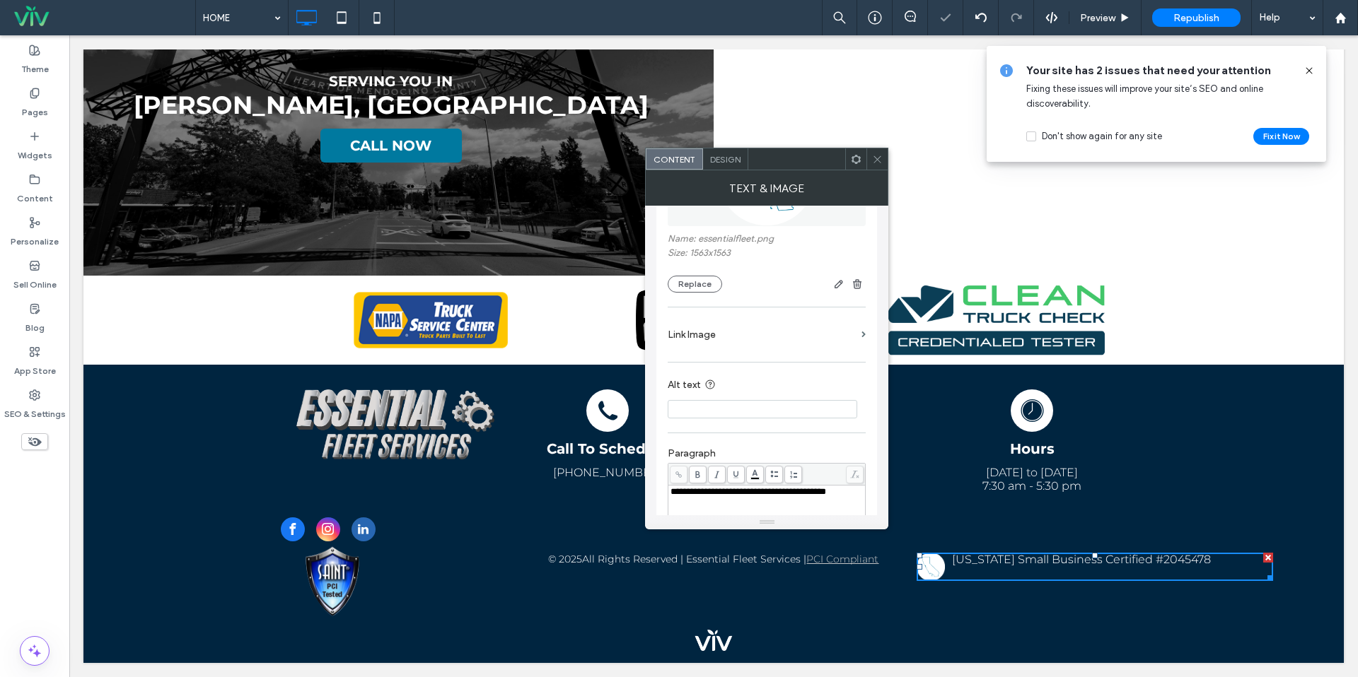
scroll to position [336, 0]
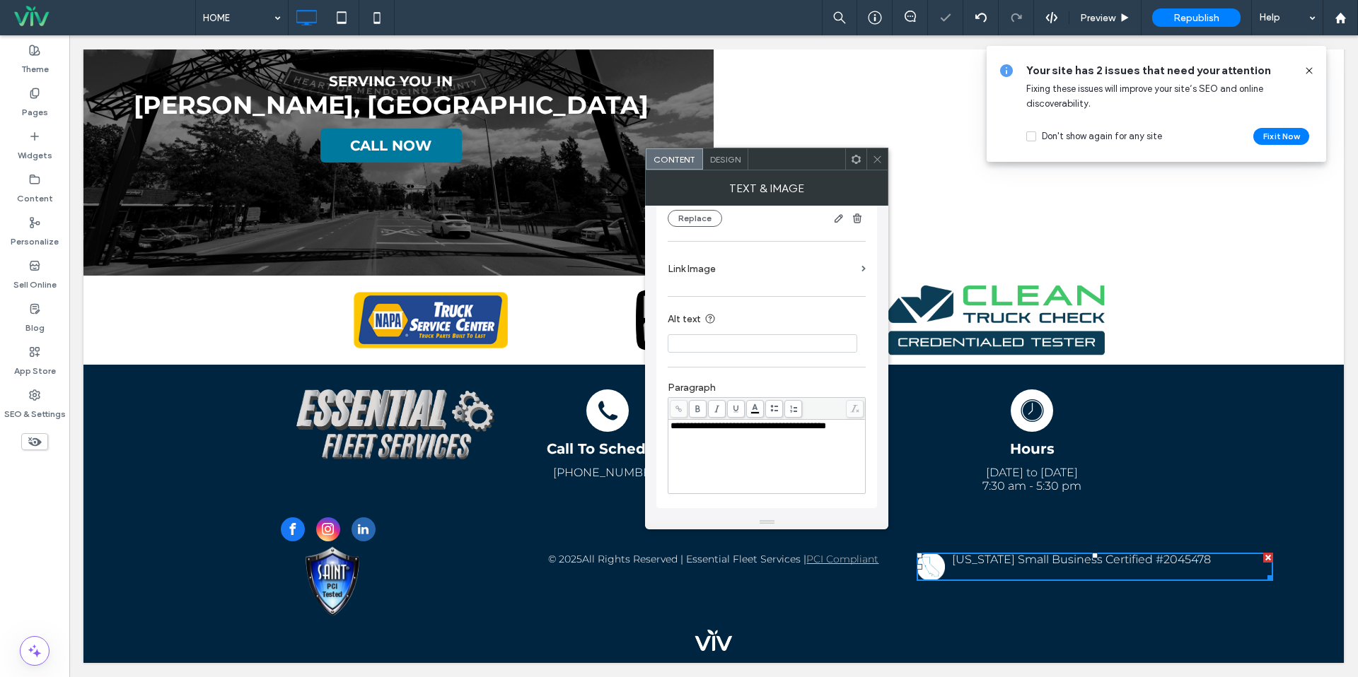
click at [726, 436] on div "**********" at bounding box center [766, 456] width 193 height 71
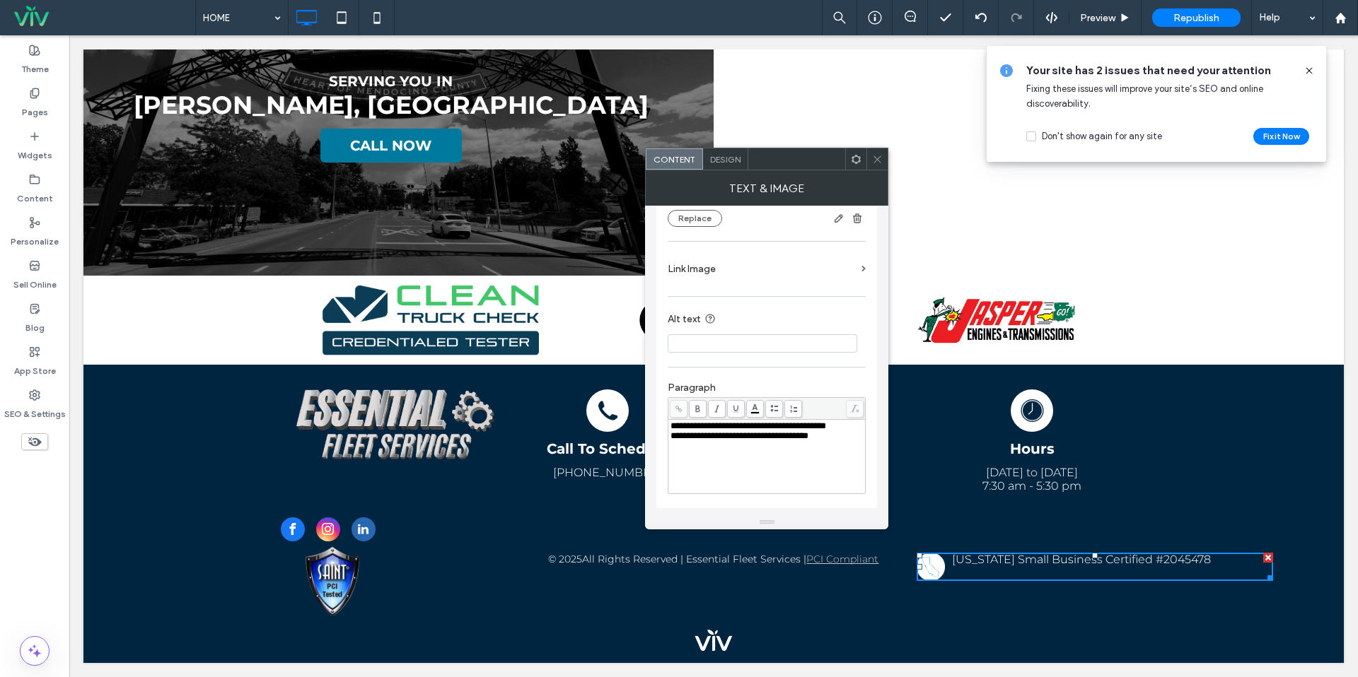
click at [808, 381] on div "**********" at bounding box center [767, 438] width 198 height 127
click at [879, 154] on icon at bounding box center [877, 159] width 11 height 11
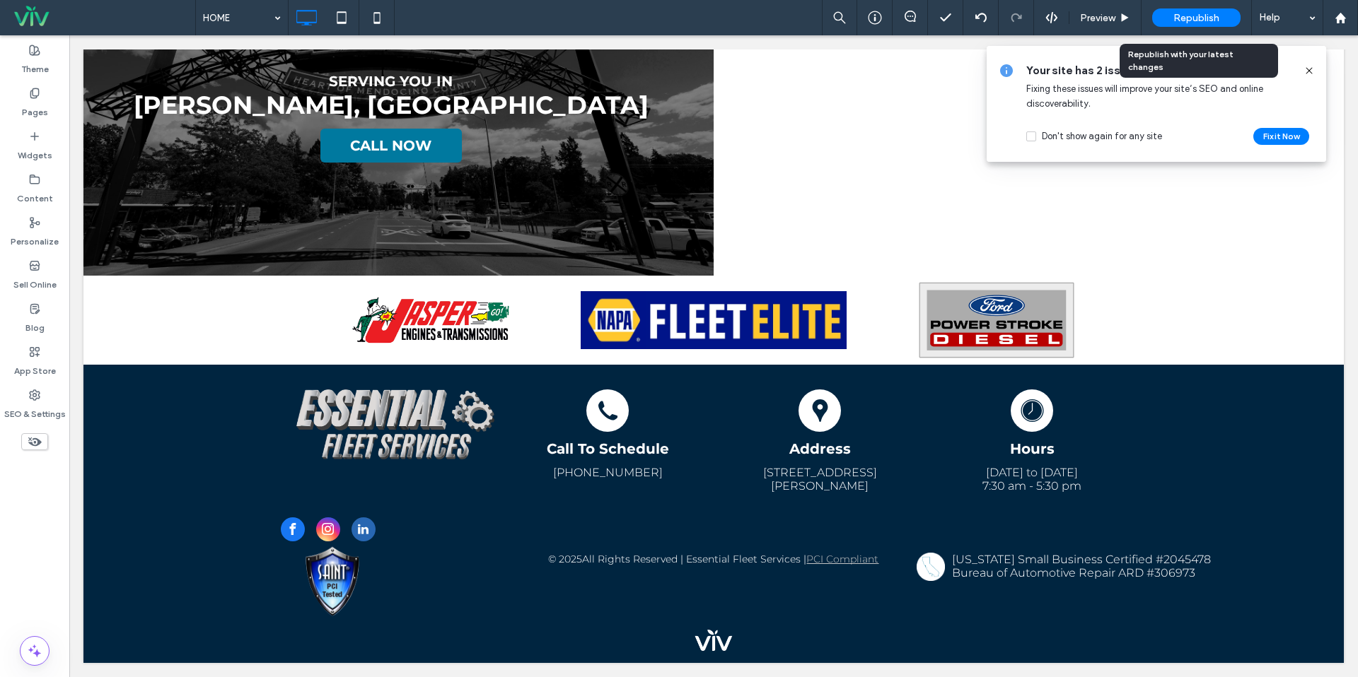
click at [1213, 15] on span "Republish" at bounding box center [1196, 18] width 46 height 12
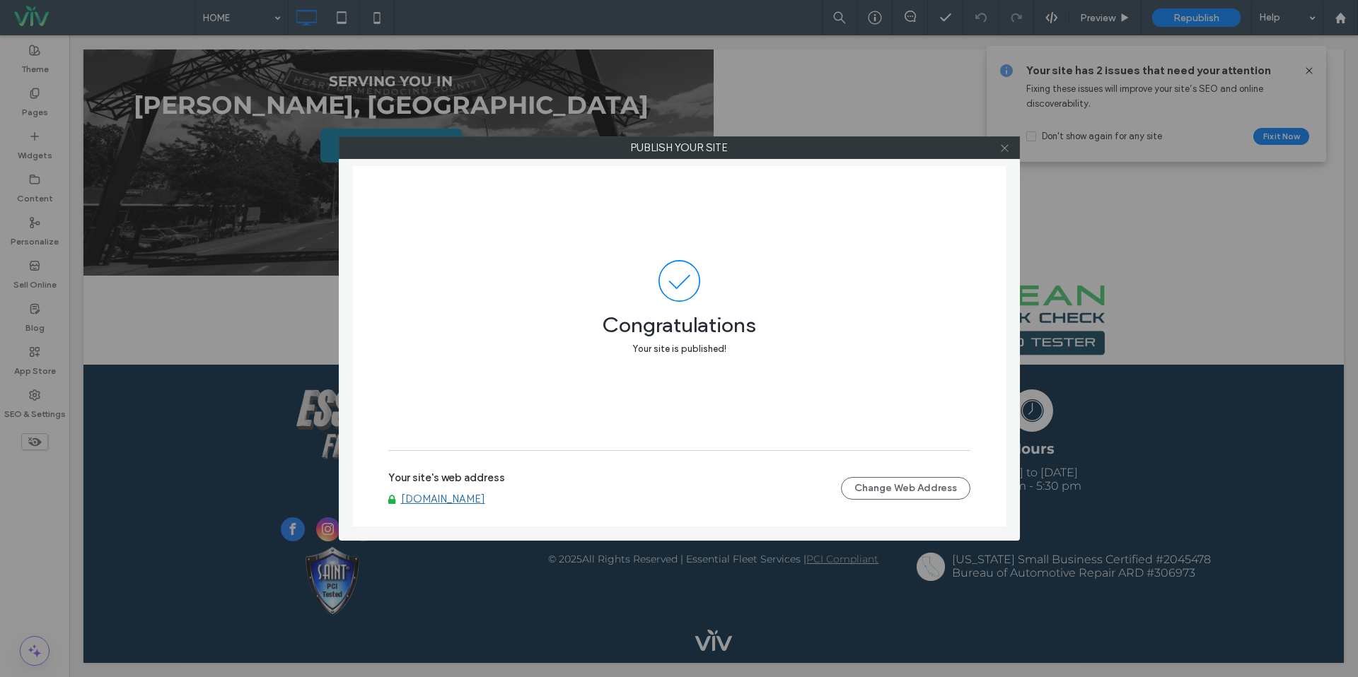
click at [1001, 147] on icon at bounding box center [1004, 148] width 11 height 11
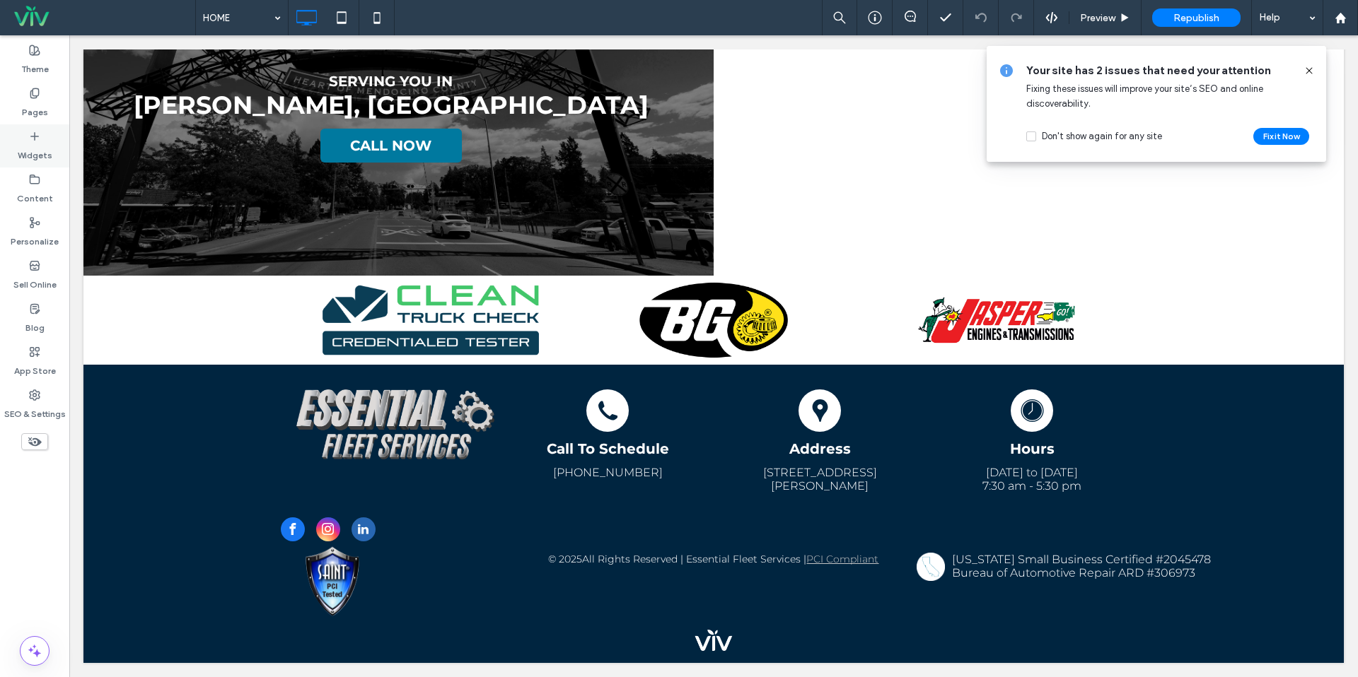
click at [42, 148] on label "Widgets" at bounding box center [35, 152] width 35 height 20
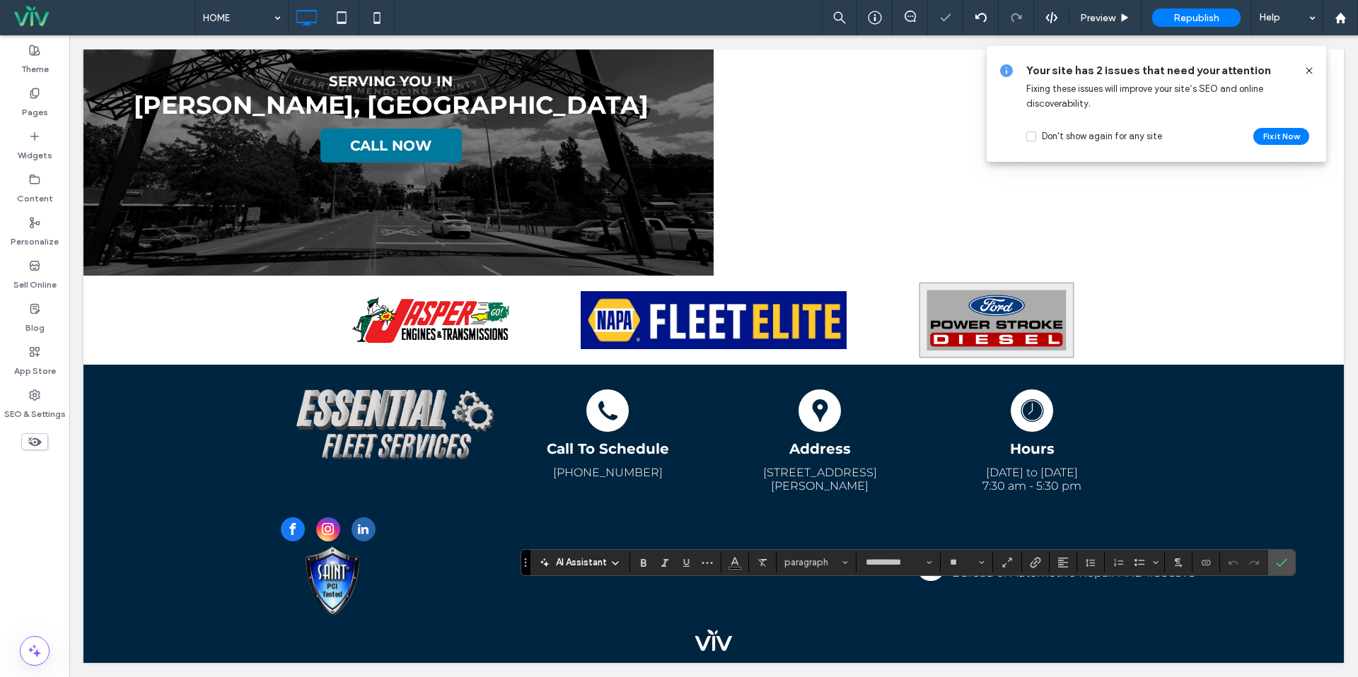
scroll to position [2649, 0]
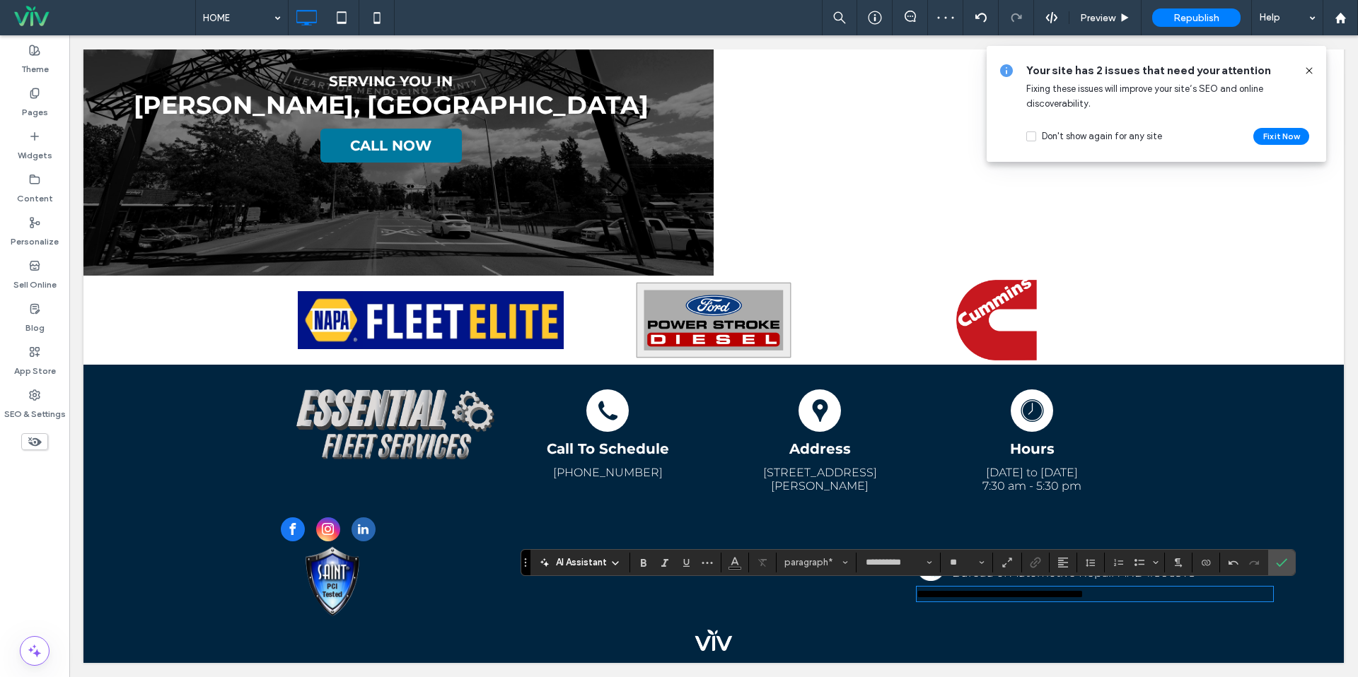
click at [1083, 595] on span "**********" at bounding box center [999, 594] width 167 height 11
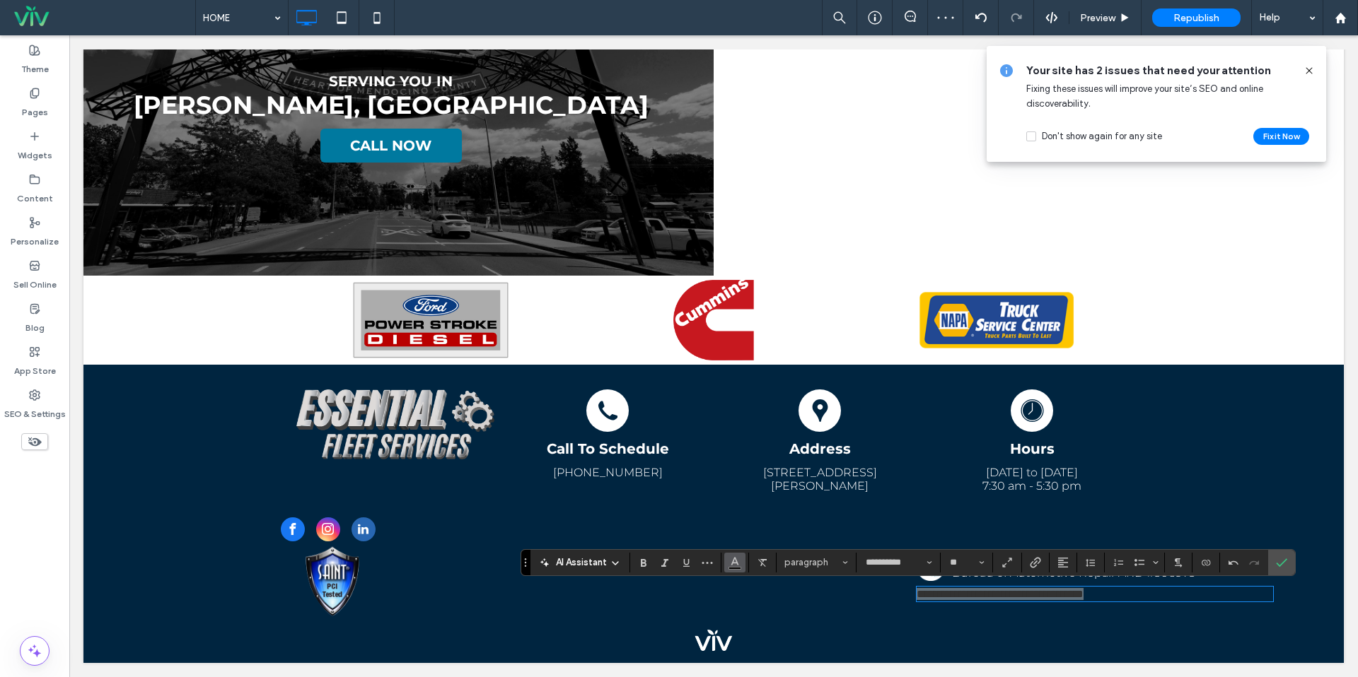
click at [734, 561] on icon "Color" at bounding box center [734, 561] width 11 height 11
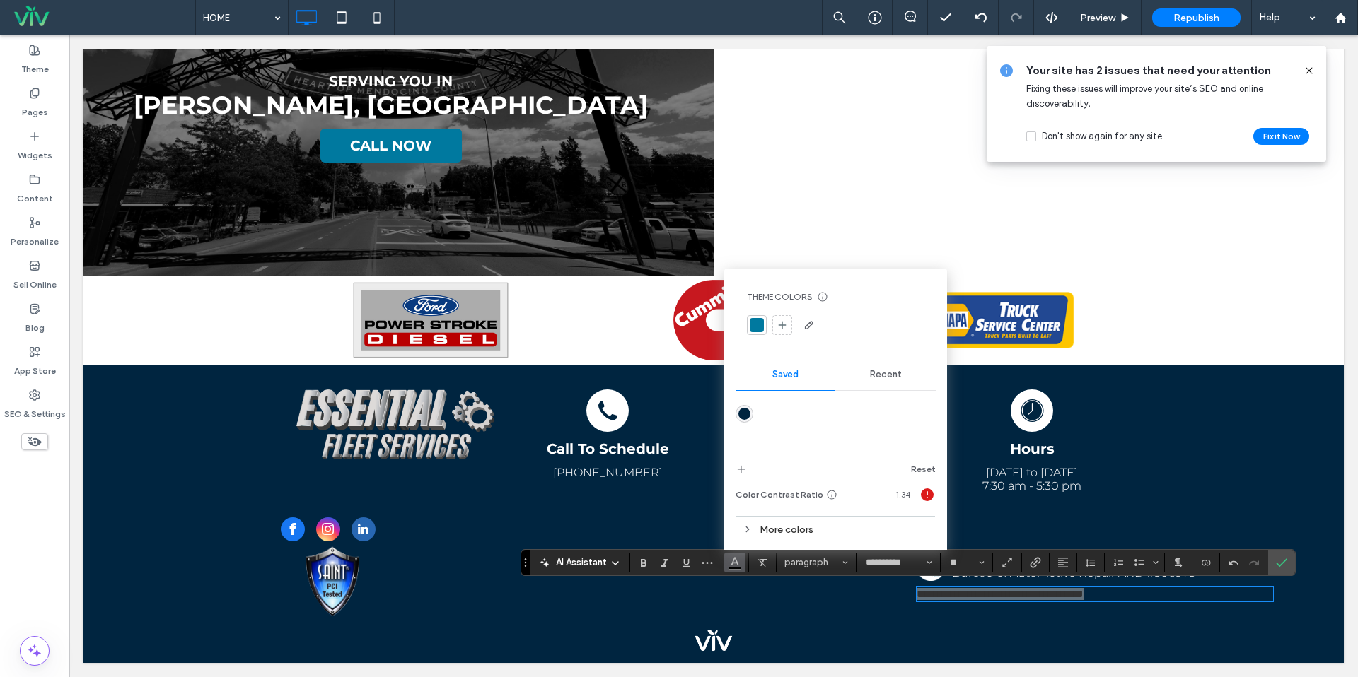
click at [878, 374] on span "Recent" at bounding box center [886, 374] width 32 height 11
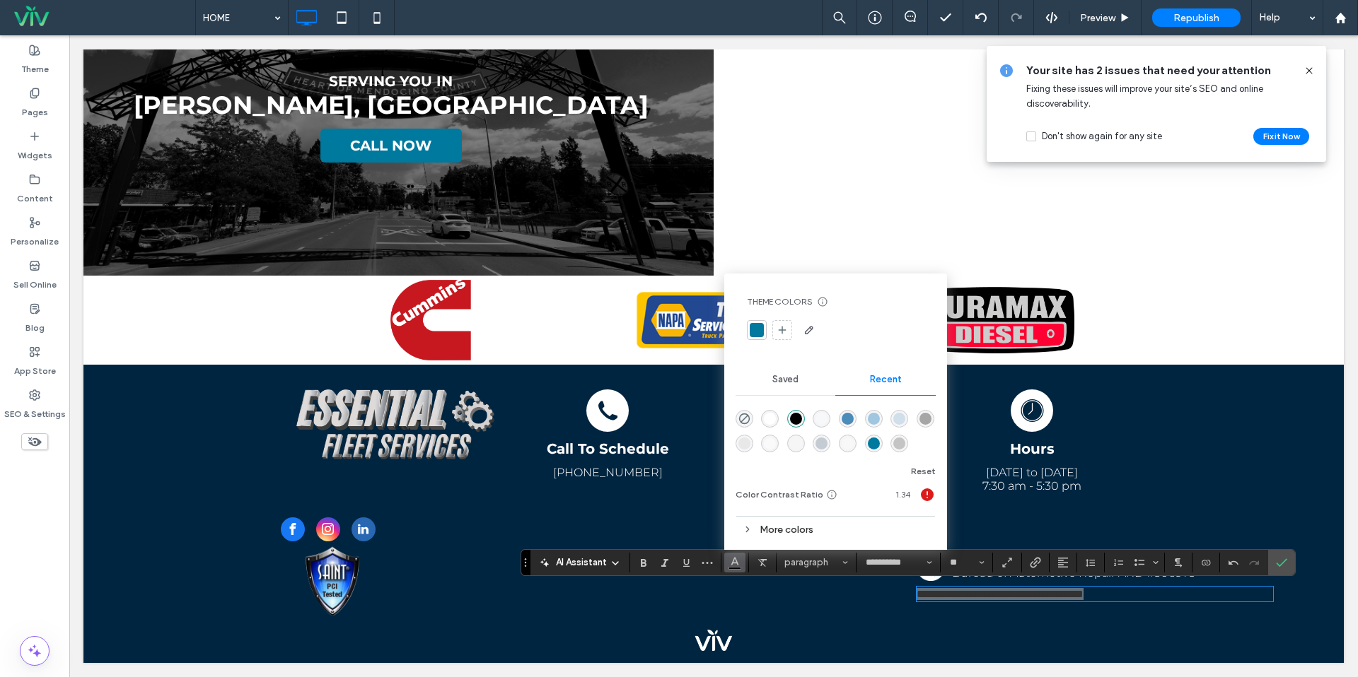
click at [763, 415] on div "rgba(255, 255, 255, 1)" at bounding box center [770, 419] width 18 height 18
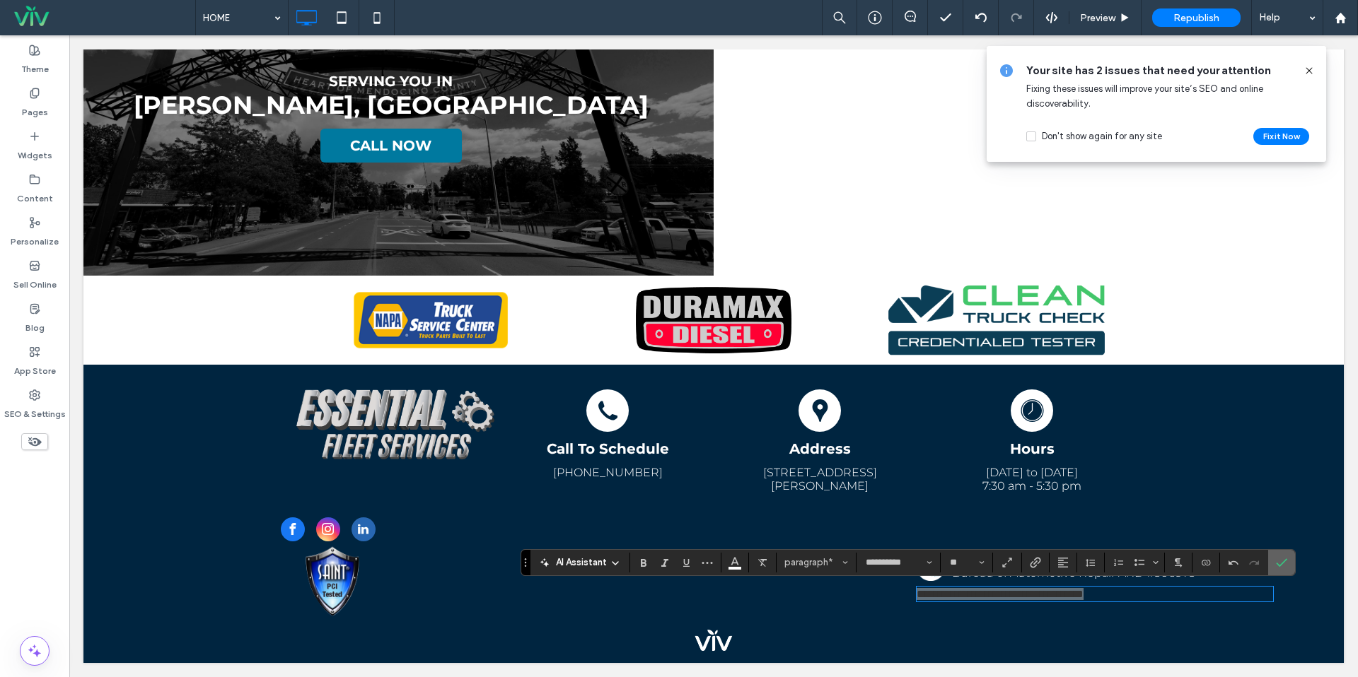
click at [1287, 564] on label "Confirm" at bounding box center [1281, 562] width 21 height 25
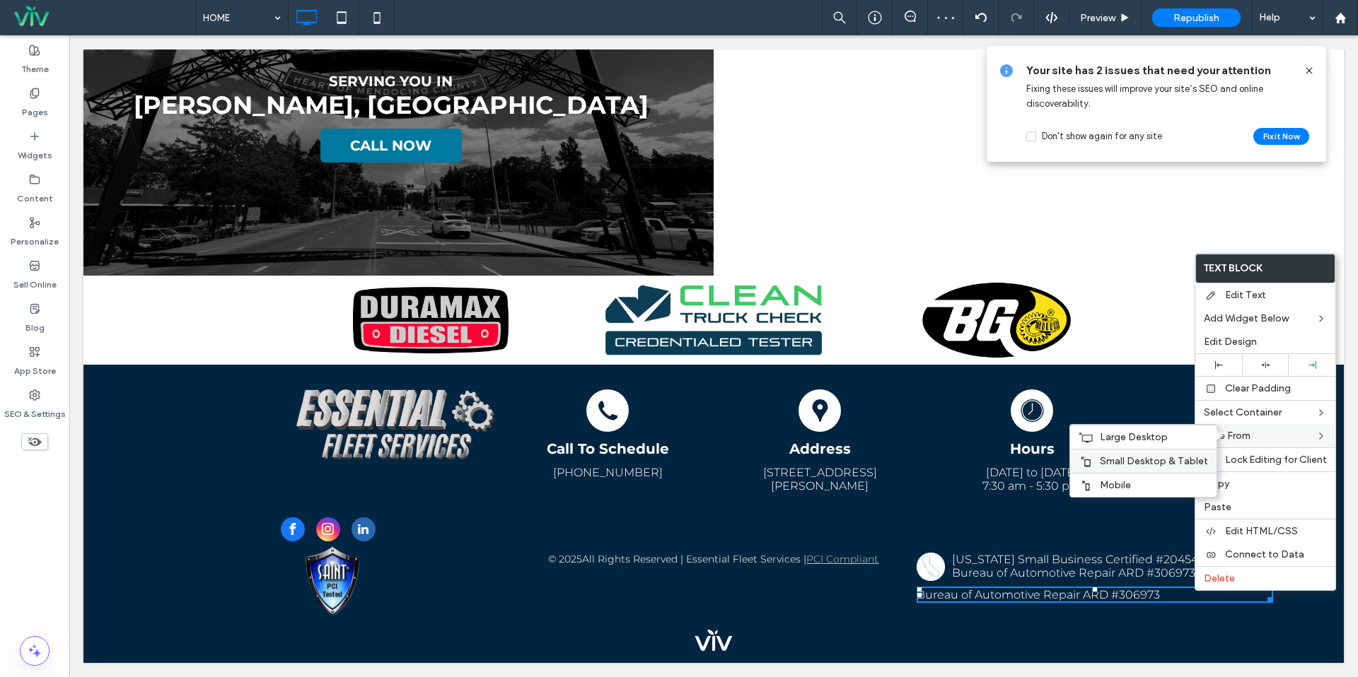
click at [1179, 458] on span "Small Desktop & Tablet" at bounding box center [1154, 461] width 108 height 12
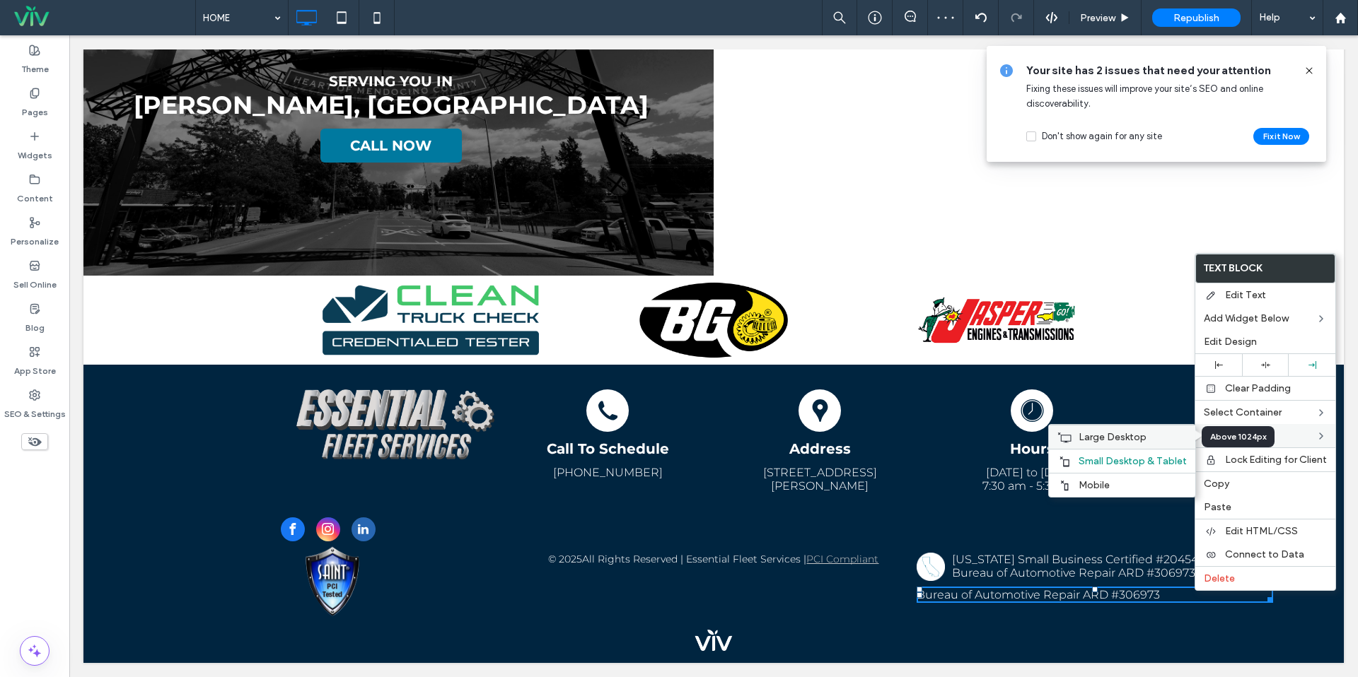
click at [1175, 443] on div "Large Desktop" at bounding box center [1122, 437] width 146 height 24
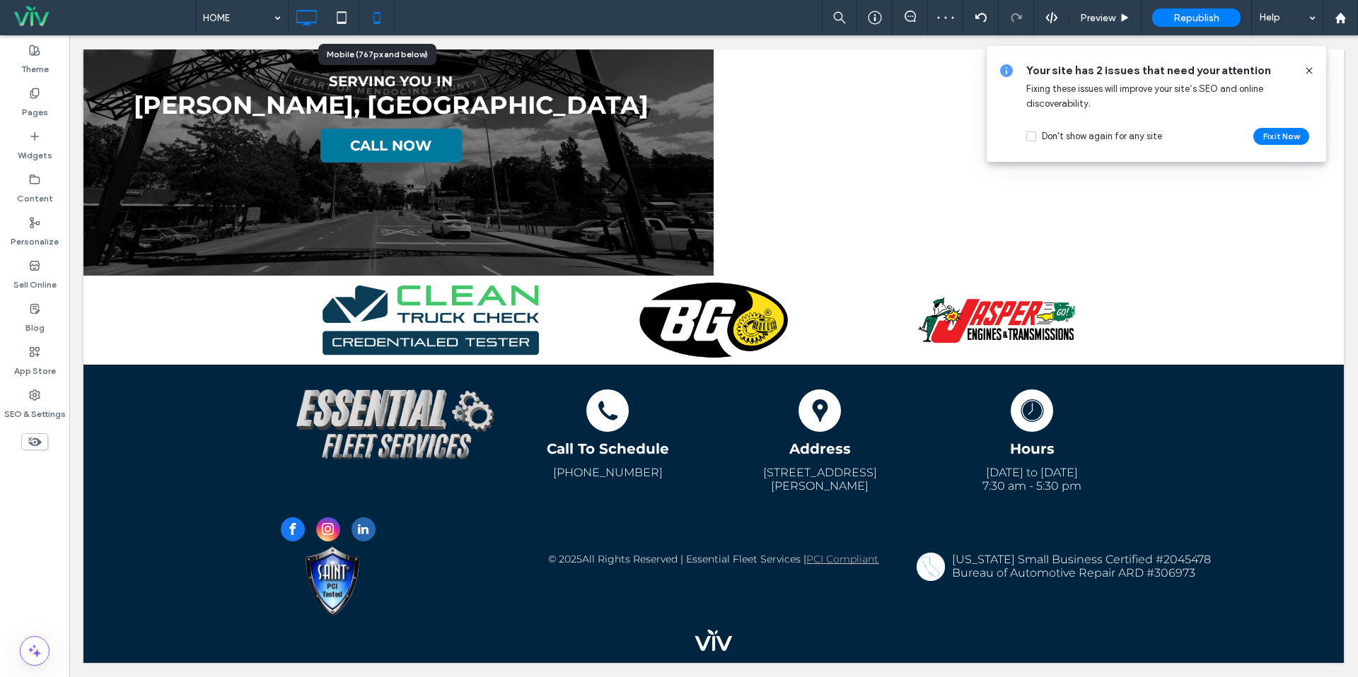
click at [373, 18] on icon at bounding box center [377, 18] width 28 height 28
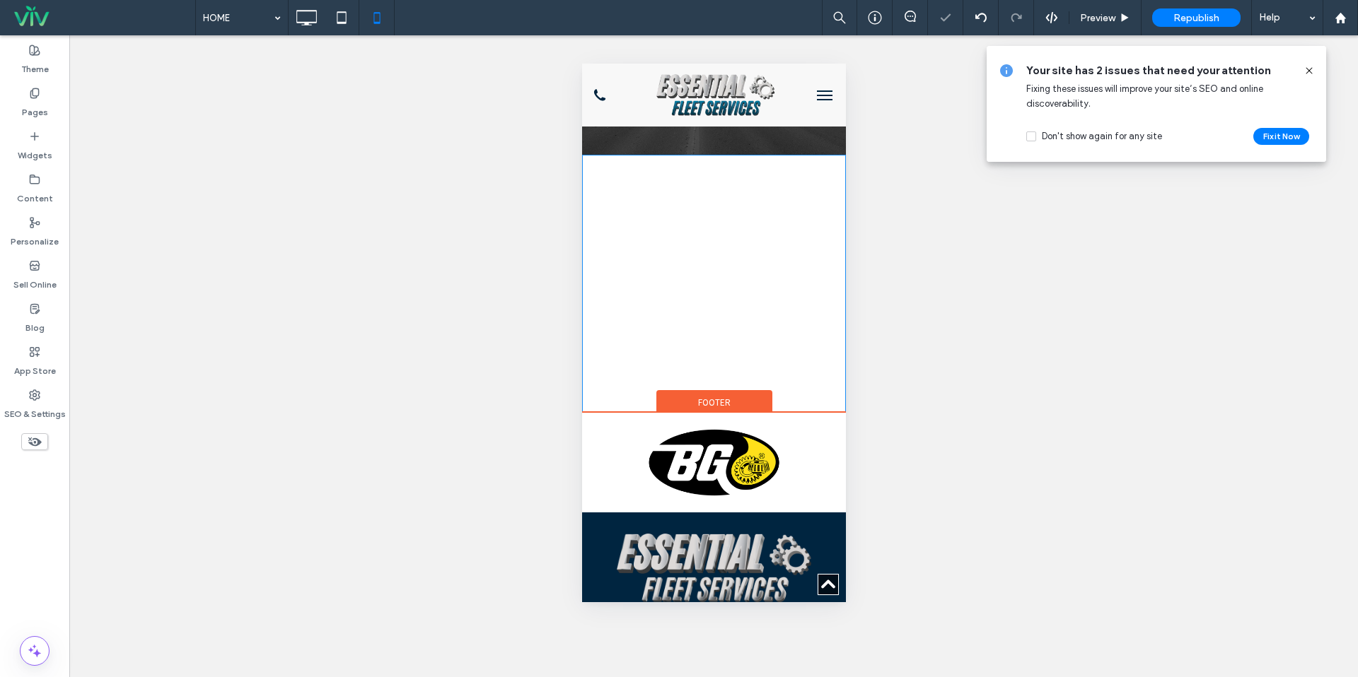
scroll to position [3208, 0]
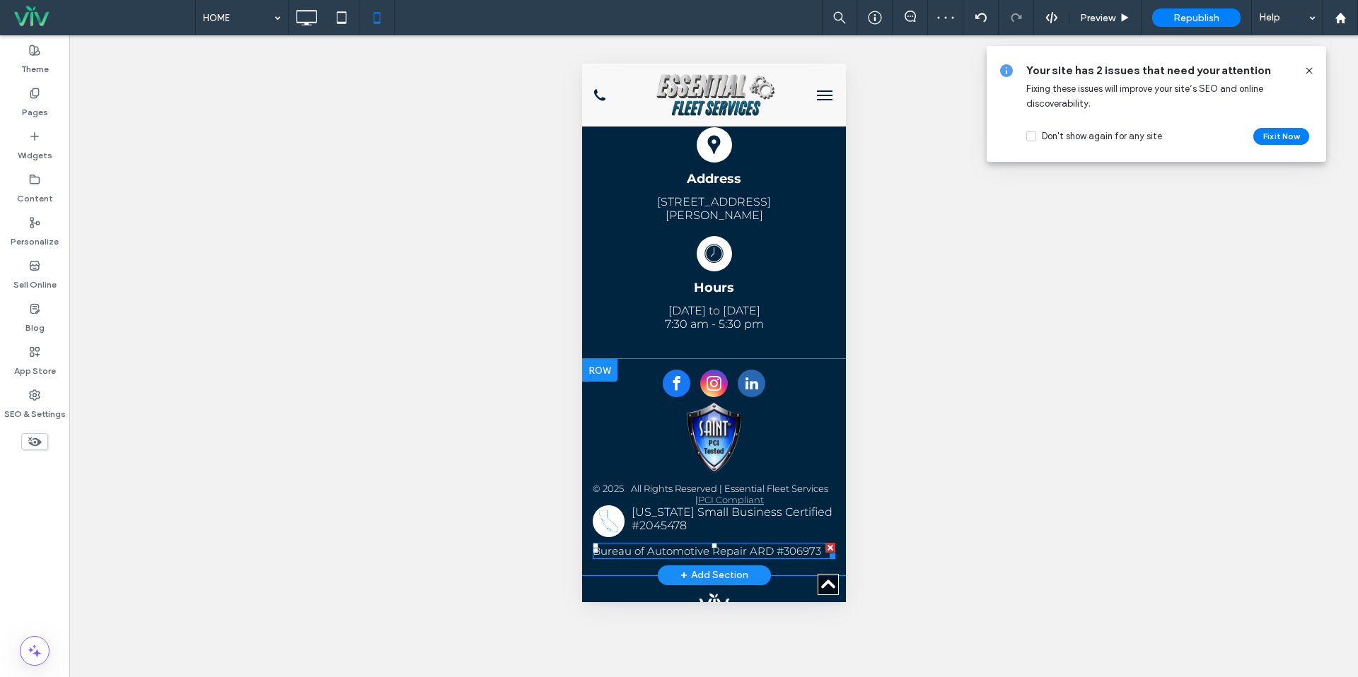
click at [785, 544] on span "Bureau of Automotive Repair ARD #306973" at bounding box center [706, 550] width 228 height 13
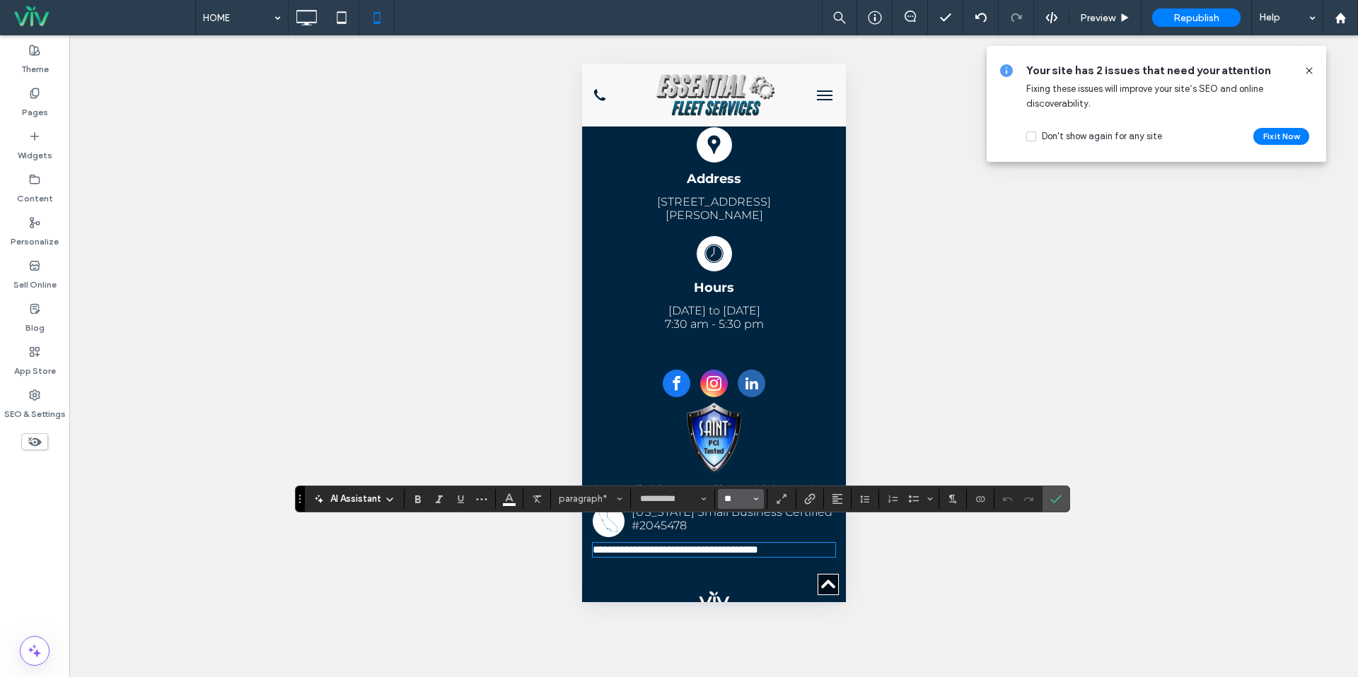
click at [733, 504] on input "**" at bounding box center [737, 499] width 28 height 11
type input "**"
click at [1056, 498] on icon "Confirm" at bounding box center [1055, 499] width 11 height 11
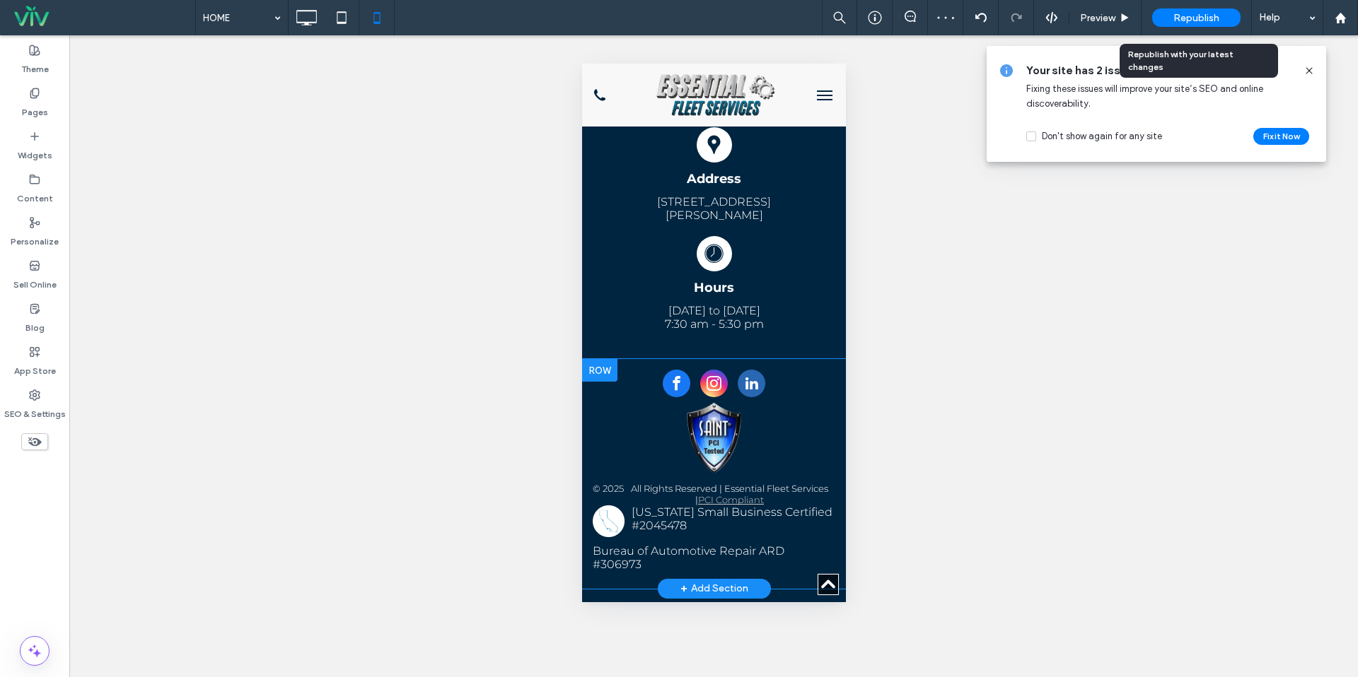
click at [1211, 14] on span "Republish" at bounding box center [1196, 18] width 46 height 12
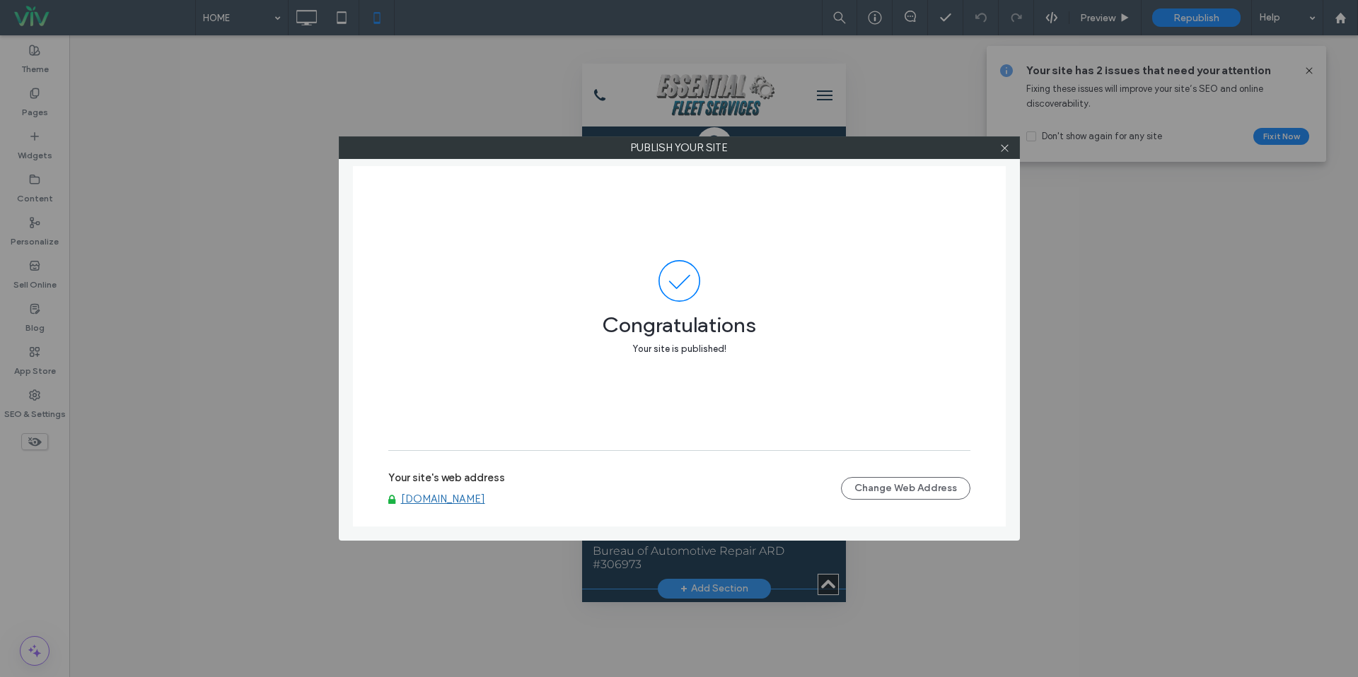
drag, startPoint x: 1003, startPoint y: 149, endPoint x: 1031, endPoint y: 135, distance: 31.0
click at [1003, 149] on icon at bounding box center [1004, 148] width 11 height 11
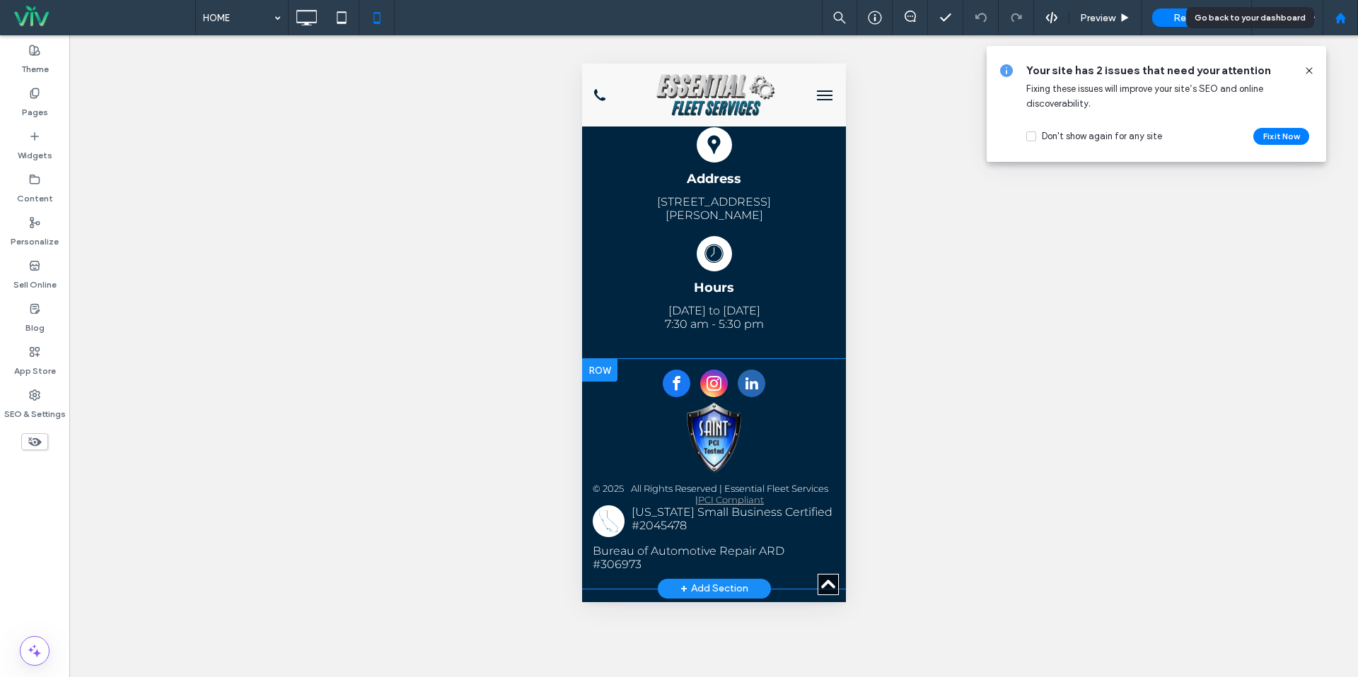
drag, startPoint x: 1332, startPoint y: 22, endPoint x: 1276, endPoint y: 40, distance: 58.6
click at [1332, 22] on div at bounding box center [1340, 18] width 34 height 12
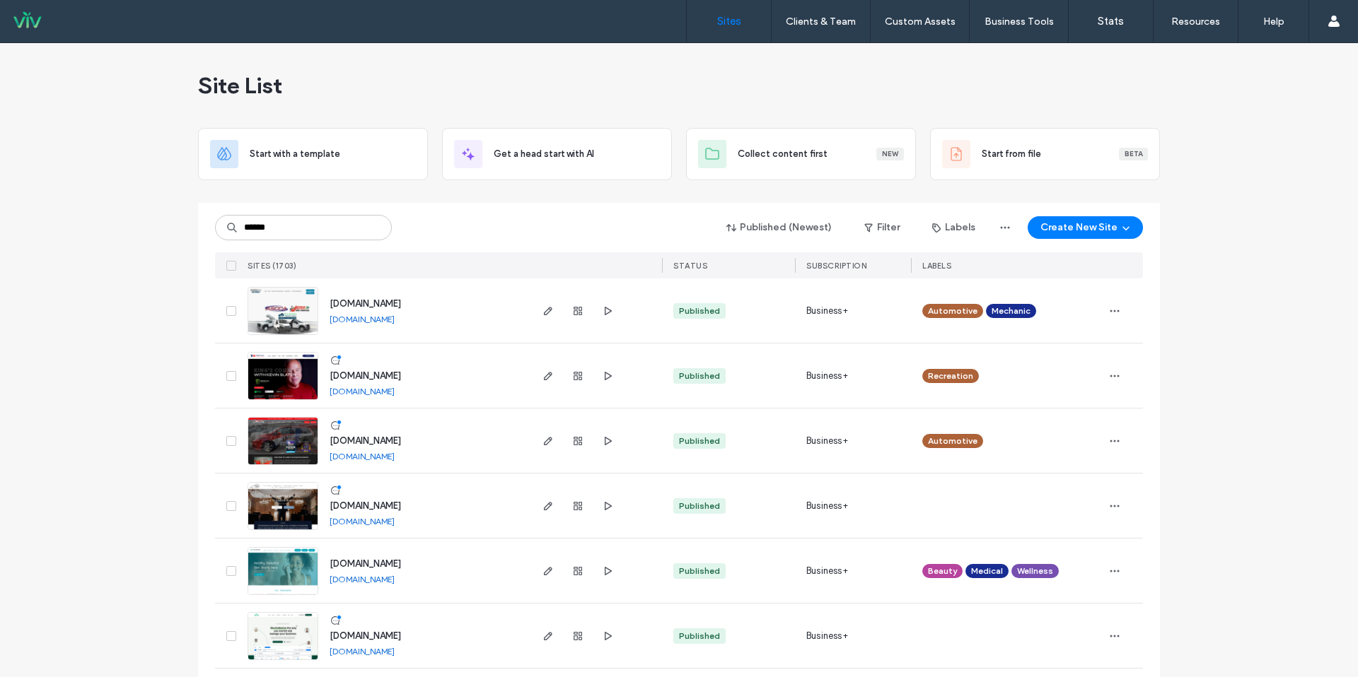
type input "******"
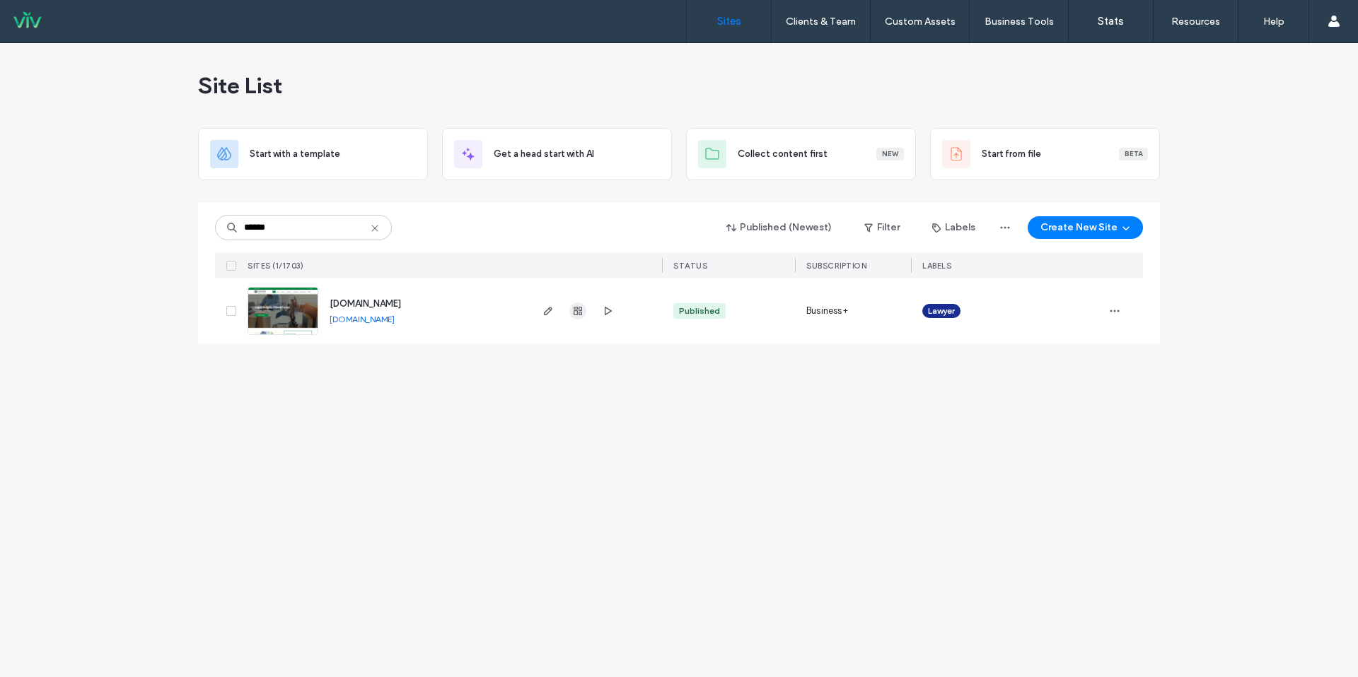
click at [580, 310] on use "button" at bounding box center [577, 311] width 8 height 8
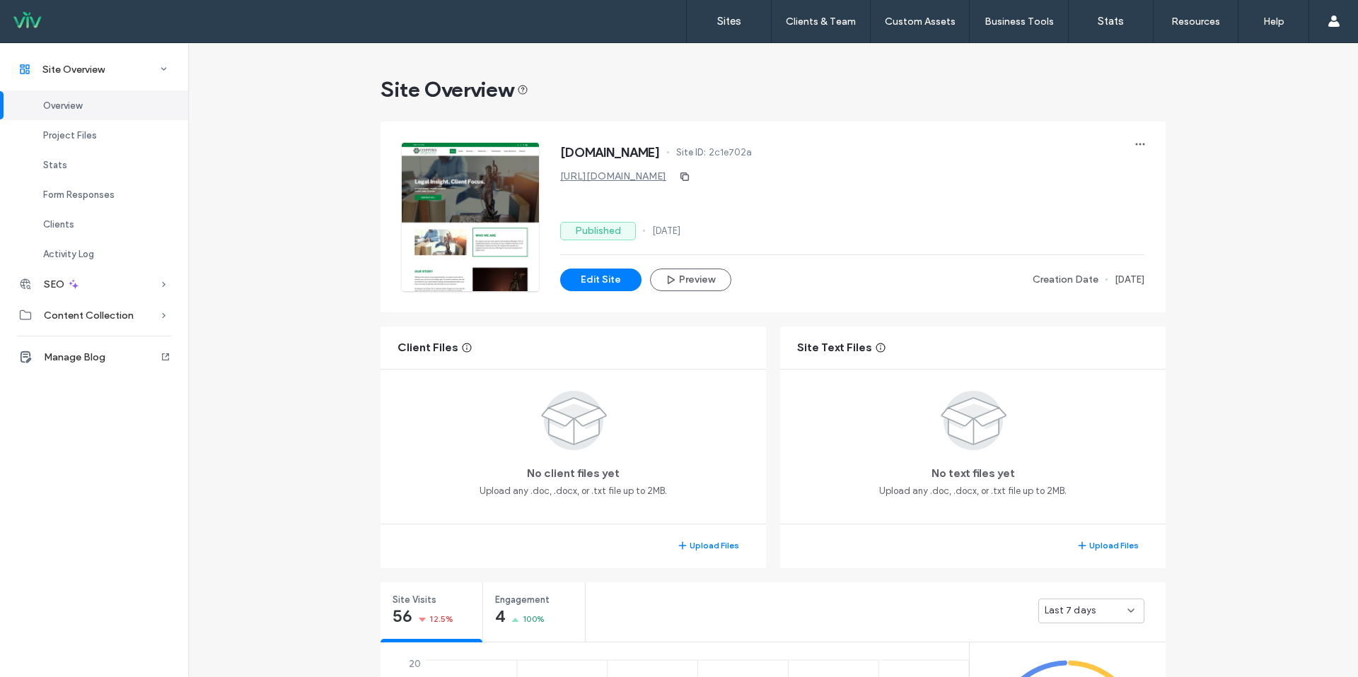
click at [1073, 616] on span "Last 7 days" at bounding box center [1069, 611] width 51 height 14
click at [1085, 586] on span "Last 30 days" at bounding box center [1067, 587] width 57 height 14
